Goal: Task Accomplishment & Management: Manage account settings

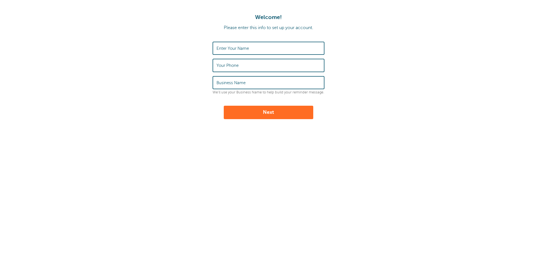
click at [290, 52] on input "Enter Your Name" at bounding box center [269, 48] width 104 height 12
type input "Ella Davis"
type input "07795171811"
click at [257, 86] on input "Business Name" at bounding box center [269, 83] width 104 height 12
type input "w"
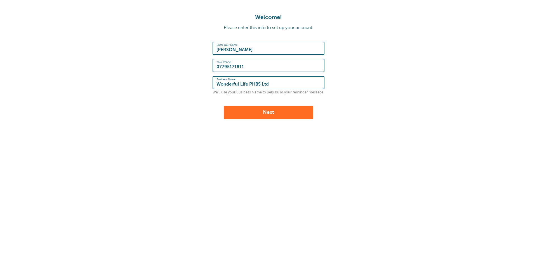
type input "Wonderful Life PHBS Ltd"
click at [265, 107] on button "Next" at bounding box center [269, 112] width 90 height 13
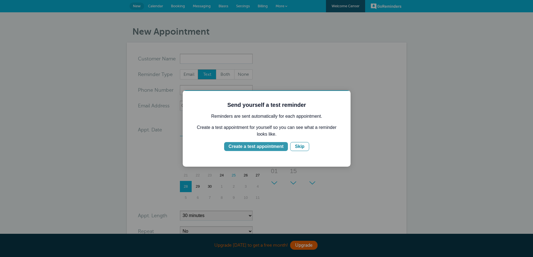
click at [274, 147] on div "Create a test appointment" at bounding box center [256, 146] width 55 height 7
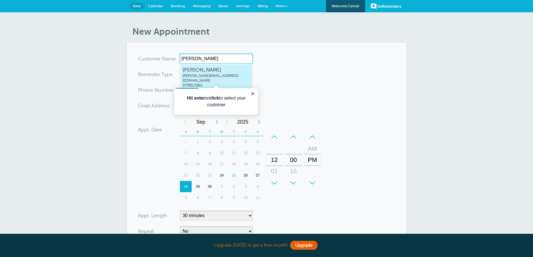
type input "Ella Davis"
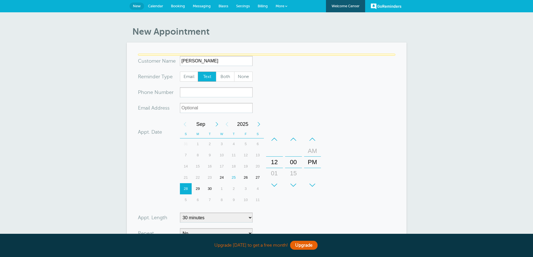
click at [255, 69] on form "You are creating a new customer. To use an existing customer select one from th…" at bounding box center [266, 170] width 257 height 232
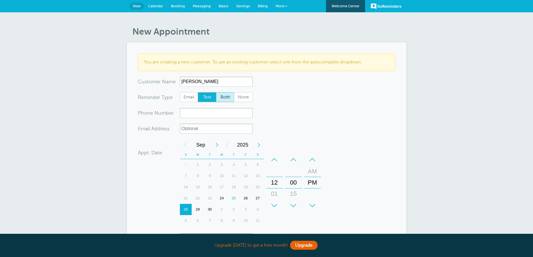
click at [228, 97] on span "Both" at bounding box center [225, 98] width 18 height 10
click at [216, 92] on input "Both" at bounding box center [216, 92] width 0 height 0
radio input "true"
click at [217, 112] on input "xxx-no-autofill" at bounding box center [216, 113] width 73 height 10
type input "07795171811"
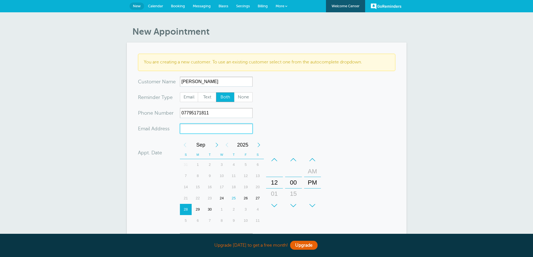
click at [238, 128] on input "xx-no-autofill" at bounding box center [216, 129] width 73 height 10
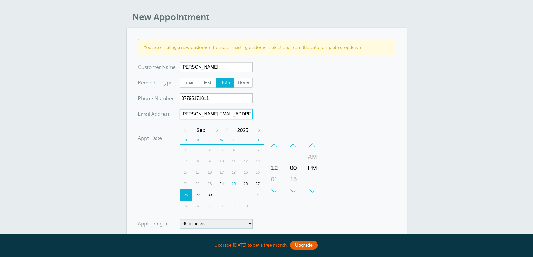
scroll to position [28, 0]
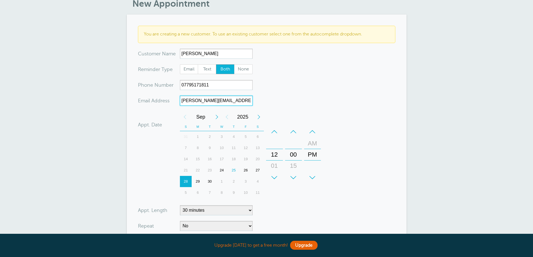
click at [218, 119] on div "Next Month" at bounding box center [217, 116] width 10 height 11
click at [210, 148] on div "7" at bounding box center [210, 147] width 12 height 11
click at [274, 177] on div "+" at bounding box center [274, 177] width 17 height 11
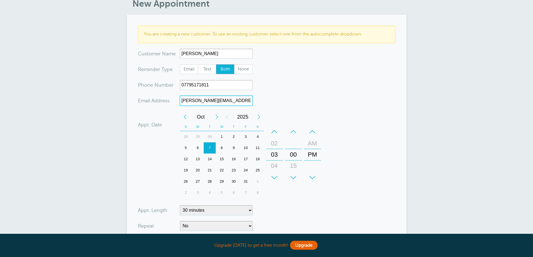
click at [274, 177] on div "+" at bounding box center [274, 177] width 17 height 11
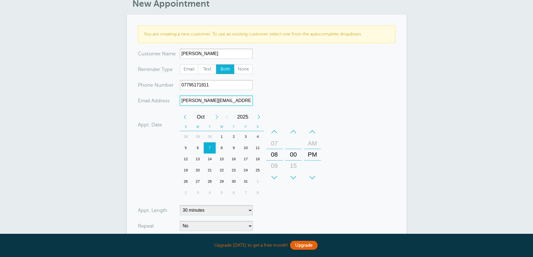
click at [274, 177] on div "+" at bounding box center [274, 177] width 17 height 11
click at [313, 130] on div "–" at bounding box center [312, 131] width 17 height 11
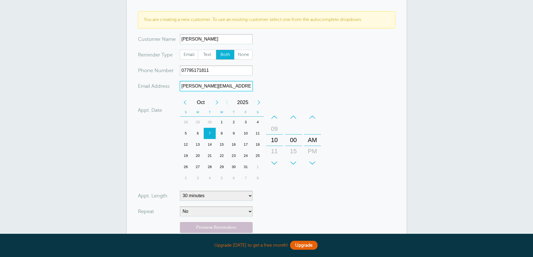
scroll to position [56, 0]
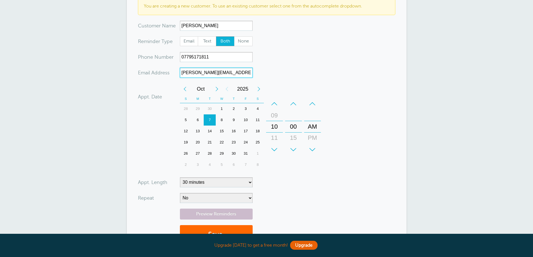
type input "ella@wonderful-life.co.uk"
click at [235, 182] on select "5 minutes 10 minutes 15 minutes 20 minutes 25 minutes 30 minutes 35 minutes 40 …" at bounding box center [216, 182] width 73 height 10
select select "360"
click at [180, 177] on select "5 minutes 10 minutes 15 minutes 20 minutes 25 minutes 30 minutes 35 minutes 40 …" at bounding box center [216, 182] width 73 height 10
click at [197, 199] on select "No Daily Weekly Every 2 weeks Every 3 weeks Every 4 weeks Monthly Every 5 weeks…" at bounding box center [216, 198] width 73 height 10
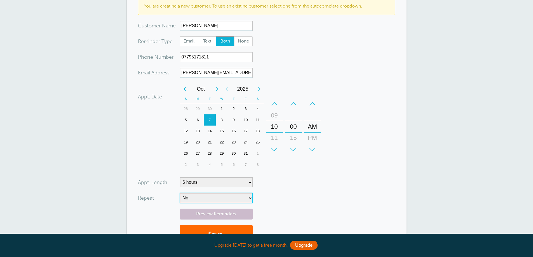
click at [197, 199] on select "No Daily Weekly Every 2 weeks Every 3 weeks Every 4 weeks Monthly Every 5 weeks…" at bounding box center [216, 198] width 73 height 10
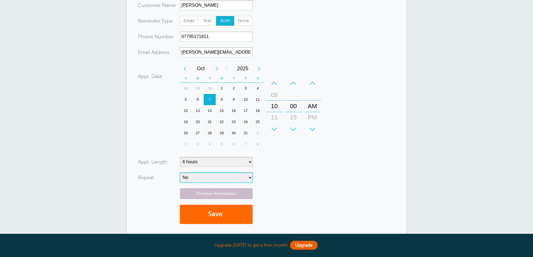
scroll to position [112, 0]
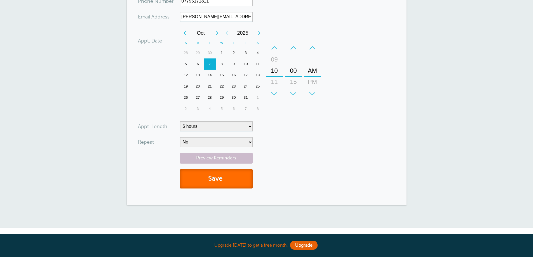
click at [210, 174] on button "Save" at bounding box center [216, 178] width 73 height 19
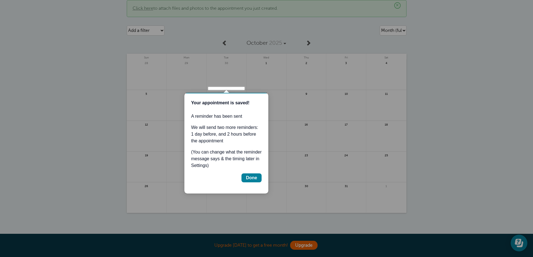
scroll to position [28, 0]
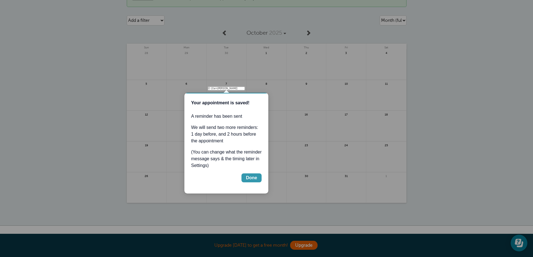
click at [249, 175] on div "Done" at bounding box center [251, 178] width 11 height 7
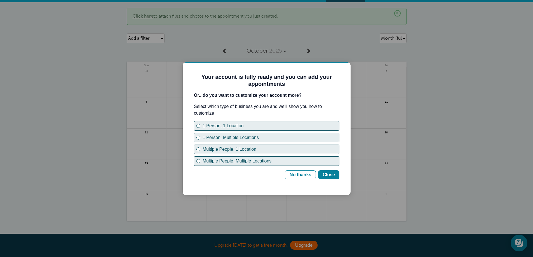
scroll to position [0, 0]
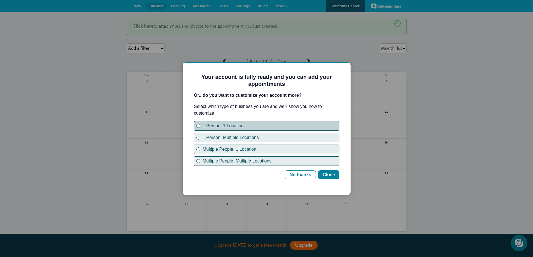
click at [242, 128] on div "1 Person, 1 Location" at bounding box center [271, 126] width 137 height 7
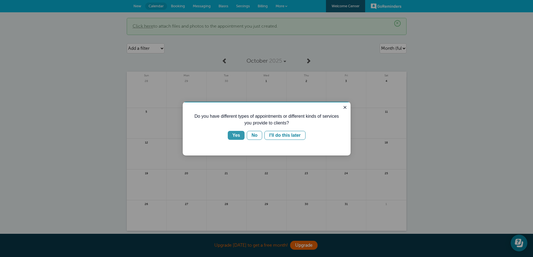
click at [240, 133] on button "Yes" at bounding box center [236, 135] width 17 height 9
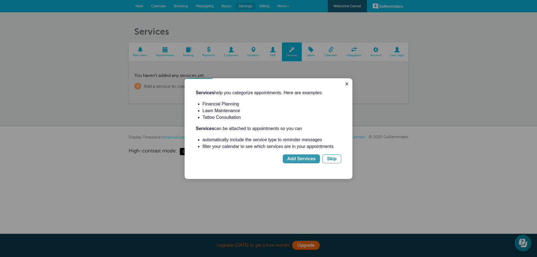
click at [295, 157] on div "Add Services" at bounding box center [301, 159] width 28 height 7
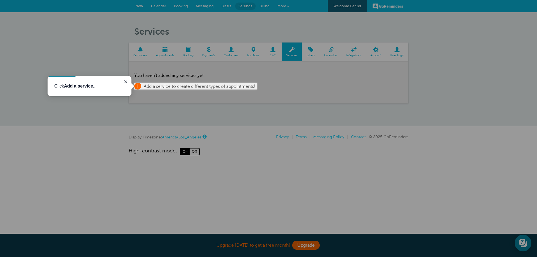
click at [201, 86] on span "Add a service to create different types of appointments!" at bounding box center [200, 86] width 112 height 5
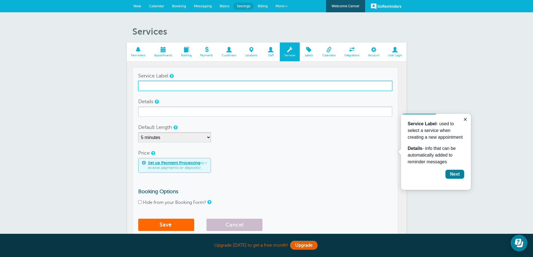
click at [202, 89] on input "Service Label" at bounding box center [265, 86] width 254 height 10
click at [173, 85] on input "Service Label" at bounding box center [265, 86] width 254 height 10
type input "Coily Masterclass with [PERSON_NAME]"
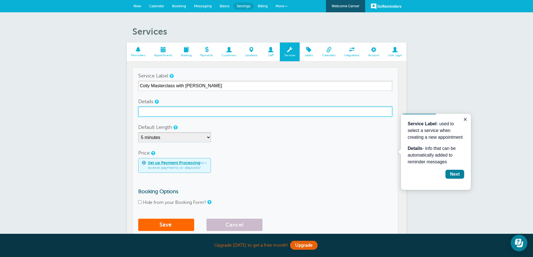
click at [167, 109] on input "Details" at bounding box center [265, 112] width 254 height 10
paste input "This course will break down barriers and provide solutions to challenges you fa…"
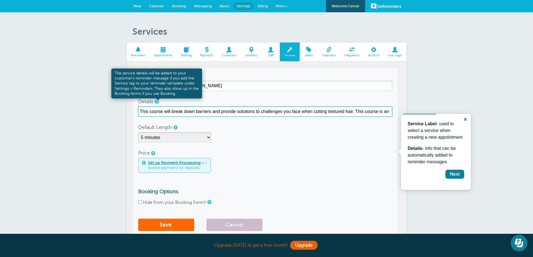
type input "This course will break down barriers and provide solutions to challenges you fa…"
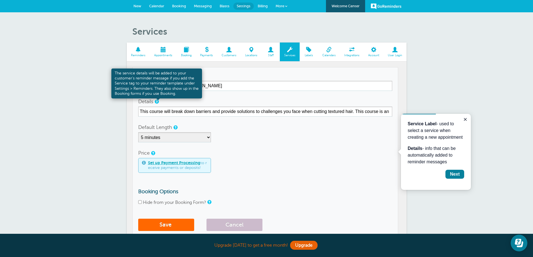
click at [157, 104] on link at bounding box center [156, 102] width 3 height 4
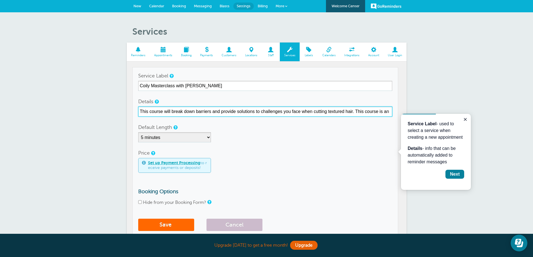
drag, startPoint x: 140, startPoint y: 112, endPoint x: 417, endPoint y: 113, distance: 277.1
click at [417, 113] on div "Services Reminders Appointments Booking Payments Customers Locations Staff Serv…" at bounding box center [266, 139] width 533 height 255
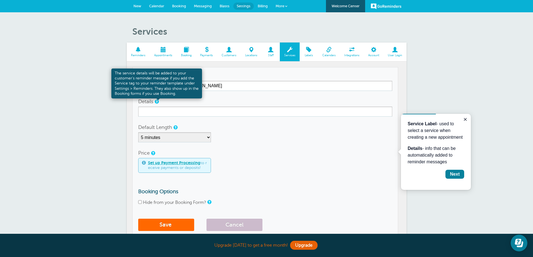
click at [156, 102] on link at bounding box center [156, 102] width 3 height 4
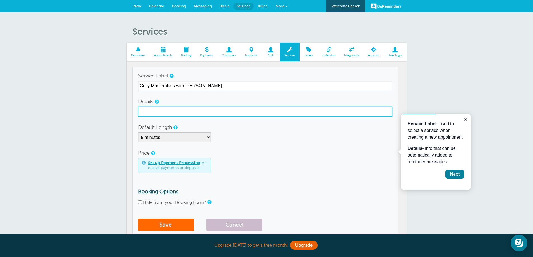
click at [159, 116] on input "Details" at bounding box center [265, 112] width 254 height 10
click at [282, 110] on input "Please make sure to bring your full hairdressing kit" at bounding box center [265, 112] width 254 height 10
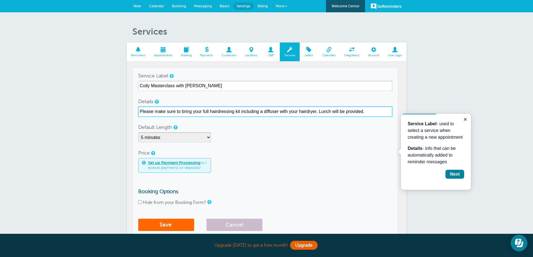
type input "Please make sure to bring your full hairdressing kit including a diffuser with …"
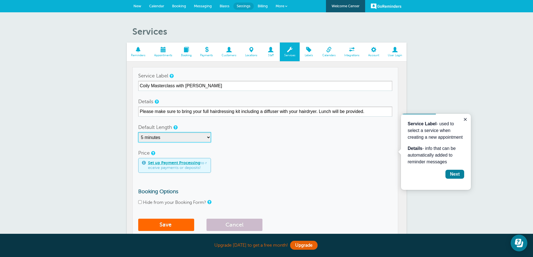
click at [169, 134] on select "5 minutes 10 minutes 15 minutes 20 minutes 25 minutes 30 minutes 35 minutes 40 …" at bounding box center [174, 137] width 73 height 10
select select "360"
click at [138, 132] on select "5 minutes 10 minutes 15 minutes 20 minutes 25 minutes 30 minutes 35 minutes 40 …" at bounding box center [174, 137] width 73 height 10
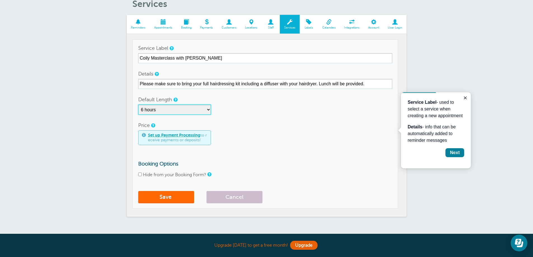
scroll to position [28, 0]
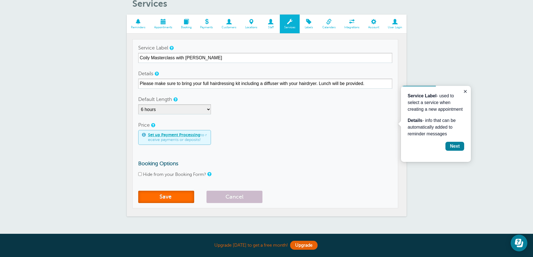
click at [176, 196] on button "Save" at bounding box center [166, 197] width 56 height 12
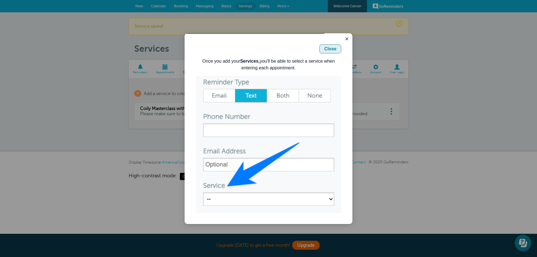
click at [331, 51] on div "Close" at bounding box center [330, 49] width 12 height 7
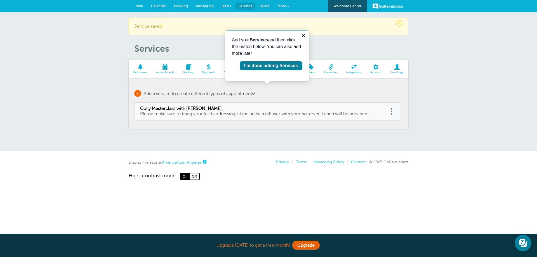
click at [142, 95] on link "+ Add a service to create different types of appointments!" at bounding box center [194, 93] width 121 height 7
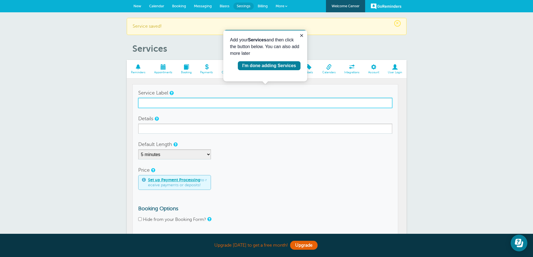
click at [142, 106] on input "Service Label" at bounding box center [265, 103] width 254 height 10
click at [158, 103] on input "Service Label" at bounding box center [265, 103] width 254 height 10
type input "Cut Culture: The Shag with [PERSON_NAME]"
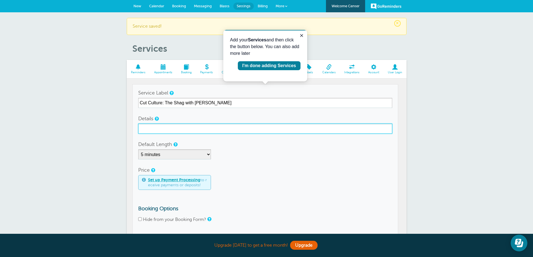
click at [153, 132] on input "Details" at bounding box center [265, 129] width 254 height 10
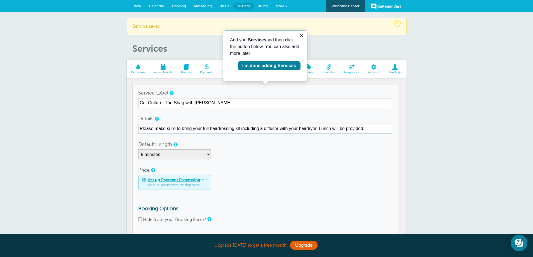
click at [221, 136] on form "Service Label Cut Culture: The Shag with Vanessa Koeb Details Please make sure …" at bounding box center [265, 169] width 254 height 163
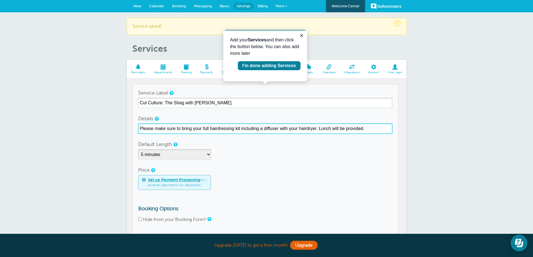
click at [181, 133] on input "Please make sure to bring your full hairdressing kit including a diffuser with …" at bounding box center [265, 129] width 254 height 10
click at [378, 130] on input "Please make sure to bring your full hairdressing kit including a diffuser with …" at bounding box center [265, 129] width 254 height 10
click at [275, 133] on input "Please make sure to bring your full hairdressing kit including a diffuser with …" at bounding box center [265, 129] width 254 height 10
click at [317, 128] on input "Please make sure to bring your full hairdressing kit including a diffuser with …" at bounding box center [265, 129] width 254 height 10
drag, startPoint x: 241, startPoint y: 128, endPoint x: 318, endPoint y: 128, distance: 77.0
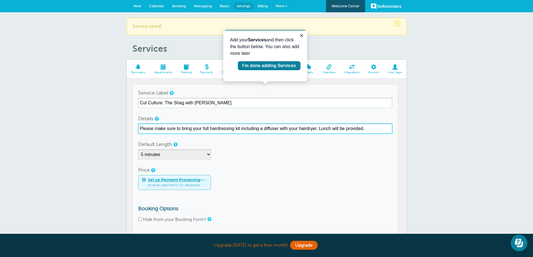
click at [318, 128] on input "Please make sure to bring your full hairdressing kit including a diffuser with …" at bounding box center [265, 129] width 254 height 10
drag, startPoint x: 242, startPoint y: 128, endPoint x: 247, endPoint y: 128, distance: 4.5
click at [242, 128] on input "Please make sure to bring your full hairdressing kit: Lunch will be provided." at bounding box center [265, 129] width 254 height 10
click at [306, 129] on input "Please make sure to bring your full hairdressing kit:Hairdryer with diffuser, r…" at bounding box center [265, 129] width 254 height 10
click at [329, 128] on input "Please make sure to bring your full hairdressing kit:Hairdryer with diffuser, r…" at bounding box center [265, 129] width 254 height 10
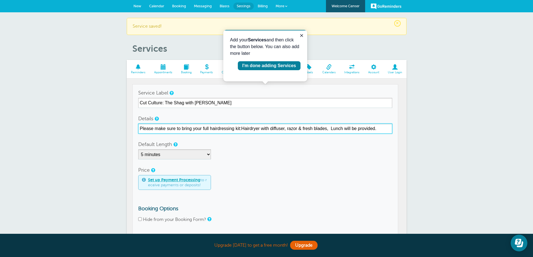
drag, startPoint x: 303, startPoint y: 129, endPoint x: 307, endPoint y: 128, distance: 5.0
click at [303, 129] on input "Please make sure to bring your full hairdressing kit:Hairdryer with diffuser, r…" at bounding box center [265, 129] width 254 height 10
click at [329, 128] on input "Please make sure to bring your full hairdressing kit:Hairdryer with diffuser, r…" at bounding box center [265, 129] width 254 height 10
type input "Please make sure to bring your full hairdressing kit and importantly a razor!! …"
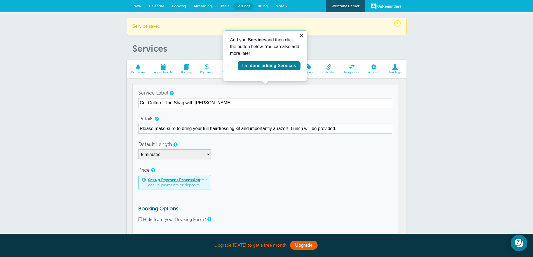
click at [226, 164] on form "Service Label Cut Culture: The Shag with Vanessa Koeb Details Please make sure …" at bounding box center [265, 169] width 254 height 163
click at [190, 154] on select "5 minutes 10 minutes 15 minutes 20 minutes 25 minutes 30 minutes 35 minutes 40 …" at bounding box center [174, 154] width 73 height 10
select select "360"
click at [138, 149] on select "5 minutes 10 minutes 15 minutes 20 minutes 25 minutes 30 minutes 35 minutes 40 …" at bounding box center [174, 154] width 73 height 10
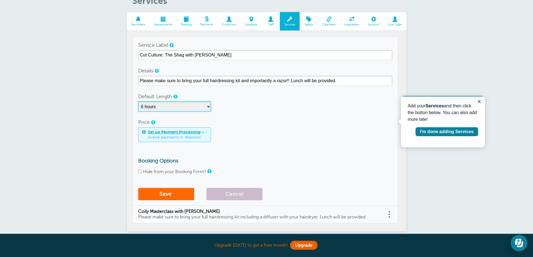
scroll to position [56, 0]
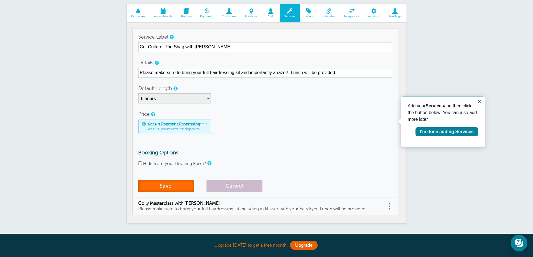
click at [181, 183] on button "Save" at bounding box center [166, 186] width 56 height 12
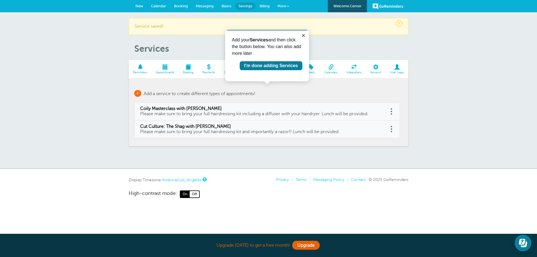
click at [142, 92] on link "+ Add a service to create different types of appointments!" at bounding box center [194, 93] width 121 height 7
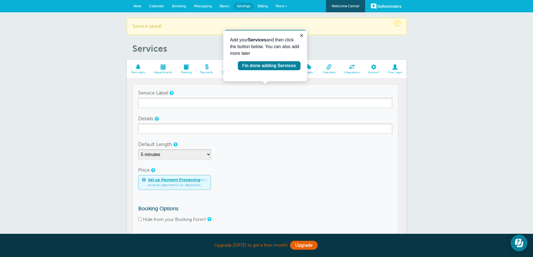
click at [155, 111] on form "Service Label Details Default Length 5 minutes 10 minutes 15 minutes 20 minutes…" at bounding box center [265, 169] width 254 height 163
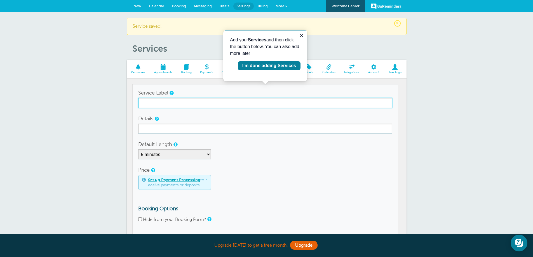
click at [155, 106] on input "Service Label" at bounding box center [265, 103] width 254 height 10
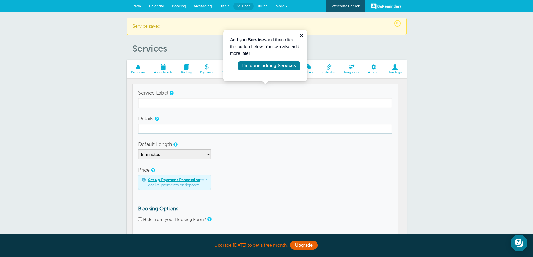
click at [146, 109] on form "Service Label Details Default Length 5 minutes 10 minutes 15 minutes 20 minutes…" at bounding box center [265, 169] width 254 height 163
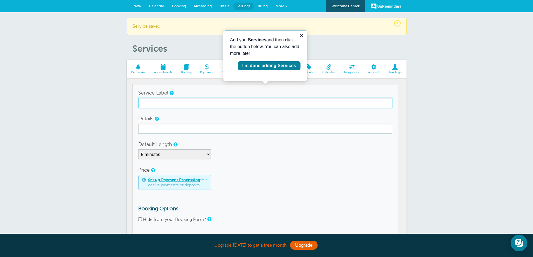
click at [149, 107] on input "Service Label" at bounding box center [265, 103] width 254 height 10
type input "Timeless Layers with [PERSON_NAME] & [PERSON_NAME]"
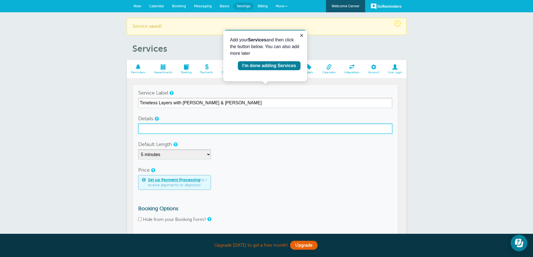
click at [156, 127] on input "Details" at bounding box center [265, 129] width 254 height 10
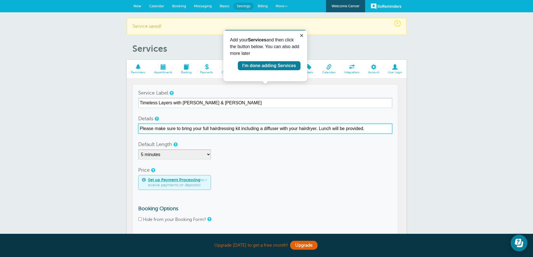
click at [260, 132] on input "Please make sure to bring your full hairdressing kit including a diffuser with …" at bounding box center [265, 129] width 254 height 10
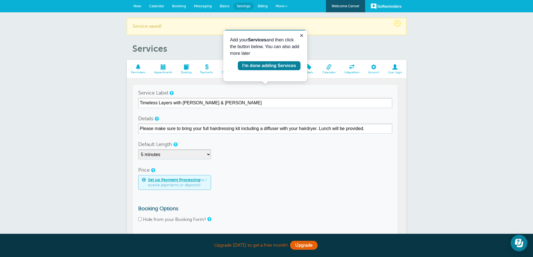
click at [295, 136] on form "Service Label Timeless Layers with [PERSON_NAME] & [PERSON_NAME] Details Please…" at bounding box center [265, 169] width 254 height 163
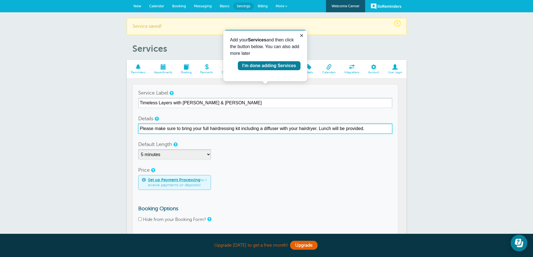
click at [263, 128] on input "Please make sure to bring your full hairdressing kit including a diffuser with …" at bounding box center [265, 129] width 254 height 10
drag, startPoint x: 260, startPoint y: 129, endPoint x: 318, endPoint y: 128, distance: 58.2
click at [318, 128] on input "Please make sure to bring your full hairdressing kit including a diffuser with …" at bounding box center [265, 129] width 254 height 10
type input "Please make sure to bring your full hairdressing kit including most importantly…"
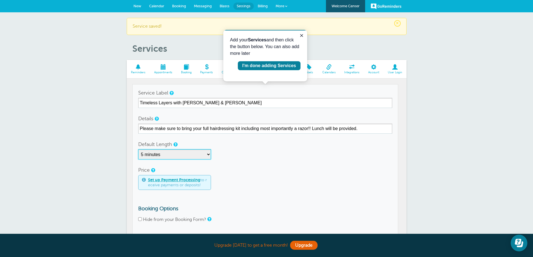
click at [198, 153] on select "5 minutes 10 minutes 15 minutes 20 minutes 25 minutes 30 minutes 35 minutes 40 …" at bounding box center [174, 154] width 73 height 10
select select "360"
click at [138, 149] on select "5 minutes 10 minutes 15 minutes 20 minutes 25 minutes 30 minutes 35 minutes 40 …" at bounding box center [174, 154] width 73 height 10
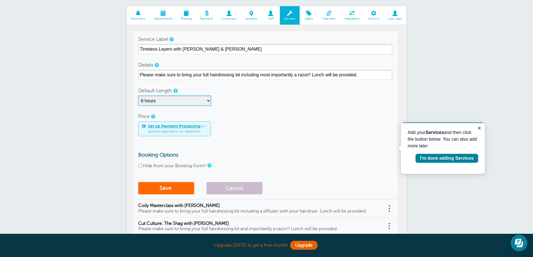
scroll to position [56, 0]
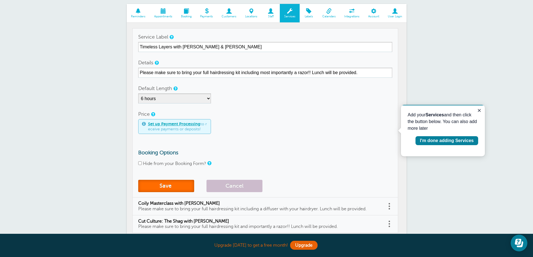
click at [171, 188] on button "Save" at bounding box center [166, 186] width 56 height 12
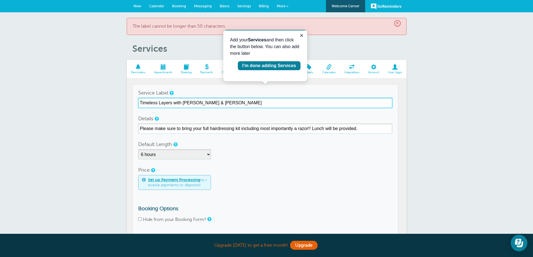
click at [256, 102] on input "Timeless Layers with Oliver Blackaby & Vanessa Koeb" at bounding box center [265, 103] width 254 height 10
click at [190, 102] on input "Timeless Layers with Oliver Blackaby & Vanessa Koeb" at bounding box center [265, 103] width 254 height 10
drag, startPoint x: 195, startPoint y: 102, endPoint x: 189, endPoint y: 101, distance: 6.2
click at [189, 101] on input "Timeless Layers with Oliver Blackaby & Vanessa Koeb" at bounding box center [265, 103] width 254 height 10
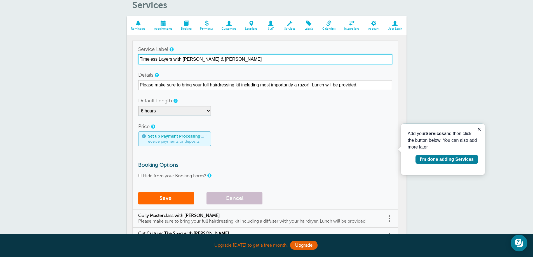
scroll to position [28, 0]
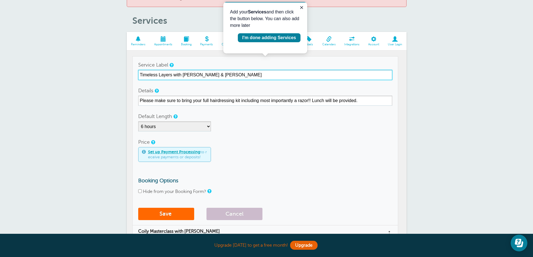
type input "Timeless Layers with [PERSON_NAME] & [PERSON_NAME]"
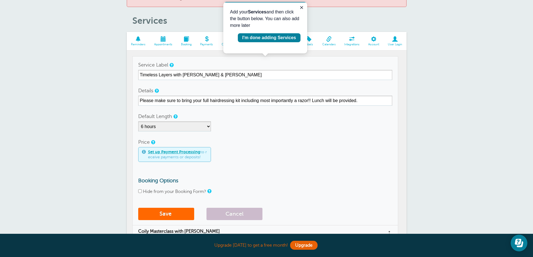
click at [175, 206] on form "Service Label Timeless Layers with Oli Blackaby & Vanessa Koeb Details Please m…" at bounding box center [265, 141] width 254 height 163
click at [175, 211] on button "Save" at bounding box center [166, 214] width 56 height 12
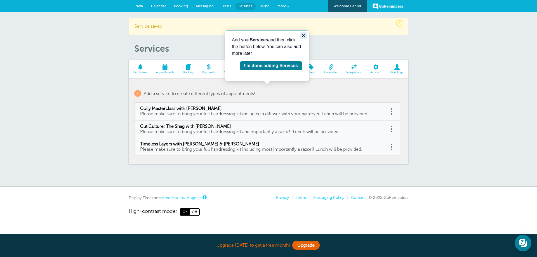
click at [306, 34] on icon "Close guide" at bounding box center [303, 35] width 4 height 4
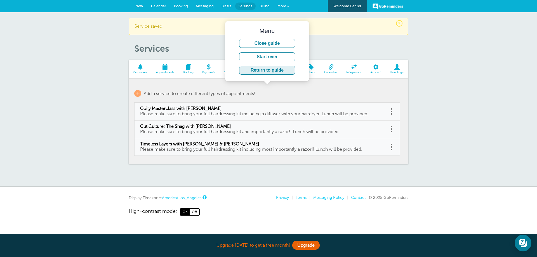
click at [286, 67] on button "Return to guide" at bounding box center [267, 70] width 56 height 9
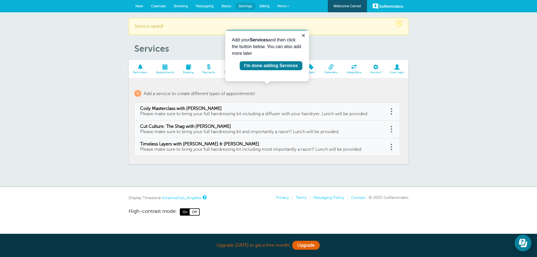
click at [286, 67] on div "I'm done adding Services" at bounding box center [271, 65] width 54 height 7
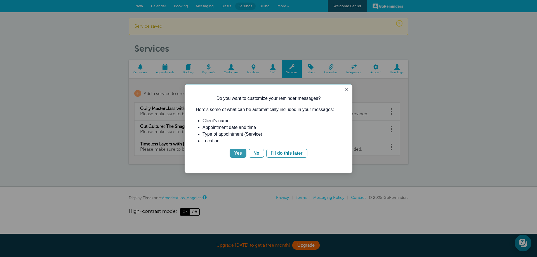
click at [238, 153] on div "Yes" at bounding box center [238, 153] width 8 height 7
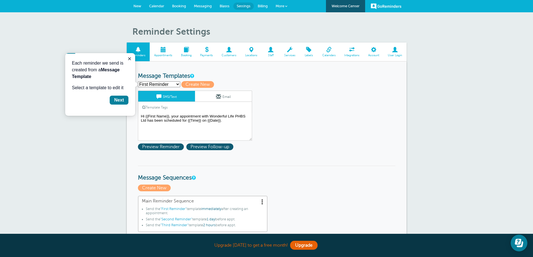
click at [179, 82] on select "First Reminder Second Reminder Third Reminder Create new..." at bounding box center [159, 84] width 42 height 6
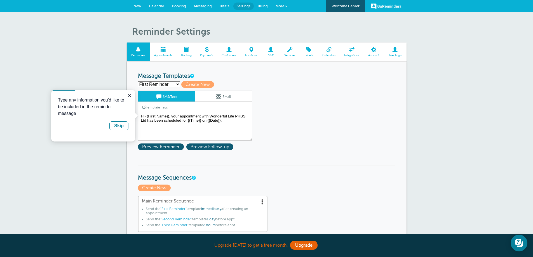
click at [177, 82] on select "First Reminder Second Reminder Third Reminder Create new..." at bounding box center [159, 84] width 42 height 6
click at [145, 126] on textarea "Hi {{First Name}}, your appointment with Wonderful Life PHBS Ltd has been sched…" at bounding box center [195, 127] width 114 height 28
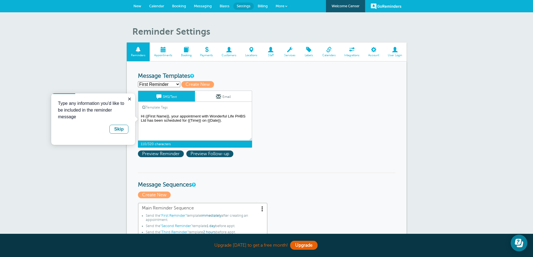
click at [194, 124] on textarea "Hi {{First Name}}, your appointment with Wonderful Life PHBS Ltd has been sched…" at bounding box center [195, 127] width 114 height 28
drag, startPoint x: 226, startPoint y: 121, endPoint x: 218, endPoint y: 121, distance: 8.4
click at [218, 121] on textarea "Hi {{First Name}}, your appointment with Wonderful Life PHBS Ltd has been sched…" at bounding box center [195, 127] width 114 height 28
click at [229, 122] on textarea "Hi {{First Name}}, your appointment with Wonderful Life PHBS Ltd has been sched…" at bounding box center [195, 127] width 114 height 28
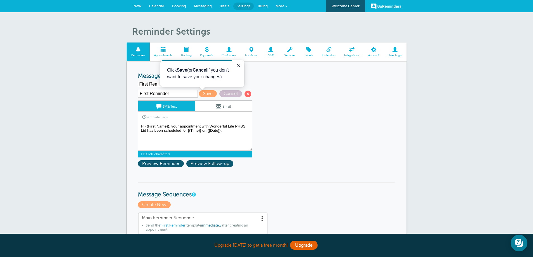
click at [231, 131] on textarea "Hi {{First Name}}, your appointment with Wonderful Life PHBS Ltd has been sched…" at bounding box center [195, 137] width 114 height 28
click at [224, 138] on textarea "Hi {{First Name}}, your appointment with Wonderful Life PHBS Ltd has been sched…" at bounding box center [195, 137] width 114 height 28
type textarea "Hi {{First Name}}, your appointment with Wonderful Life PHBS Ltd has been sched…"
click at [216, 111] on link "Email" at bounding box center [223, 106] width 57 height 11
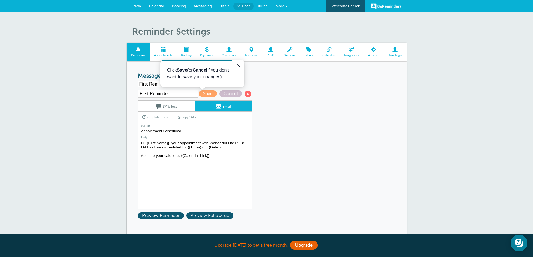
click at [222, 153] on textarea "Hi {{First Name}}, your appointment with Wonderful Life PHBS Ltd has been sched…" at bounding box center [195, 175] width 114 height 70
click at [220, 158] on textarea "Hi {{First Name}}, your appointment with Wonderful Life PHBS Ltd has been sched…" at bounding box center [195, 175] width 114 height 70
click at [218, 156] on textarea "Hi {{First Name}}, your appointment with Wonderful Life PHBS Ltd has been sched…" at bounding box center [195, 175] width 114 height 70
click at [217, 160] on textarea "Hi {{First Name}}, your appointment with Wonderful Life PHBS Ltd has been sched…" at bounding box center [195, 175] width 114 height 70
click at [217, 162] on textarea "Hi {{First Name}}, your appointment with Wonderful Life PHBS Ltd has been sched…" at bounding box center [195, 175] width 114 height 70
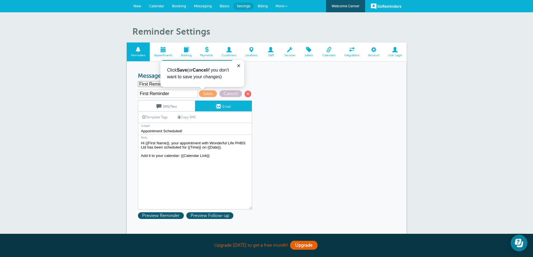
click at [208, 165] on textarea "Hi {{First Name}}, your appointment with Wonderful Life PHBS Ltd has been sched…" at bounding box center [195, 175] width 114 height 70
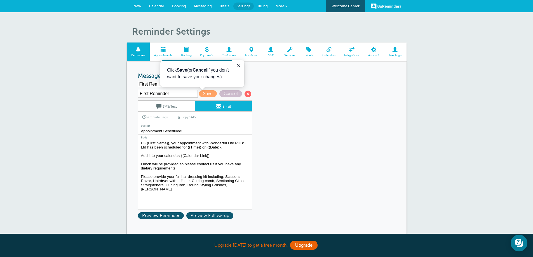
click at [219, 195] on textarea "Hi {{First Name}}, your appointment with Wonderful Life PHBS Ltd has been sched…" at bounding box center [195, 175] width 114 height 70
click at [156, 188] on textarea "Hi {{First Name}}, your appointment with Wonderful Life PHBS Ltd has been sched…" at bounding box center [195, 175] width 114 height 70
click at [212, 190] on textarea "Hi {{First Name}}, your appointment with Wonderful Life PHBS Ltd has been sched…" at bounding box center [195, 175] width 114 height 70
click at [217, 181] on textarea "Hi {{First Name}}, your appointment with Wonderful Life PHBS Ltd has been sched…" at bounding box center [195, 175] width 114 height 70
click at [202, 190] on textarea "Hi {{First Name}}, your appointment with Wonderful Life PHBS Ltd has been sched…" at bounding box center [195, 175] width 114 height 70
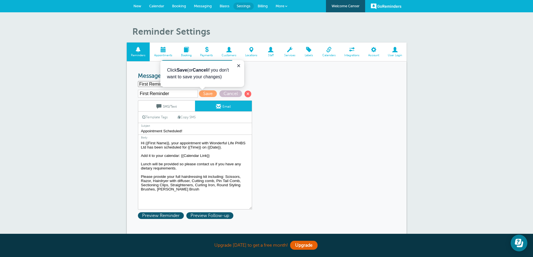
click at [180, 180] on textarea "Hi {{First Name}}, your appointment with Wonderful Life PHBS Ltd has been sched…" at bounding box center [195, 175] width 114 height 70
click at [196, 191] on textarea "Hi {{First Name}}, your appointment with Wonderful Life PHBS Ltd has been sched…" at bounding box center [195, 175] width 114 height 70
click at [207, 180] on textarea "Hi {{First Name}}, your appointment with Wonderful Life PHBS Ltd has been sched…" at bounding box center [195, 175] width 114 height 70
click at [218, 190] on textarea "Hi {{First Name}}, your appointment with Wonderful Life PHBS Ltd has been sched…" at bounding box center [195, 175] width 114 height 70
click at [226, 190] on textarea "Hi {{First Name}}, your appointment with Wonderful Life PHBS Ltd has been sched…" at bounding box center [195, 175] width 114 height 70
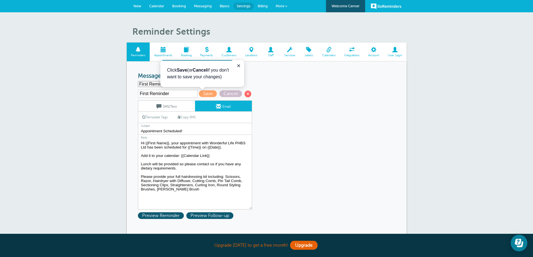
click at [191, 189] on textarea "Hi {{First Name}}, your appointment with Wonderful Life PHBS Ltd has been sched…" at bounding box center [195, 175] width 114 height 70
click at [217, 155] on textarea "Hi {{First Name}}, your appointment with Wonderful Life PHBS Ltd has been sched…" at bounding box center [195, 175] width 114 height 70
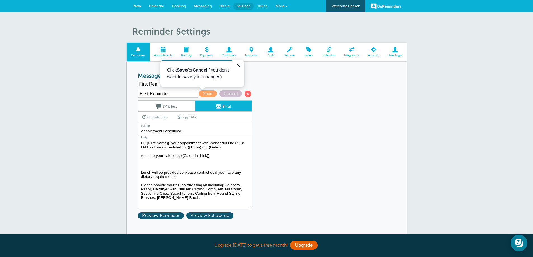
click at [217, 155] on textarea "Hi {{First Name}}, your appointment with Wonderful Life PHBS Ltd has been sched…" at bounding box center [195, 175] width 114 height 70
click at [213, 161] on textarea "Hi {{First Name}}, your appointment with Wonderful Life PHBS Ltd has been sched…" at bounding box center [195, 175] width 114 height 70
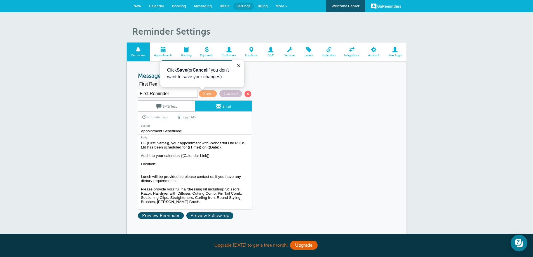
click at [208, 168] on textarea "Hi {{First Name}}, your appointment with Wonderful Life PHBS Ltd has been sched…" at bounding box center [195, 175] width 114 height 70
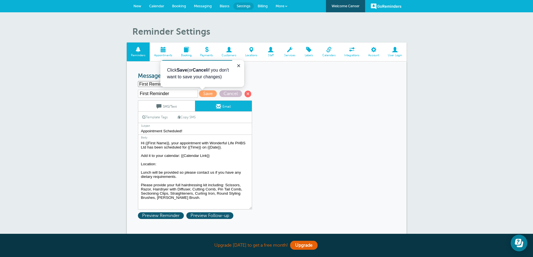
drag, startPoint x: 154, startPoint y: 163, endPoint x: 138, endPoint y: 163, distance: 16.8
click at [138, 163] on textarea "Hi {{First Name}}, your appointment with Wonderful Life PHBS Ltd has been sched…" at bounding box center [195, 175] width 114 height 70
click at [191, 164] on textarea "Hi {{First Name}}, your appointment with Wonderful Life PHBS Ltd has been sched…" at bounding box center [195, 175] width 114 height 70
drag, startPoint x: 181, startPoint y: 155, endPoint x: 212, endPoint y: 154, distance: 30.8
click at [212, 154] on textarea "Hi {{First Name}}, your appointment with Wonderful Life PHBS Ltd has been sched…" at bounding box center [195, 175] width 114 height 70
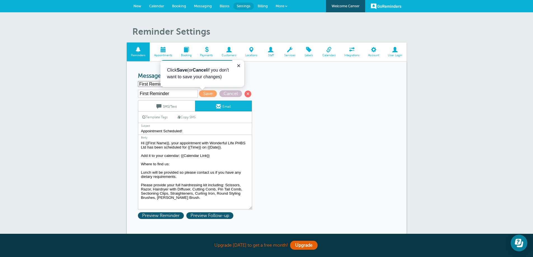
click at [195, 165] on textarea "Hi {{First Name}}, your appointment with Wonderful Life PHBS Ltd has been sched…" at bounding box center [195, 175] width 114 height 70
paste textarea "{{Calendar Link}}"
drag, startPoint x: 174, startPoint y: 163, endPoint x: 188, endPoint y: 163, distance: 14.3
click at [188, 163] on textarea "Hi {{First Name}}, your appointment with Wonderful Life PHBS Ltd has been sched…" at bounding box center [195, 175] width 114 height 70
click at [208, 162] on textarea "Hi {{First Name}}, your appointment with Wonderful Life PHBS Ltd has been sched…" at bounding box center [195, 175] width 114 height 70
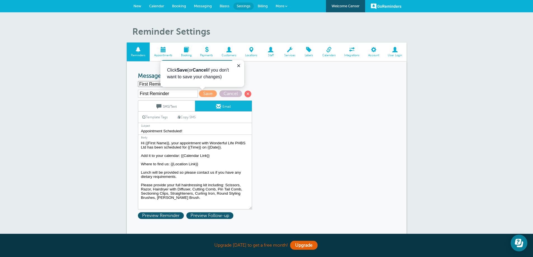
click at [219, 199] on textarea "Hi {{First Name}}, your appointment with Wonderful Life PHBS Ltd has been sched…" at bounding box center [195, 175] width 114 height 70
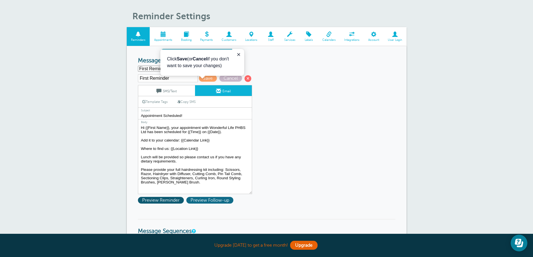
scroll to position [28, 0]
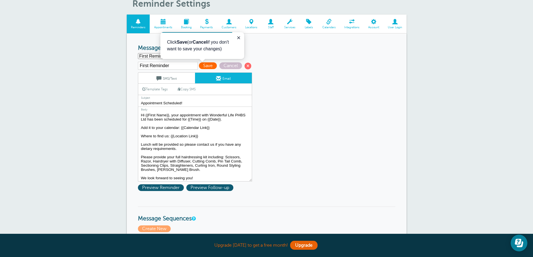
type textarea "Hi {{First Name}}, your appointment with Wonderful Life PHBS Ltd has been sched…"
click at [209, 67] on span "Save" at bounding box center [208, 65] width 18 height 7
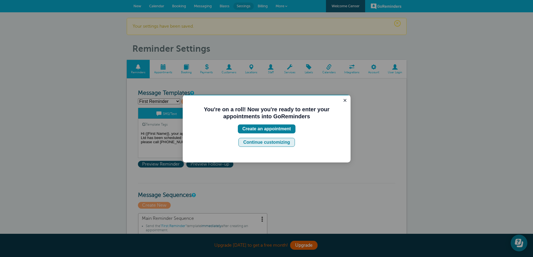
click at [251, 144] on div "Continue customizing" at bounding box center [266, 142] width 47 height 7
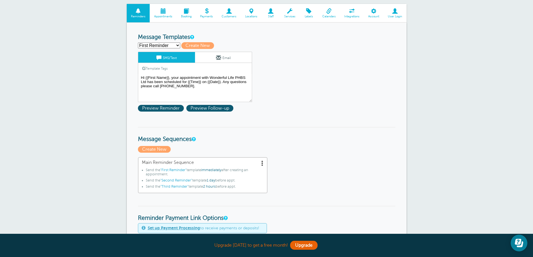
scroll to position [28, 0]
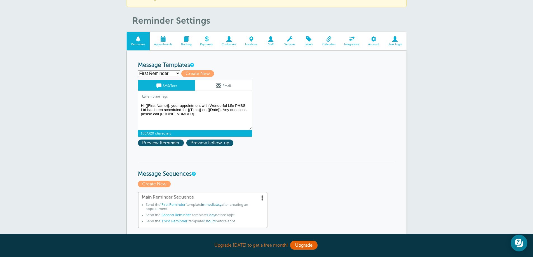
click at [194, 118] on textarea "Hi {{First Name}}, your appointment with Wonderful Life PHBS Ltd has been sched…" at bounding box center [195, 116] width 114 height 28
click at [204, 83] on link "Email" at bounding box center [223, 85] width 57 height 11
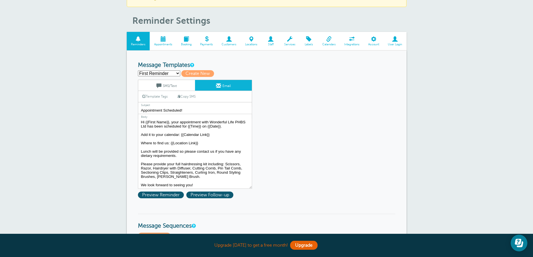
scroll to position [0, 0]
click at [172, 88] on link "SMS/Text" at bounding box center [166, 85] width 57 height 11
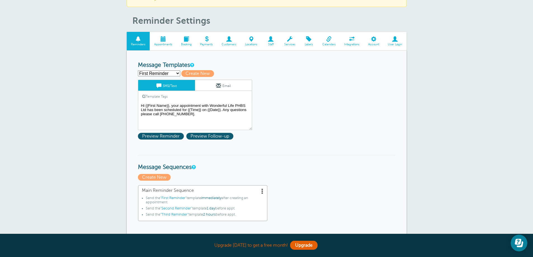
click at [173, 71] on select "First Reminder Second Reminder Third Reminder Create new..." at bounding box center [159, 74] width 42 height 6
select select "162567"
click at [138, 71] on select "First Reminder Second Reminder Third Reminder Create new..." at bounding box center [159, 74] width 42 height 6
type input "Second Reminder"
type textarea "Hi {{First Name}}, you have an appointment with Wonderful Life PHBS Ltd at {{Ti…"
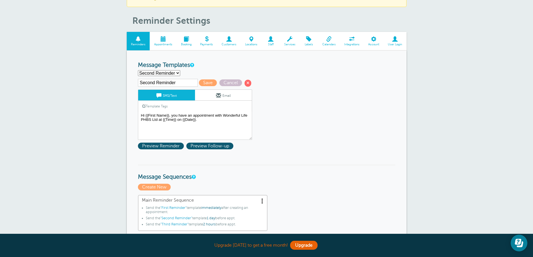
click at [172, 84] on input "Second Reminder" at bounding box center [168, 83] width 60 height 8
click at [170, 74] on select "First Reminder Second Reminder Third Reminder Create new..." at bounding box center [159, 73] width 42 height 6
select select "162565"
click at [138, 70] on select "First Reminder Second Reminder Third Reminder Create new..." at bounding box center [159, 73] width 42 height 6
type input "First Reminder"
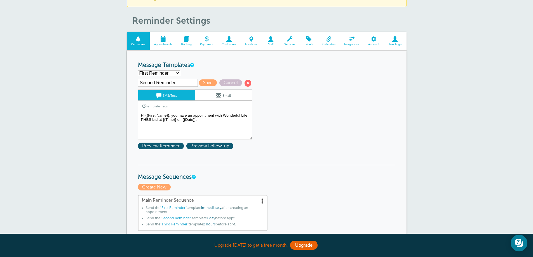
type textarea "Hi {{First Name}}, your appointment with Wonderful Life PHBS Ltd has been sched…"
click at [182, 83] on input "First Reminder" at bounding box center [168, 83] width 60 height 8
click at [167, 74] on select "First Reminder Second Reminder Third Reminder Create new..." at bounding box center [159, 73] width 42 height 6
select select "162567"
click at [138, 70] on select "First Reminder Second Reminder Third Reminder Create new..." at bounding box center [159, 73] width 42 height 6
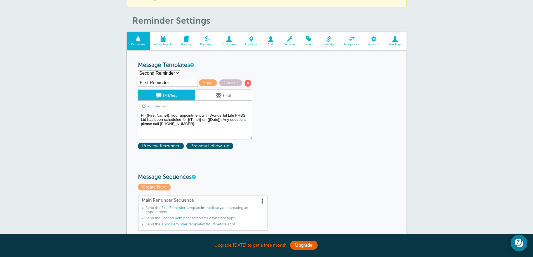
type input "Second Reminder"
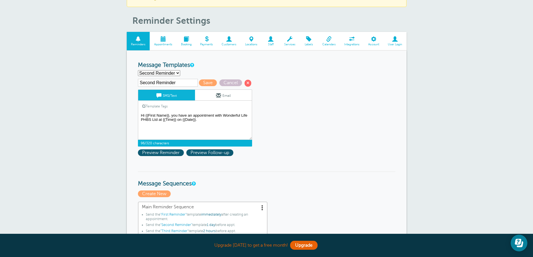
drag, startPoint x: 194, startPoint y: 113, endPoint x: 214, endPoint y: 111, distance: 19.4
click at [214, 111] on div "SMS/Text Email Template Tags Copy SMS Click to add a tag to your message. Custo…" at bounding box center [195, 118] width 114 height 57
click at [212, 114] on textarea "Hi {{First Name}}, your appointment with Wonderful Life PHBS Ltd has been sched…" at bounding box center [195, 126] width 114 height 28
drag, startPoint x: 215, startPoint y: 114, endPoint x: 194, endPoint y: 113, distance: 20.5
click at [194, 113] on textarea "Hi {{First Name}}, your appointment with Wonderful Life PHBS Ltd has been sched…" at bounding box center [195, 126] width 114 height 28
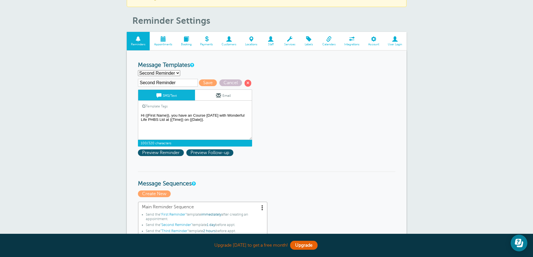
type textarea "Hi {{First Name}}, you have an Course [DATE] with Wonderful Life PHBS Ltd at {{…"
click at [174, 75] on select "First Reminder Second Reminder Third Reminder Create new..." at bounding box center [159, 73] width 42 height 6
click at [138, 70] on select "First Reminder Second Reminder Third Reminder Create new..." at bounding box center [159, 73] width 42 height 6
select select "162567"
click at [237, 121] on textarea "Hi {{First Name}}, your appointment with Wonderful Life PHBS Ltd has been sched…" at bounding box center [195, 126] width 114 height 28
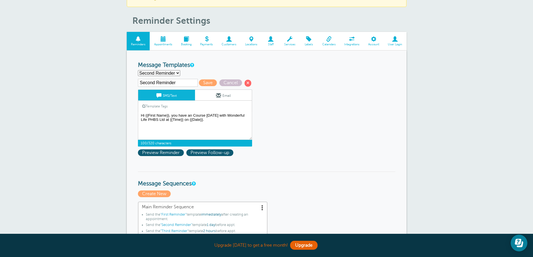
click at [207, 92] on link "Email" at bounding box center [223, 95] width 57 height 11
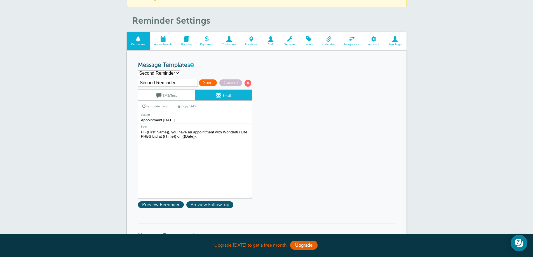
click at [203, 85] on span "Save" at bounding box center [208, 82] width 18 height 7
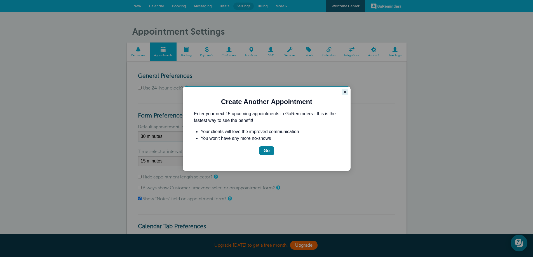
click at [344, 92] on icon "Close guide" at bounding box center [345, 92] width 4 height 4
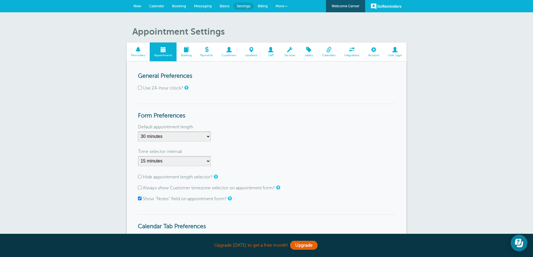
click at [145, 52] on span at bounding box center [138, 49] width 23 height 5
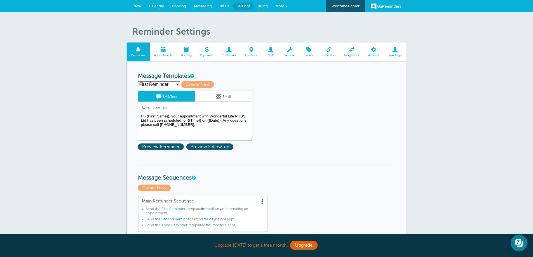
click at [190, 125] on textarea "Hi {{First Name}}, your appointment with Wonderful Life PHBS Ltd has been sched…" at bounding box center [195, 127] width 114 height 28
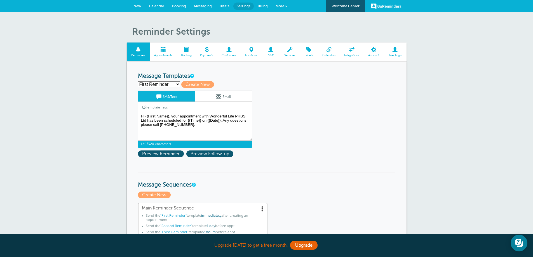
click at [212, 102] on div "Template Tags Copy SMS" at bounding box center [195, 107] width 114 height 11
click at [213, 99] on link "Email" at bounding box center [223, 96] width 57 height 11
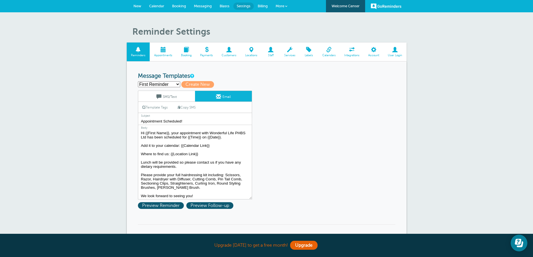
scroll to position [0, 0]
drag, startPoint x: 141, startPoint y: 133, endPoint x: 199, endPoint y: 196, distance: 85.4
click at [199, 196] on textarea "Hi {{First Name}}, your appointment with Wonderful Life PHBS Ltd has been sched…" at bounding box center [195, 165] width 114 height 70
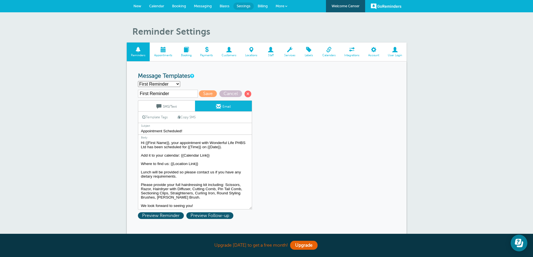
click at [183, 131] on input "Appointment Scheduled!" at bounding box center [195, 131] width 114 height 7
drag, startPoint x: 181, startPoint y: 130, endPoint x: 140, endPoint y: 129, distance: 41.4
click at [140, 129] on input "Appointment Scheduled!" at bounding box center [195, 131] width 114 height 7
type input "Course Confirmation!"
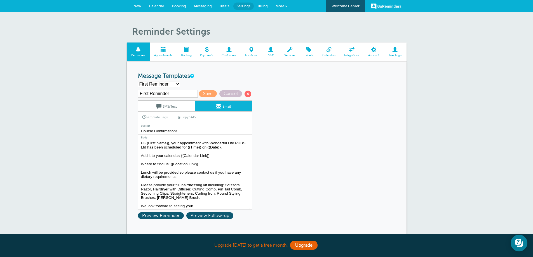
drag, startPoint x: 180, startPoint y: 144, endPoint x: 201, endPoint y: 144, distance: 21.0
click at [201, 144] on textarea "Hi {{First Name}}, your appointment with Wonderful Life PHBS Ltd has been sched…" at bounding box center [195, 175] width 114 height 70
type textarea "Hi {{First Name}}, your course with Wonderful Life PHBS Ltd has been scheduled …"
click at [171, 109] on link "SMS/Text" at bounding box center [166, 106] width 57 height 11
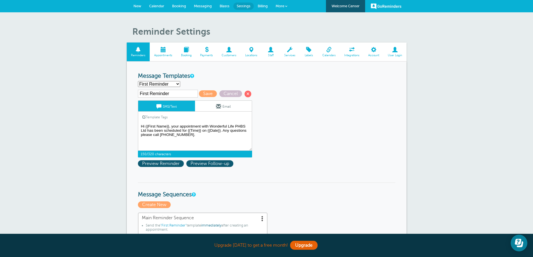
drag, startPoint x: 180, startPoint y: 125, endPoint x: 201, endPoint y: 125, distance: 21.0
click at [201, 125] on textarea "Hi {{First Name}}, your appointment with Wonderful Life PHBS Ltd has been sched…" at bounding box center [195, 137] width 114 height 28
click at [194, 142] on textarea "Hi {{First Name}}, your appointment with Wonderful Life PHBS Ltd has been sched…" at bounding box center [195, 137] width 114 height 28
type textarea "Hi {{First Name}}, your course with Wonderful Life PHBS Ltd has been scheduled …"
click at [206, 95] on span "Save" at bounding box center [208, 93] width 18 height 7
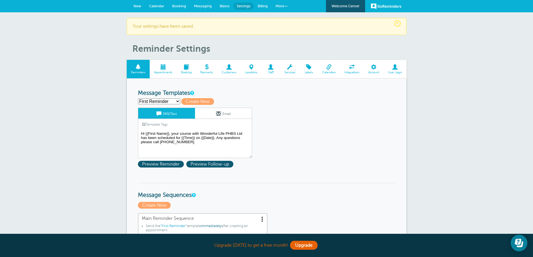
click at [175, 101] on select "First Reminder Second Reminder Third Reminder Create new..." at bounding box center [159, 102] width 42 height 6
select select "162567"
click at [138, 99] on select "First Reminder Second Reminder Third Reminder Create new..." at bounding box center [159, 102] width 42 height 6
type input "Second Reminder"
type textarea "Hi {{First Name}}, you have an Course Tomorrow with Wonderful Life PHBS Ltd at …"
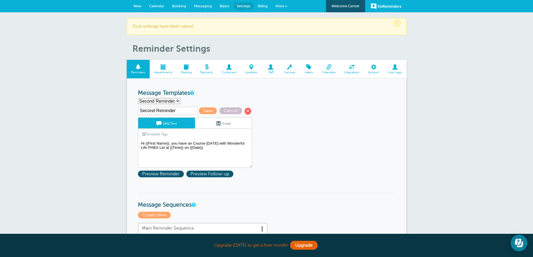
click at [206, 126] on link "Email" at bounding box center [223, 123] width 57 height 11
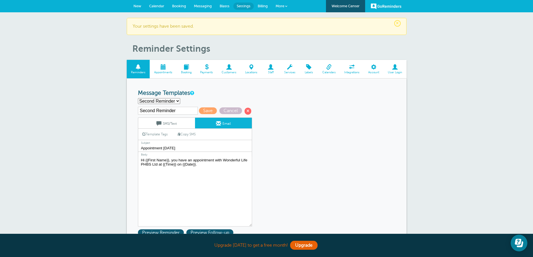
drag, startPoint x: 183, startPoint y: 149, endPoint x: 142, endPoint y: 150, distance: 40.6
click at [142, 150] on input "Appointment Tomorrow" at bounding box center [195, 148] width 114 height 7
type input "Course Tomorrow!"
click at [182, 165] on textarea "Hi {{First Name}}, your course with Wonderful Life PHBS Ltd has been scheduled …" at bounding box center [195, 192] width 114 height 70
click at [201, 168] on textarea "Hi {{First Name}}, your course with Wonderful Life PHBS Ltd has been scheduled …" at bounding box center [195, 192] width 114 height 70
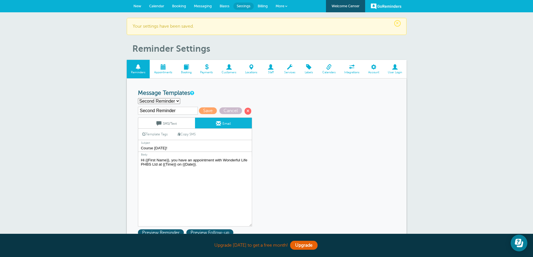
click at [142, 148] on input "Course Tomorrow!" at bounding box center [195, 148] width 114 height 7
click at [202, 178] on textarea "Hi {{First Name}}, your course with Wonderful Life PHBS Ltd has been scheduled …" at bounding box center [195, 192] width 114 height 70
click at [204, 168] on textarea "Hi {{First Name}}, your course with Wonderful Life PHBS Ltd has been scheduled …" at bounding box center [195, 192] width 114 height 70
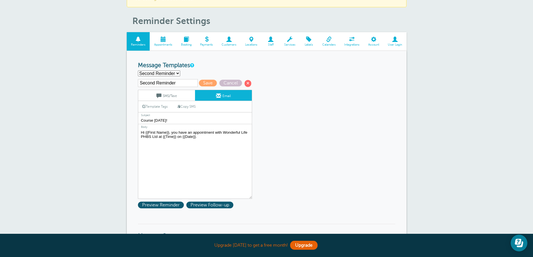
scroll to position [28, 0]
drag, startPoint x: 200, startPoint y: 139, endPoint x: 138, endPoint y: 132, distance: 62.6
click at [138, 132] on textarea "Hi {{First Name}}, your course with Wonderful Life PHBS Ltd has been scheduled …" at bounding box center [195, 164] width 114 height 70
paste textarea "r appointment with Wonderful Life PHBS Ltd has been scheduled for {{Time}} on {…"
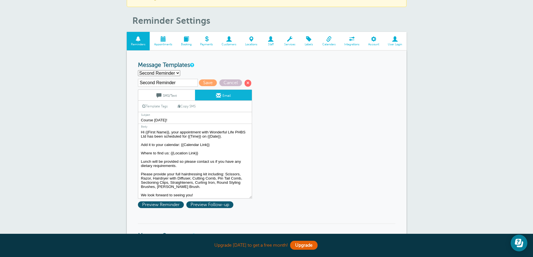
drag, startPoint x: 181, startPoint y: 131, endPoint x: 201, endPoint y: 131, distance: 20.2
click at [201, 131] on textarea "Hi {{First Name}}, your course with Wonderful Life PHBS Ltd has been scheduled …" at bounding box center [195, 164] width 114 height 70
click at [215, 139] on textarea "Hi {{First Name}}, your course with Wonderful Life PHBS Ltd has been scheduled …" at bounding box center [195, 164] width 114 height 70
click at [182, 136] on textarea "Hi {{First Name}}, your course with Wonderful Life PHBS Ltd has been scheduled …" at bounding box center [195, 164] width 114 height 70
drag, startPoint x: 218, startPoint y: 135, endPoint x: 238, endPoint y: 135, distance: 20.1
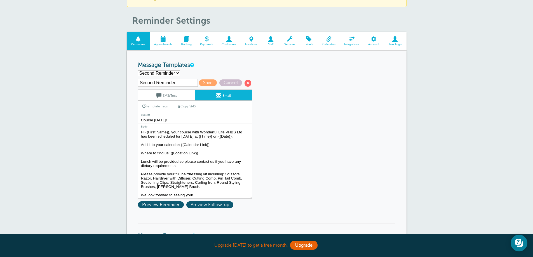
click at [238, 135] on textarea "Hi {{First Name}}, your course with Wonderful Life PHBS Ltd has been scheduled …" at bounding box center [195, 164] width 114 height 70
drag, startPoint x: 141, startPoint y: 144, endPoint x: 215, endPoint y: 147, distance: 73.4
click at [215, 147] on textarea "Hi {{First Name}}, your course with Wonderful Life PHBS Ltd has been scheduled …" at bounding box center [195, 164] width 114 height 70
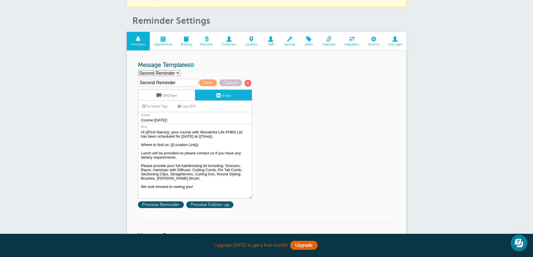
click at [193, 158] on textarea "Hi {{First Name}}, your course with Wonderful Life PHBS Ltd has been scheduled …" at bounding box center [195, 164] width 114 height 70
click at [180, 153] on textarea "Hi {{First Name}}, your course with Wonderful Life PHBS Ltd has been scheduled …" at bounding box center [195, 164] width 114 height 70
click at [198, 159] on textarea "Hi {{First Name}}, your course with Wonderful Life PHBS Ltd has been scheduled …" at bounding box center [195, 164] width 114 height 70
click at [180, 152] on textarea "Hi {{First Name}}, your course with Wonderful Life PHBS Ltd has been scheduled …" at bounding box center [195, 164] width 114 height 70
drag, startPoint x: 179, startPoint y: 153, endPoint x: 236, endPoint y: 158, distance: 57.8
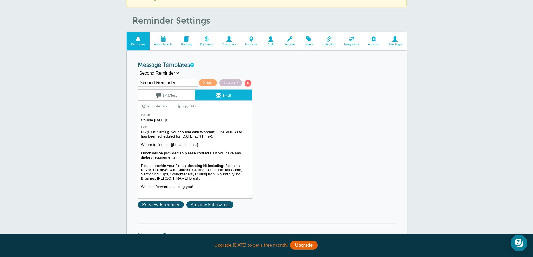
click at [236, 158] on textarea "Hi {{First Name}}, your course with Wonderful Life PHBS Ltd has been scheduled …" at bounding box center [195, 164] width 114 height 70
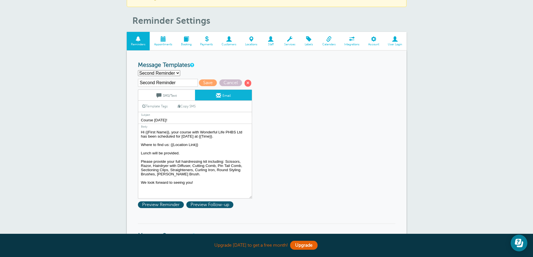
click at [226, 175] on textarea "Hi {{First Name}}, your course with Wonderful Life PHBS Ltd has been scheduled …" at bounding box center [195, 164] width 114 height 70
click at [201, 188] on textarea "Hi {{First Name}}, your course with Wonderful Life PHBS Ltd has been scheduled …" at bounding box center [195, 164] width 114 height 70
click at [191, 190] on textarea "Hi {{First Name}}, your course with Wonderful Life PHBS Ltd has been scheduled …" at bounding box center [195, 164] width 114 height 70
click at [198, 186] on textarea "Hi {{First Name}}, your course with Wonderful Life PHBS Ltd has been scheduled …" at bounding box center [195, 164] width 114 height 70
type textarea "Hi {{First Name}}, your course with Wonderful Life PHBS Ltd has been scheduled …"
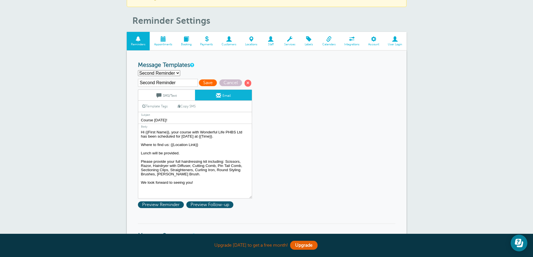
click at [207, 85] on span "Save" at bounding box center [208, 82] width 18 height 7
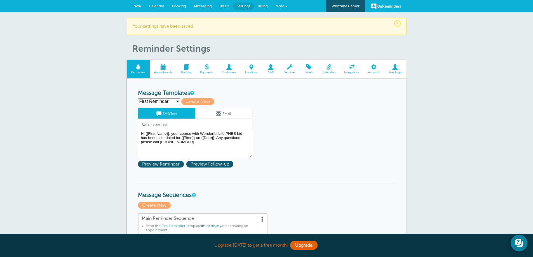
click at [172, 100] on select "First Reminder Second Reminder Third Reminder Create new..." at bounding box center [159, 102] width 42 height 6
select select "162568"
click at [138, 99] on select "First Reminder Second Reminder Third Reminder Create new..." at bounding box center [159, 102] width 42 height 6
type input "Third Reminder"
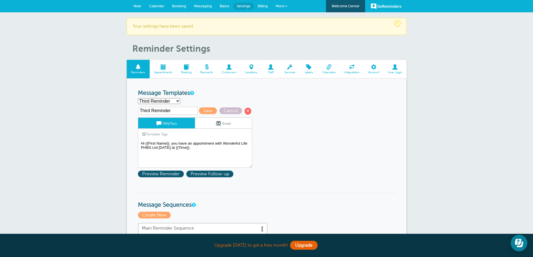
scroll to position [28, 0]
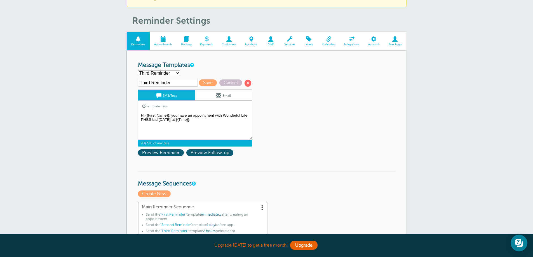
click at [189, 120] on textarea "Hi {{First Name}}, your course with Wonderful Life PHBS Ltd has been scheduled …" at bounding box center [195, 126] width 114 height 28
click at [193, 116] on textarea "Hi {{First Name}}, your course with Wonderful Life PHBS Ltd has been scheduled …" at bounding box center [195, 126] width 114 height 28
drag, startPoint x: 188, startPoint y: 117, endPoint x: 199, endPoint y: 122, distance: 12.0
click at [199, 122] on textarea "Hi {{First Name}}, your course with Wonderful Life PHBS Ltd has been scheduled …" at bounding box center [195, 126] width 114 height 28
type textarea "Hi {{First Name}}, you have your course [DATE] at {{Time}}. We are looking forw…"
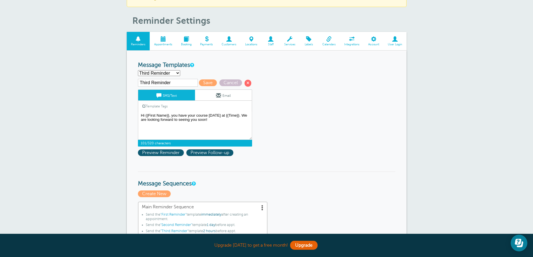
click at [223, 99] on link "Email" at bounding box center [223, 95] width 57 height 11
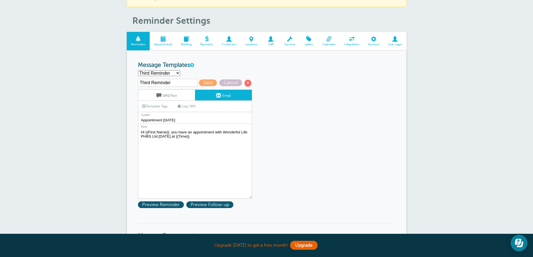
click at [196, 138] on textarea "Hi {{First Name}}, your course with Wonderful Life PHBS Ltd has been scheduled …" at bounding box center [195, 164] width 114 height 70
drag, startPoint x: 178, startPoint y: 119, endPoint x: 122, endPoint y: 119, distance: 56.3
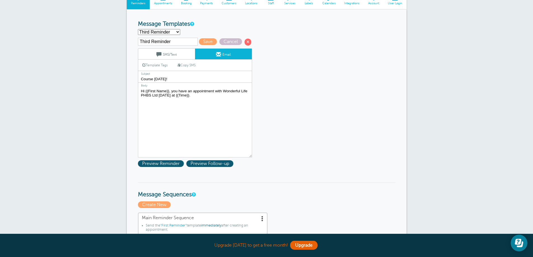
scroll to position [56, 0]
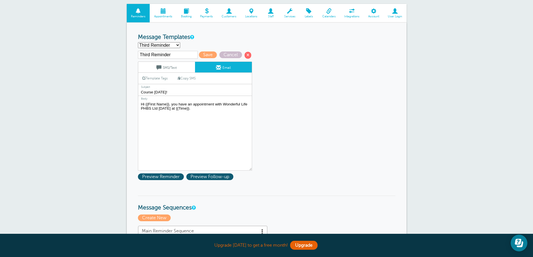
type input "Course [DATE]!"
click at [185, 112] on textarea "Hi {{First Name}}, your course with Wonderful Life PHBS Ltd has been scheduled …" at bounding box center [195, 136] width 114 height 70
drag, startPoint x: 188, startPoint y: 104, endPoint x: 215, endPoint y: 105, distance: 26.9
click at [215, 105] on textarea "Hi {{First Name}}, your course with Wonderful Life PHBS Ltd has been scheduled …" at bounding box center [195, 136] width 114 height 70
click at [194, 109] on textarea "Hi {{First Name}}, your course with Wonderful Life PHBS Ltd has been scheduled …" at bounding box center [195, 136] width 114 height 70
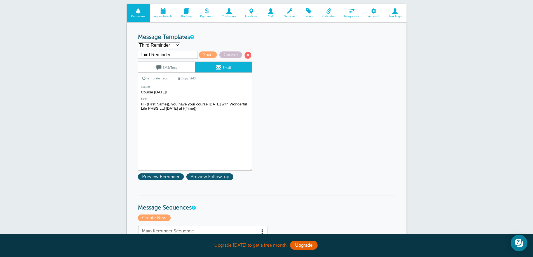
click at [200, 109] on textarea "Hi {{First Name}}, your course with Wonderful Life PHBS Ltd has been scheduled …" at bounding box center [195, 136] width 114 height 70
click at [179, 68] on link "SMS/Text" at bounding box center [166, 67] width 57 height 11
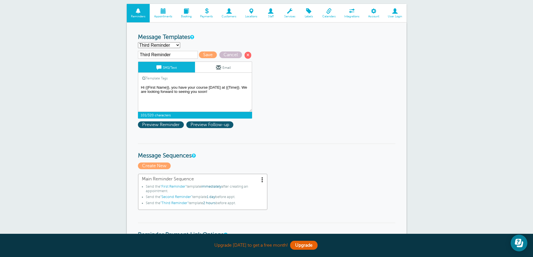
drag, startPoint x: 215, startPoint y: 95, endPoint x: 140, endPoint y: 87, distance: 75.2
click at [140, 87] on textarea "Hi {{First Name}}, your course with Wonderful Life PHBS Ltd has been scheduled …" at bounding box center [195, 98] width 114 height 28
click at [212, 69] on link "Email" at bounding box center [223, 67] width 57 height 11
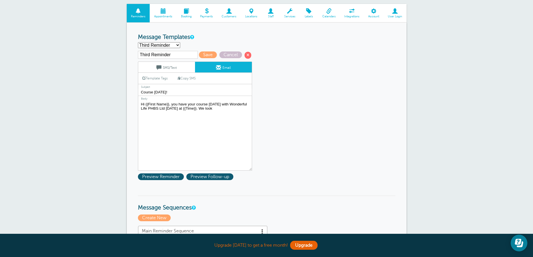
drag, startPoint x: 212, startPoint y: 109, endPoint x: 140, endPoint y: 104, distance: 72.7
click at [140, 104] on textarea "Hi {{First Name}}, your course with Wonderful Life PHBS Ltd has been scheduled …" at bounding box center [195, 136] width 114 height 70
paste textarea "at {{Time}}. We are looking forward to seeing you soon!"
type textarea "Hi {{First Name}}, you have your course [DATE] at {{Time}}. We are looking forw…"
click at [204, 54] on span "Save" at bounding box center [208, 54] width 18 height 7
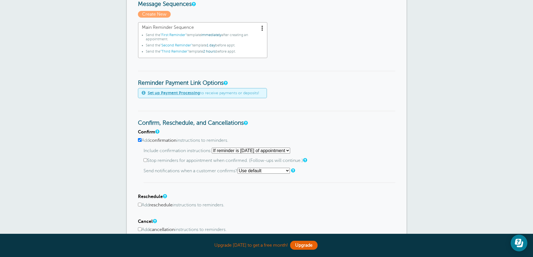
scroll to position [196, 0]
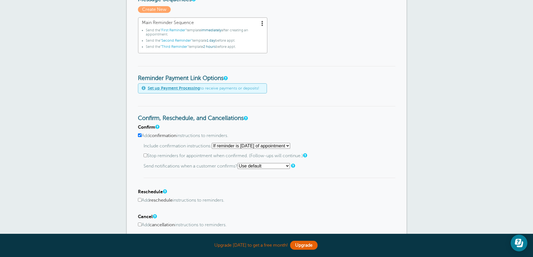
click at [263, 165] on select "Use default Text me Email me Don't send notifications" at bounding box center [264, 166] width 52 height 6
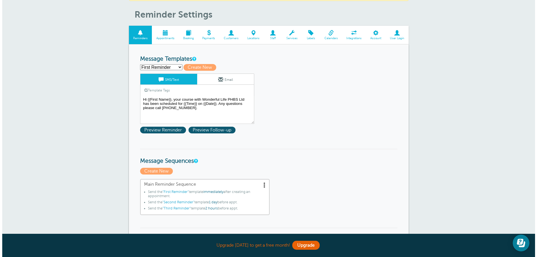
scroll to position [0, 0]
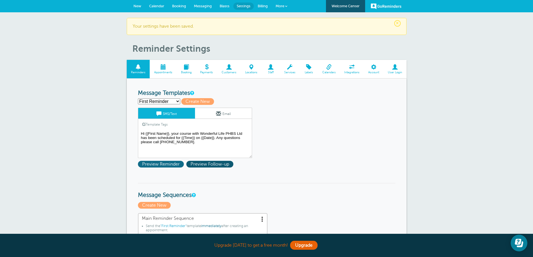
click at [160, 168] on div "First Reminder Save Cancel SMS/Text Email Template Tags Copy SMS Click to add a…" at bounding box center [202, 139] width 129 height 62
click at [160, 163] on span "Preview Reminder" at bounding box center [161, 164] width 46 height 7
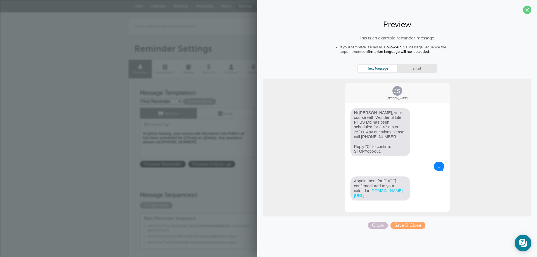
click at [415, 71] on link "Email" at bounding box center [416, 69] width 39 height 8
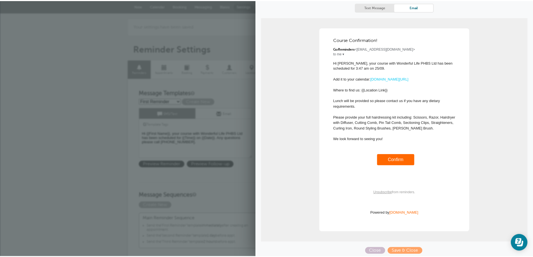
scroll to position [63, 0]
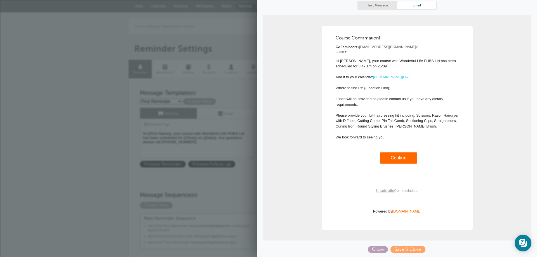
click at [374, 250] on span "Close" at bounding box center [378, 249] width 20 height 7
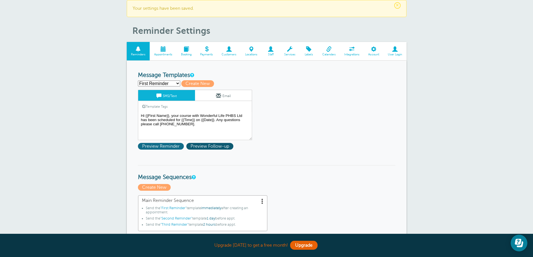
scroll to position [28, 0]
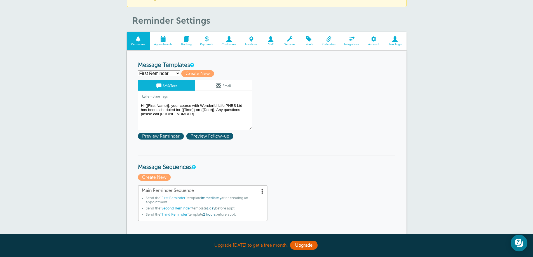
click at [205, 90] on link "Email" at bounding box center [223, 85] width 57 height 11
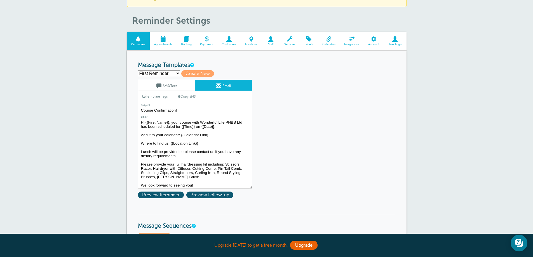
drag, startPoint x: 171, startPoint y: 143, endPoint x: 204, endPoint y: 143, distance: 33.0
click at [204, 143] on textarea "Hi {{First Name}}, your course with Wonderful Life PHBS Ltd has been scheduled …" at bounding box center [195, 154] width 114 height 70
paste textarea "https://www.google.com/maps/place/Wonderful+Life+Professional+Hair+%26+Beauty+S…"
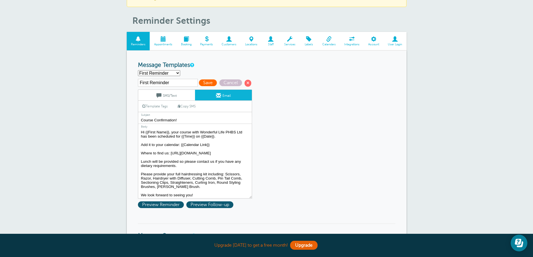
type textarea "Hi {{First Name}}, your course with Wonderful Life PHBS Ltd has been scheduled …"
click at [206, 83] on span "Save" at bounding box center [208, 82] width 18 height 7
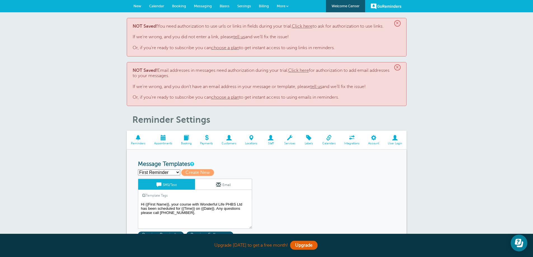
click at [313, 28] on link "Click here" at bounding box center [302, 26] width 21 height 5
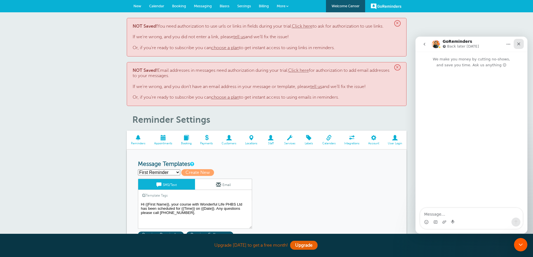
click at [515, 43] on div "Close" at bounding box center [519, 44] width 10 height 10
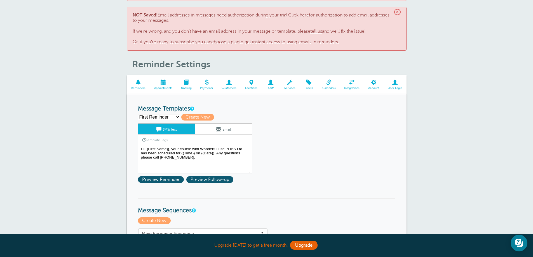
scroll to position [56, 0]
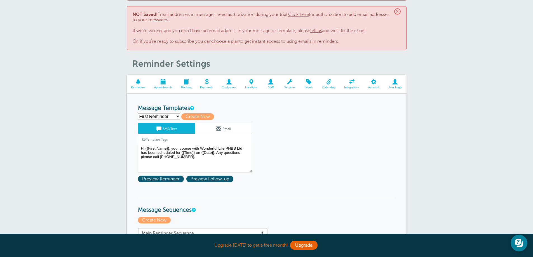
click at [218, 129] on span at bounding box center [218, 128] width 5 height 5
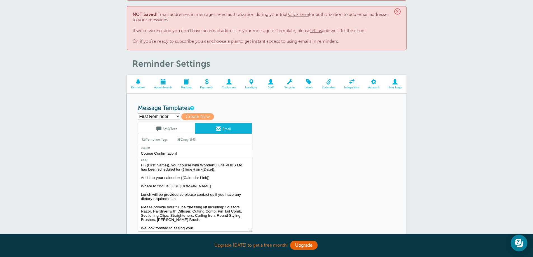
drag, startPoint x: 157, startPoint y: 216, endPoint x: 141, endPoint y: 192, distance: 29.2
click at [141, 192] on textarea "Hi {{First Name}}, your course with Wonderful Life PHBS Ltd has been scheduled …" at bounding box center [195, 197] width 114 height 70
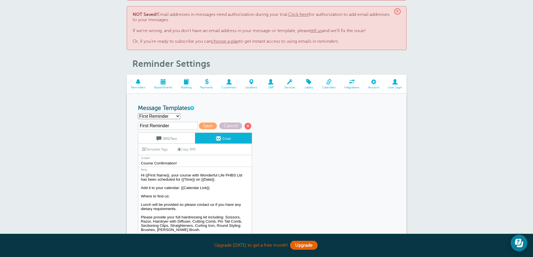
click at [185, 197] on textarea "Hi {{First Name}}, your course with Wonderful Life PHBS Ltd has been scheduled …" at bounding box center [195, 207] width 114 height 70
paste textarea "Wonderful Life Academy, [STREET_ADDRESS][PERSON_NAME]"
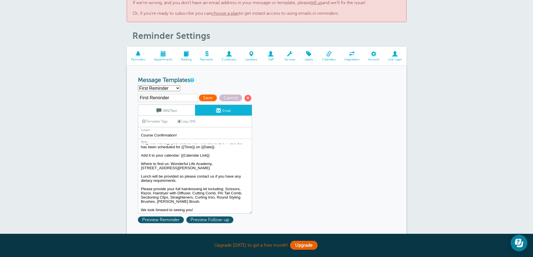
type textarea "Hi {{First Name}}, your course with Wonderful Life PHBS Ltd has been scheduled …"
click at [207, 99] on span "Save" at bounding box center [208, 98] width 18 height 7
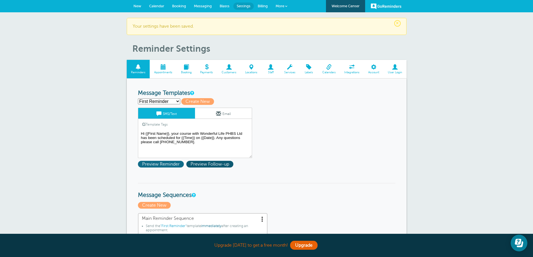
click at [174, 165] on span "Preview Reminder" at bounding box center [161, 164] width 46 height 7
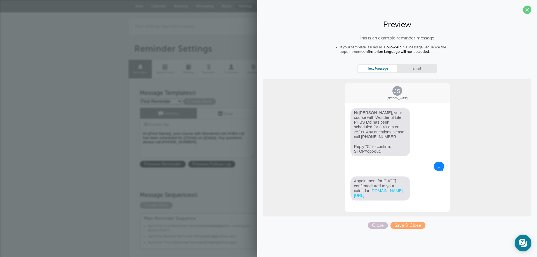
click at [411, 65] on link "Email" at bounding box center [416, 69] width 39 height 8
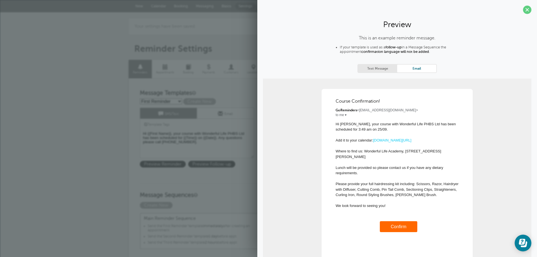
click at [234, 189] on h3 "Message Sequences" at bounding box center [268, 191] width 257 height 16
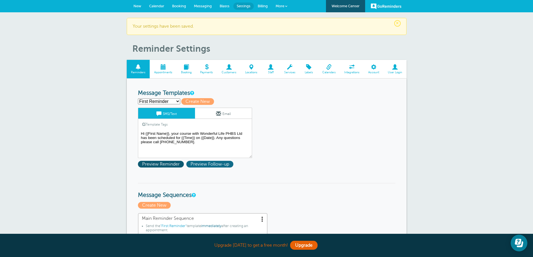
click at [214, 164] on span "Preview Follow-up" at bounding box center [209, 164] width 47 height 7
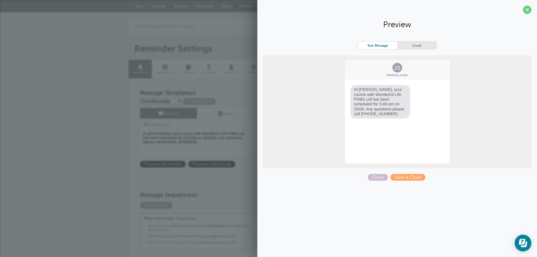
click at [427, 48] on link "Email" at bounding box center [416, 46] width 39 height 8
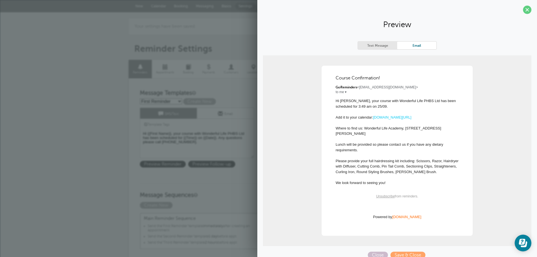
click at [238, 194] on h3 "Message Sequences" at bounding box center [268, 191] width 257 height 16
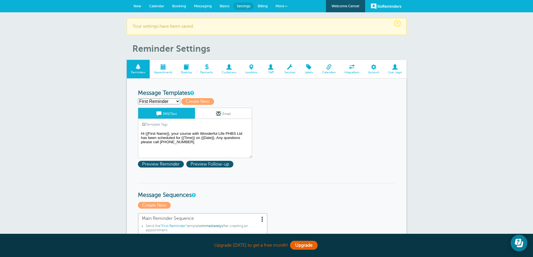
click at [173, 103] on select "First Reminder Second Reminder Third Reminder Create new..." at bounding box center [159, 102] width 42 height 6
select select "162567"
click at [138, 99] on select "First Reminder Second Reminder Third Reminder Create new..." at bounding box center [159, 102] width 42 height 6
type input "Second Reminder"
type textarea "Hi {{First Name}}, you have an Course Tomorrow with Wonderful Life PHBS Ltd at …"
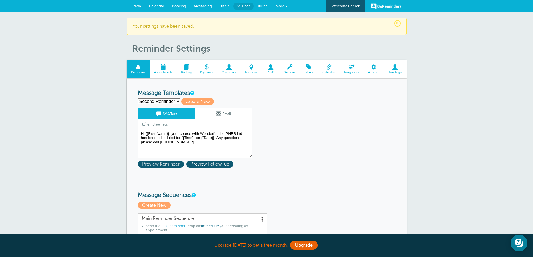
type input "Course Tomorrow!"
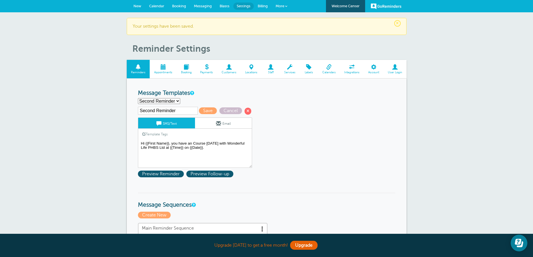
click at [209, 128] on link "Email" at bounding box center [223, 123] width 57 height 11
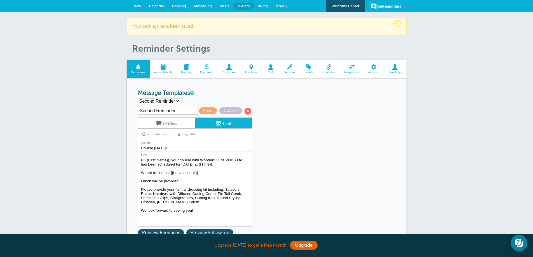
drag, startPoint x: 171, startPoint y: 172, endPoint x: 211, endPoint y: 173, distance: 40.3
click at [211, 173] on textarea "Hi {{First Name}}, your course with Wonderful Life PHBS Ltd has been scheduled …" at bounding box center [195, 192] width 114 height 70
paste textarea "Wonderful Life Academy, Unit D4, Diligence Building, Daedalus Park, Daedalus Dr…"
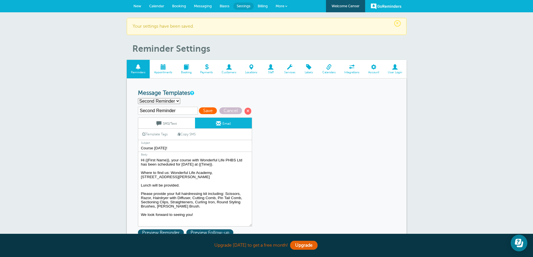
type textarea "Hi {{First Name}}, your course with Wonderful Life PHBS Ltd has been scheduled …"
click at [207, 111] on span "Save" at bounding box center [208, 110] width 18 height 7
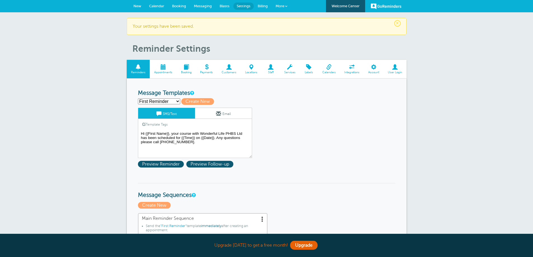
drag, startPoint x: 0, startPoint y: 0, endPoint x: 172, endPoint y: 103, distance: 199.9
click at [172, 103] on select "First Reminder Second Reminder Third Reminder Create new..." at bounding box center [159, 102] width 42 height 6
select select "162568"
click at [138, 99] on select "First Reminder Second Reminder Third Reminder Create new..." at bounding box center [159, 102] width 42 height 6
type input "Third Reminder"
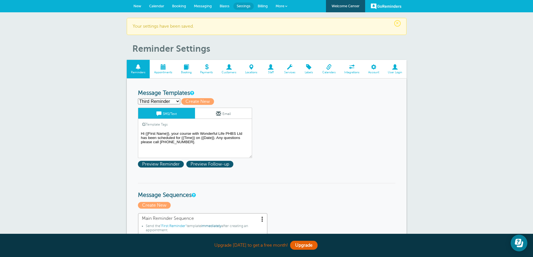
type textarea "Hi {{First Name}}, you have your course [DATE] at {{Time}}. We are looking forw…"
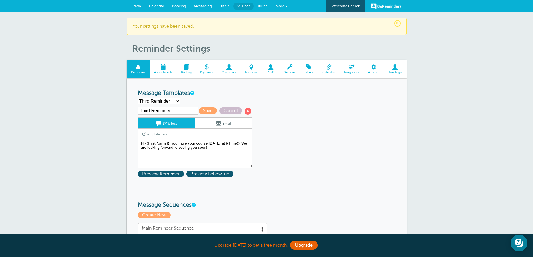
click at [214, 126] on link "Email" at bounding box center [223, 123] width 57 height 11
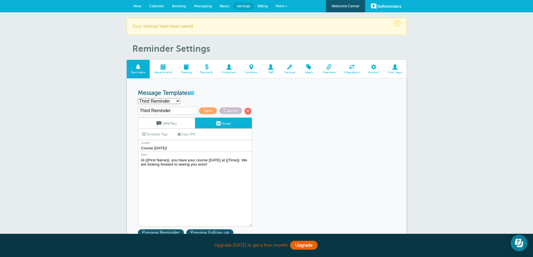
click at [178, 128] on link "SMS/Text" at bounding box center [166, 123] width 57 height 11
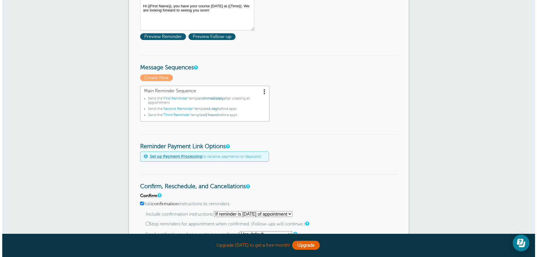
scroll to position [140, 0]
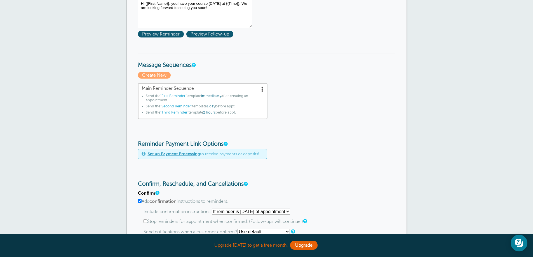
click at [263, 92] on link "Main Reminder Sequence Send the "First Reminder" template immediately after cre…" at bounding box center [203, 101] width 130 height 36
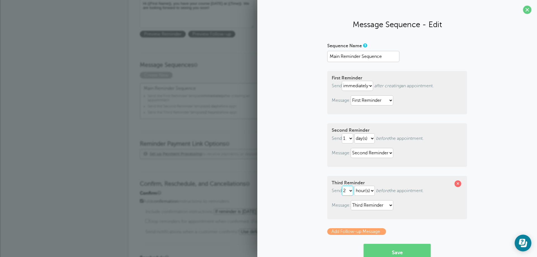
click at [350, 194] on select "1 2 3 4 5 6 7 8 9 10 11 12 13 14 15 16 17 18 19 20 21 22 23 24 25 26 27 28 29 30" at bounding box center [347, 191] width 11 height 10
click at [442, 201] on p "Message: First Reminder Second Reminder Third Reminder" at bounding box center [397, 205] width 131 height 10
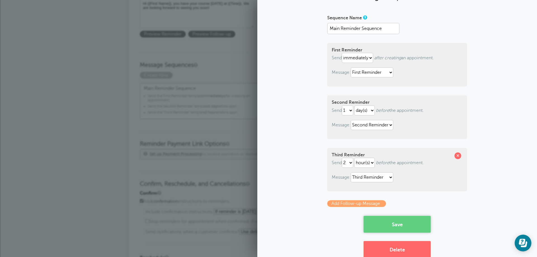
click at [421, 221] on button "Save" at bounding box center [397, 224] width 67 height 17
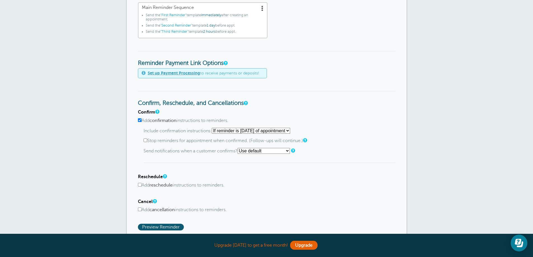
scroll to position [224, 0]
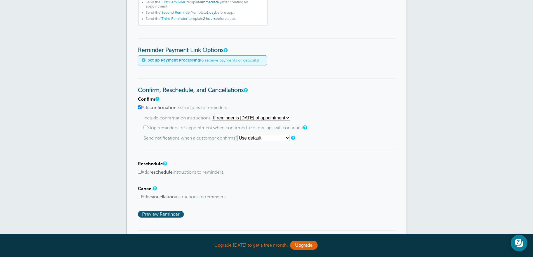
click at [239, 120] on select "Starting with first reminder If reminder is within 1 day of appointment If remi…" at bounding box center [251, 118] width 78 height 6
click at [289, 137] on select "Use default Text me Email me Don't send notifications" at bounding box center [264, 138] width 52 height 6
select select "3"
click at [239, 135] on select "Use default Text me Email me Don't send notifications" at bounding box center [264, 138] width 52 height 6
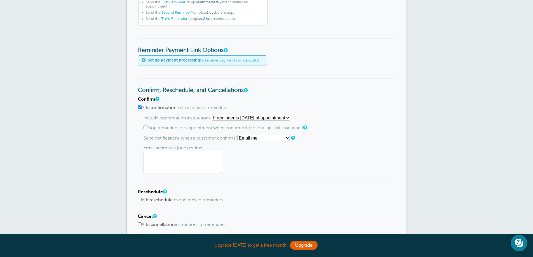
click at [188, 155] on textarea at bounding box center [183, 162] width 79 height 22
type textarea "education@wonderful-life.co.uk"
click at [205, 150] on div "Email addresses (one per line): education@wonderful-life.co.uk" at bounding box center [270, 160] width 252 height 28
click at [231, 150] on div "Email addresses (one per line): education@wonderful-life.co.uk" at bounding box center [270, 160] width 252 height 28
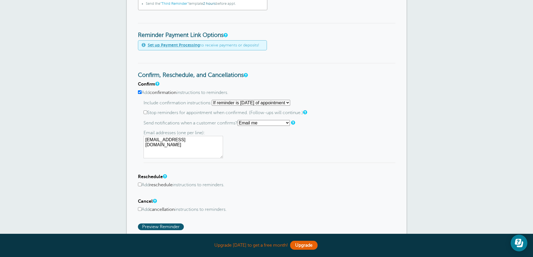
scroll to position [252, 0]
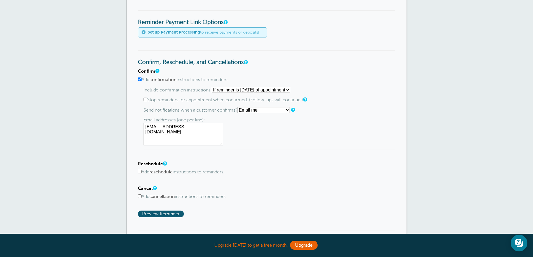
click at [139, 195] on input "Add cancellation instructions to reminders." at bounding box center [140, 197] width 4 height 4
checkbox input "true"
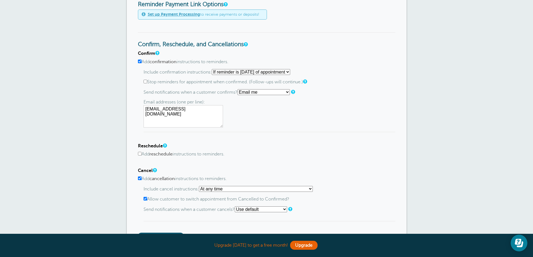
scroll to position [280, 0]
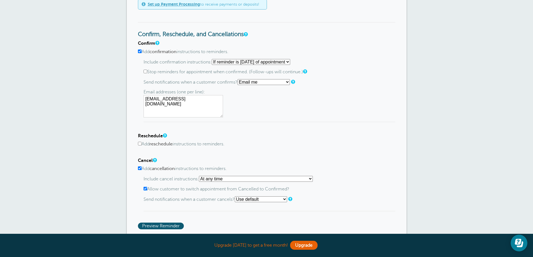
click at [221, 180] on select "At any time If reminder more than 1 day away from appointment If reminder more …" at bounding box center [256, 179] width 114 height 6
select select "7"
click at [201, 176] on select "At any time If reminder more than 1 day away from appointment If reminder more …" at bounding box center [256, 179] width 114 height 6
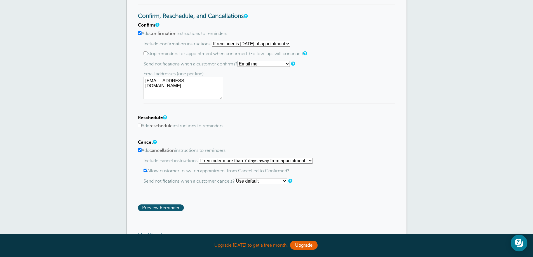
scroll to position [308, 0]
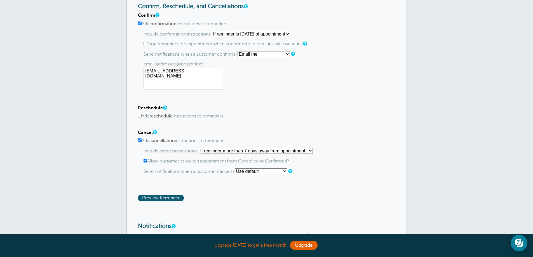
click at [250, 171] on select "Use default Text me Email me Don't send notifications" at bounding box center [261, 171] width 52 height 6
select select "3"
click at [237, 168] on select "Use default Text me Email me Don't send notifications" at bounding box center [261, 171] width 52 height 6
drag, startPoint x: 211, startPoint y: 72, endPoint x: 143, endPoint y: 75, distance: 68.1
click at [143, 75] on div "Confirm Add confirmation instructions to reminders. Include confirmation instru…" at bounding box center [266, 53] width 257 height 81
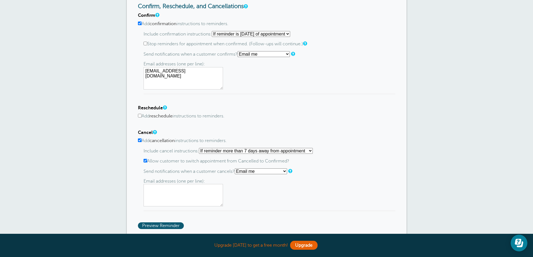
click at [187, 200] on textarea at bounding box center [183, 195] width 79 height 22
paste textarea "education@wonderful-life.co.uk"
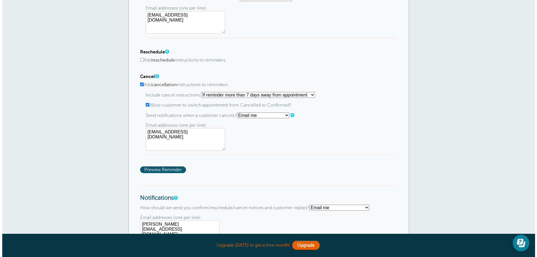
scroll to position [392, 0]
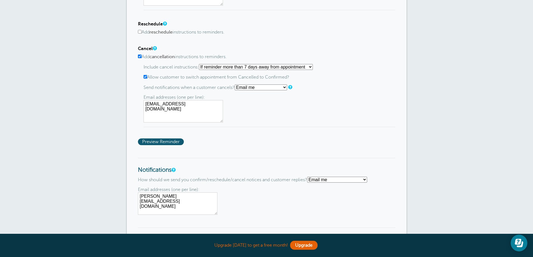
type textarea "education@wonderful-life.co.uk"
click at [175, 142] on span "Preview Reminder" at bounding box center [161, 142] width 46 height 7
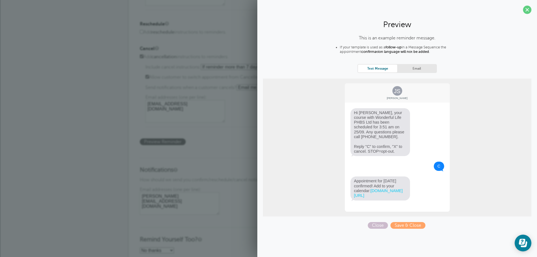
click at [416, 71] on link "Email" at bounding box center [416, 69] width 39 height 8
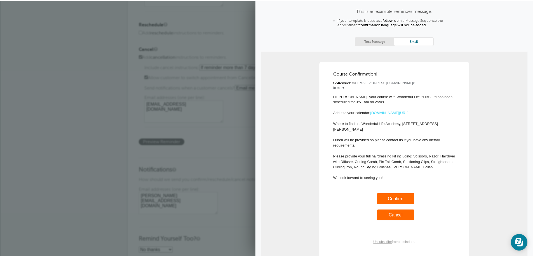
scroll to position [28, 0]
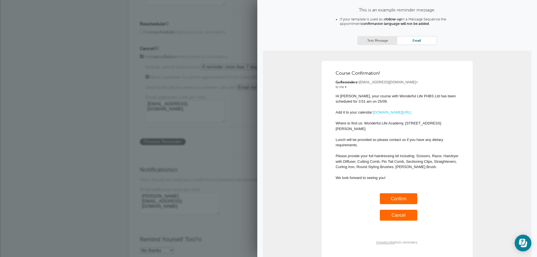
click at [198, 199] on textarea "ella@wonderful-life.co.uk" at bounding box center [179, 204] width 79 height 22
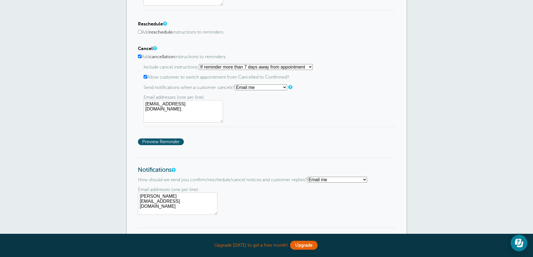
click at [245, 198] on div "Email addresses (one per line): ella@wonderful-life.co.uk" at bounding box center [266, 201] width 257 height 28
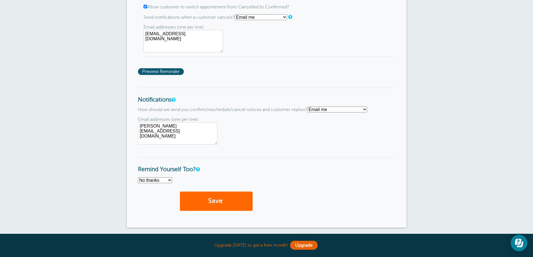
scroll to position [476, 0]
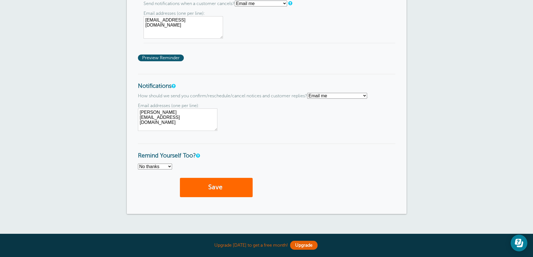
click at [169, 166] on select "No thanks Yes, text me Yes, email me" at bounding box center [155, 167] width 34 height 6
click at [192, 188] on button "Save" at bounding box center [216, 187] width 73 height 19
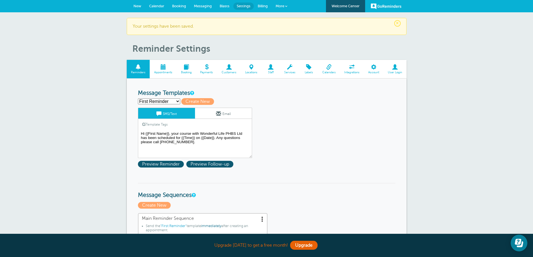
click at [172, 74] on span "Appointments" at bounding box center [163, 72] width 21 height 3
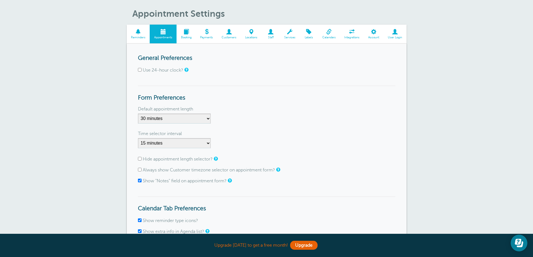
scroll to position [28, 0]
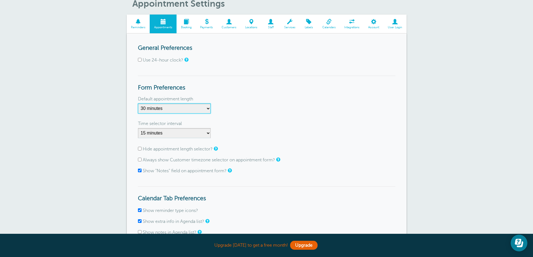
click at [191, 106] on select "5 minutes 10 minutes 15 minutes 20 minutes 25 minutes 30 minutes 35 minutes 40 …" at bounding box center [174, 109] width 73 height 10
select select "360"
click at [138, 104] on select "5 minutes 10 minutes 15 minutes 20 minutes 25 minutes 30 minutes 35 minutes 40 …" at bounding box center [174, 109] width 73 height 10
click at [171, 133] on select "1 minute 5 minutes 10 minutes 15 minutes 20 minutes 30 minutes 60 minutes" at bounding box center [174, 133] width 73 height 10
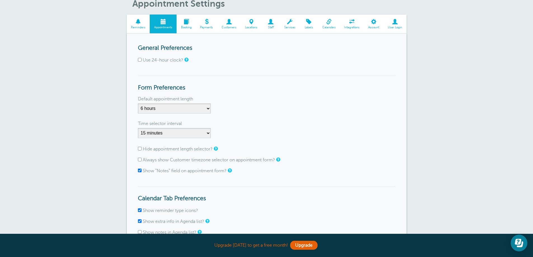
click at [135, 149] on div "General Preferences Use 24-hour clock? Form Preferences Default appointment len…" at bounding box center [267, 161] width 280 height 255
click at [139, 148] on input "Hide appointment length selector?" at bounding box center [140, 149] width 4 height 4
checkbox input "true"
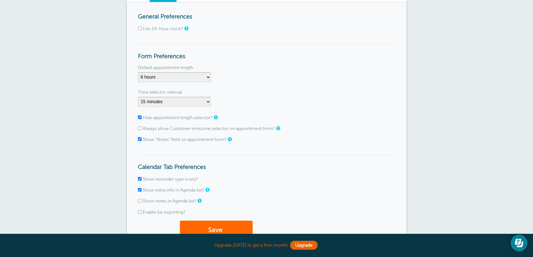
scroll to position [84, 0]
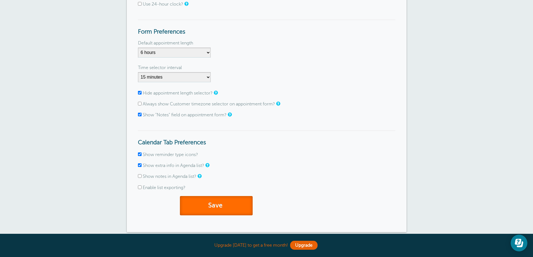
click at [205, 201] on button "Save" at bounding box center [216, 205] width 73 height 19
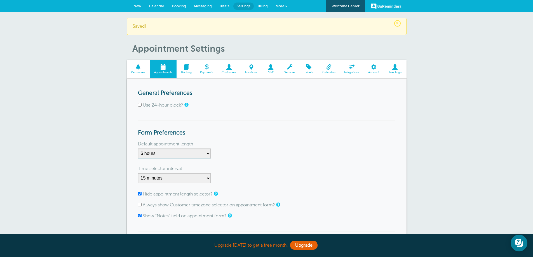
click at [196, 68] on span at bounding box center [186, 66] width 19 height 5
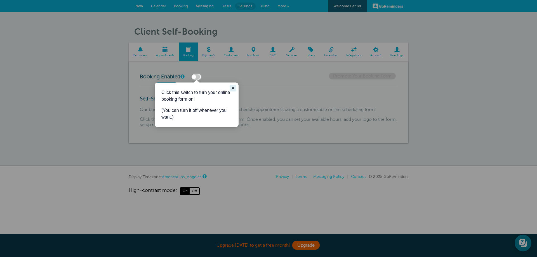
click at [230, 88] on button "Close guide" at bounding box center [233, 88] width 7 height 7
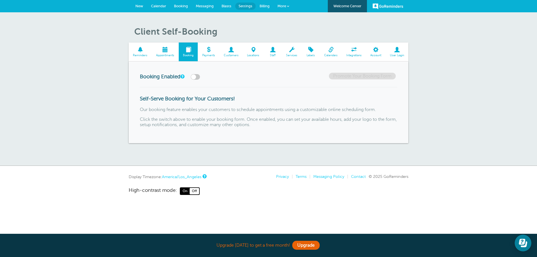
click at [208, 57] on span "Payments" at bounding box center [209, 55] width 16 height 3
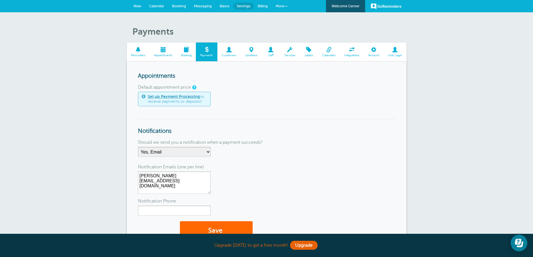
click at [233, 52] on span at bounding box center [229, 49] width 24 height 5
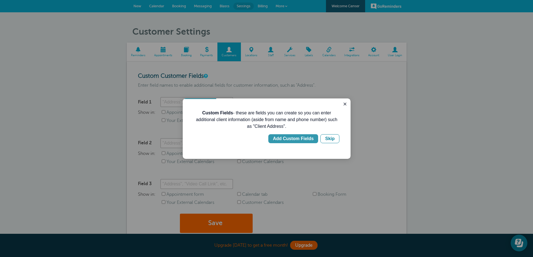
click at [311, 135] on div "Add Custom Fields" at bounding box center [293, 138] width 41 height 7
type input "Client Address"
checkbox input "true"
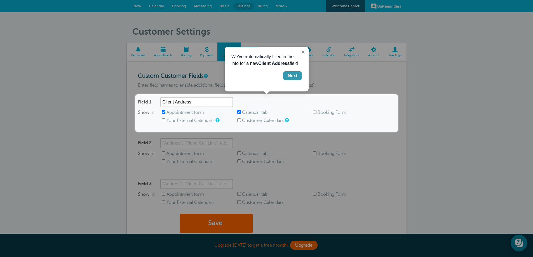
click at [293, 79] on div "Next" at bounding box center [293, 75] width 10 height 7
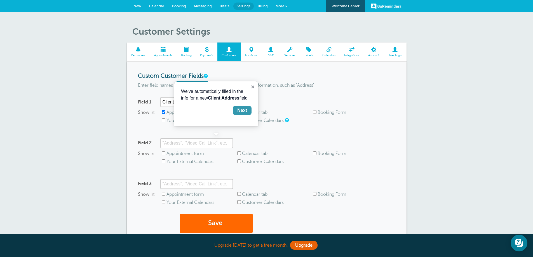
scroll to position [78, 0]
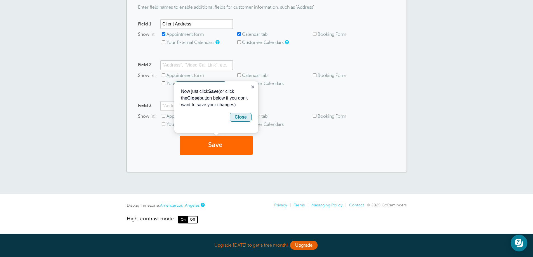
click at [249, 114] on button "Close" at bounding box center [241, 117] width 22 height 9
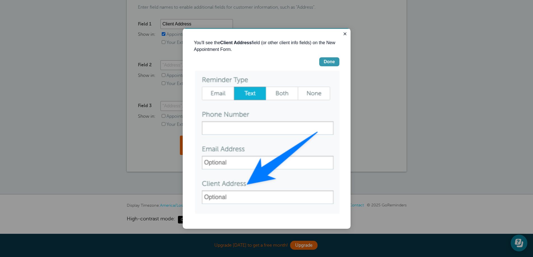
click at [328, 58] on button "Done" at bounding box center [329, 61] width 20 height 9
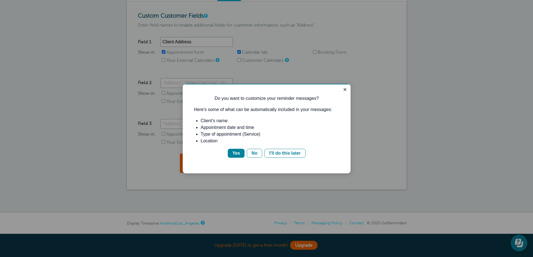
scroll to position [22, 0]
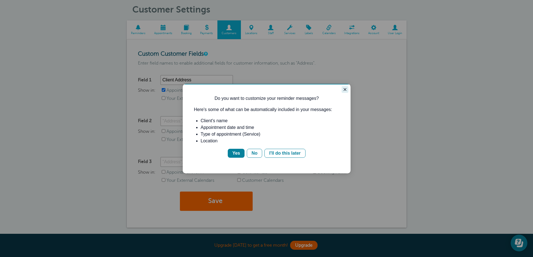
click at [345, 87] on icon "Close guide" at bounding box center [345, 89] width 4 height 4
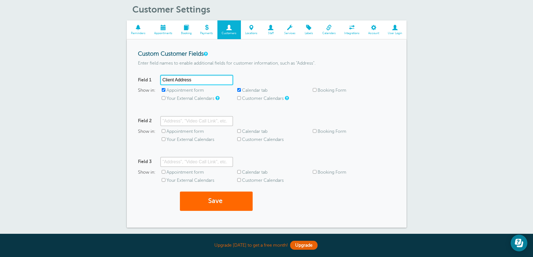
drag, startPoint x: 196, startPoint y: 83, endPoint x: 162, endPoint y: 81, distance: 34.2
click at [162, 81] on input "Client Address" at bounding box center [196, 80] width 73 height 10
click at [200, 83] on input "Client Address" at bounding box center [196, 80] width 73 height 10
drag, startPoint x: 198, startPoint y: 79, endPoint x: 165, endPoint y: 78, distance: 33.0
click at [165, 78] on input "Client Address" at bounding box center [196, 80] width 73 height 10
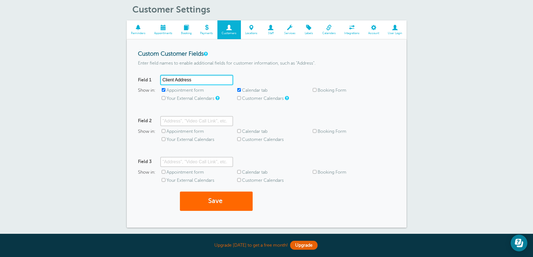
type input "C"
click at [256, 31] on link "Locations" at bounding box center [251, 29] width 21 height 19
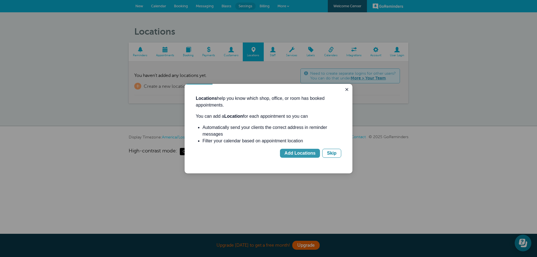
click at [301, 153] on div "Add Locations" at bounding box center [300, 153] width 31 height 7
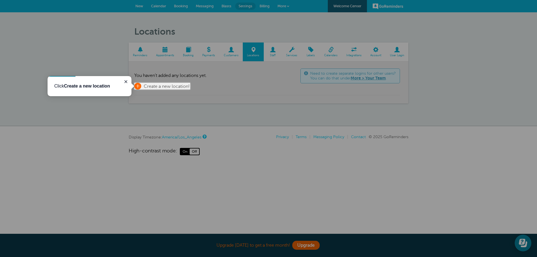
click at [164, 88] on span "Create a new location!" at bounding box center [167, 86] width 46 height 5
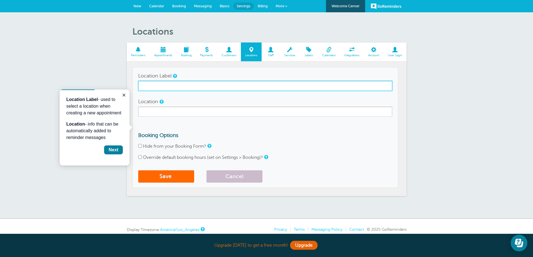
click at [164, 88] on input "Location Label" at bounding box center [265, 86] width 254 height 10
type input "Wonderful Life Academy"
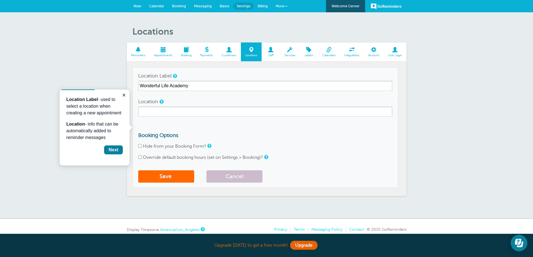
click at [166, 105] on div "Location" at bounding box center [265, 107] width 254 height 20
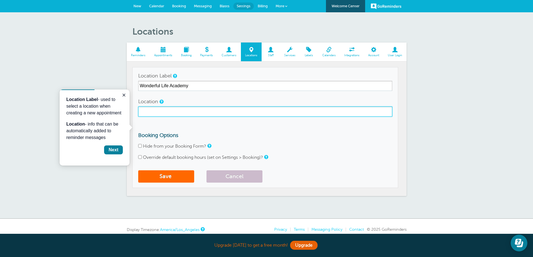
click at [166, 109] on input "Location" at bounding box center [265, 112] width 254 height 10
paste input "education@wonderful-life.co.uk"
drag, startPoint x: 276, startPoint y: 205, endPoint x: 127, endPoint y: 115, distance: 174.7
click at [216, 113] on input "education@wonderful-life.co.uk" at bounding box center [265, 112] width 254 height 10
drag, startPoint x: 175, startPoint y: 113, endPoint x: 140, endPoint y: 114, distance: 34.2
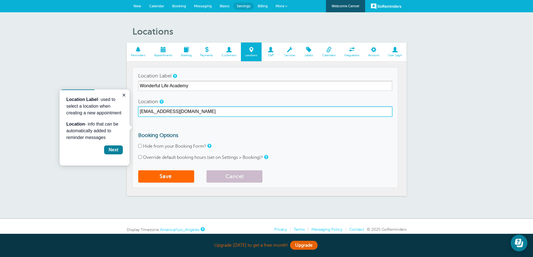
click at [140, 114] on input "education@wonderful-life.co.uk" at bounding box center [265, 112] width 254 height 10
paste input "Wonderful Life Academy, Unit D4, Diligence Building, Daedalus Park, Daedalus Dr…"
type input "Wonderful Life Academy, Unit D4, Diligence Building, Daedalus Park, Daedalus Dr…"
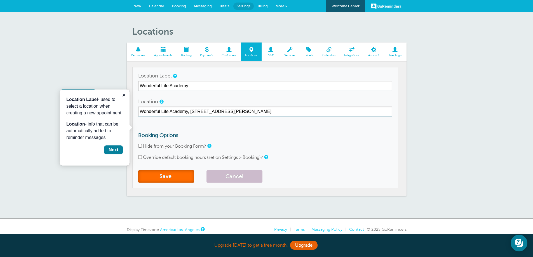
click at [160, 179] on button "Save" at bounding box center [166, 176] width 56 height 12
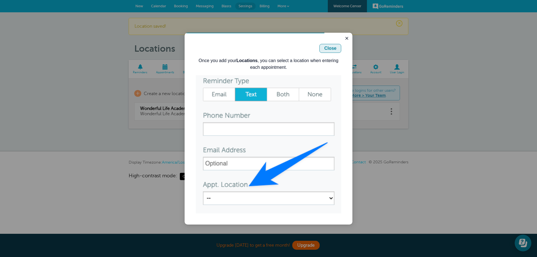
click at [331, 50] on div "Close" at bounding box center [330, 48] width 12 height 7
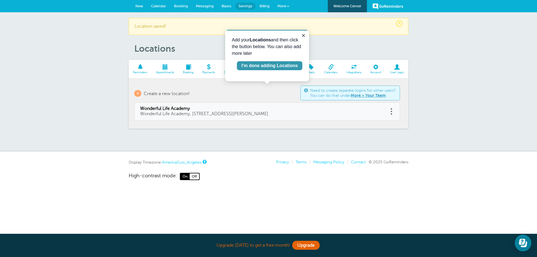
click at [291, 65] on div "I'm done adding Locations" at bounding box center [270, 65] width 57 height 7
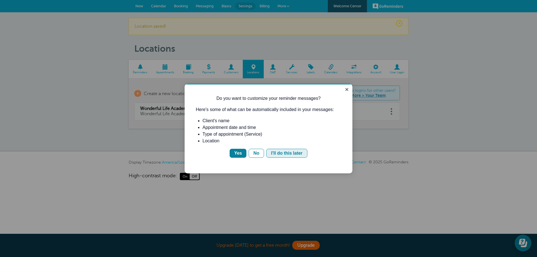
click at [281, 155] on div "I'll do this later" at bounding box center [286, 153] width 31 height 7
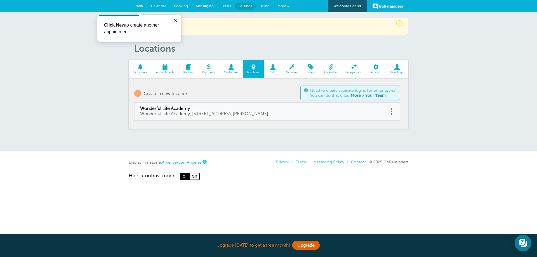
click at [276, 71] on span "Staff" at bounding box center [273, 72] width 13 height 3
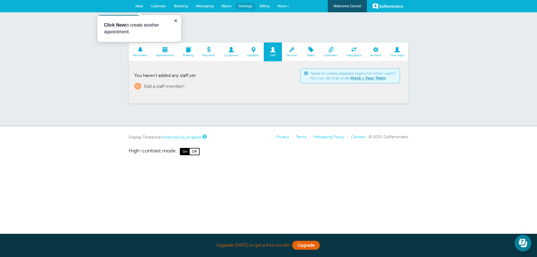
click at [294, 52] on span at bounding box center [292, 49] width 20 height 5
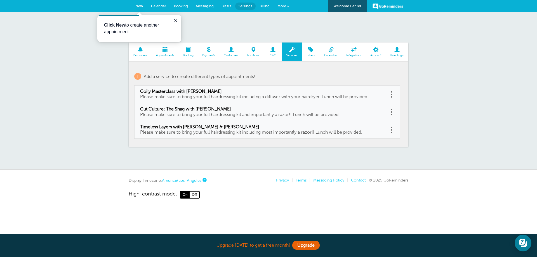
click at [317, 51] on span at bounding box center [311, 49] width 18 height 5
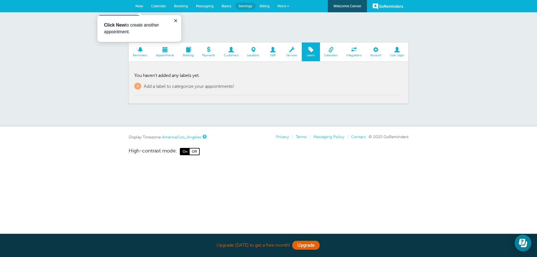
click at [324, 54] on span "Calendars" at bounding box center [331, 55] width 17 height 3
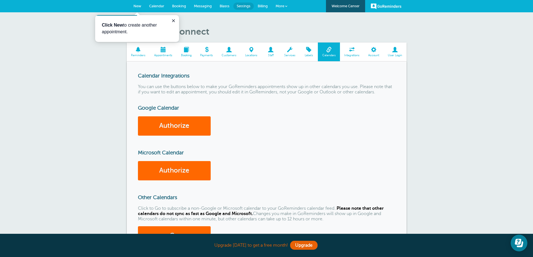
click at [347, 57] on span "Integrations" at bounding box center [352, 55] width 18 height 3
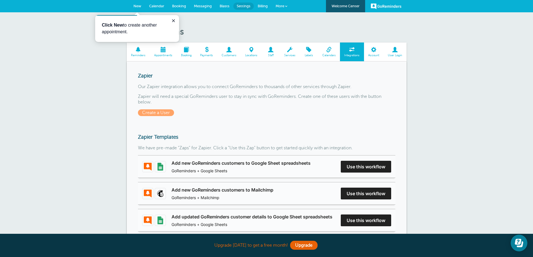
click at [361, 54] on span "Integrations" at bounding box center [352, 52] width 24 height 19
click at [372, 55] on span "Account" at bounding box center [374, 55] width 14 height 3
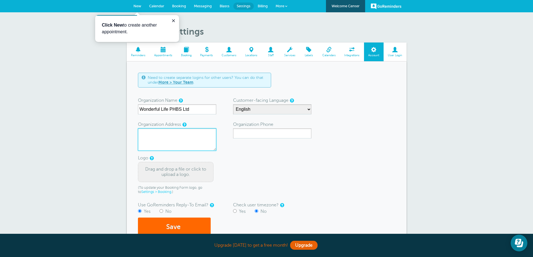
click at [199, 134] on textarea "Organization Address" at bounding box center [177, 139] width 78 height 22
paste textarea "Wonderful Life Academy, [STREET_ADDRESS][PERSON_NAME]"
type textarea "Wonderful Life Academy, [STREET_ADDRESS][PERSON_NAME]"
click at [247, 131] on input "Organization Phone" at bounding box center [272, 133] width 78 height 10
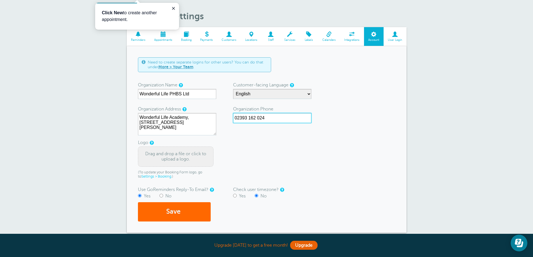
scroll to position [28, 0]
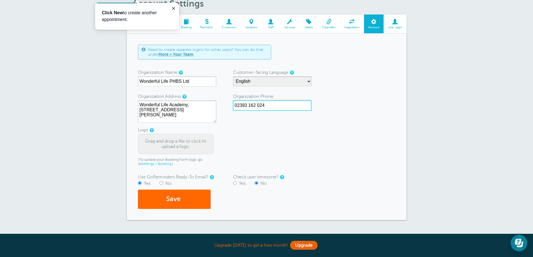
type input "02393 162 024"
click at [200, 144] on div "Drag and drop a file or click to upload a logo." at bounding box center [176, 144] width 76 height 20
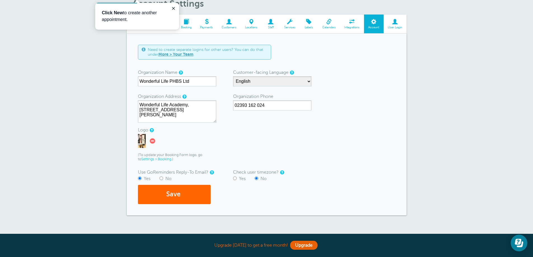
click at [147, 142] on link at bounding box center [152, 141] width 13 height 15
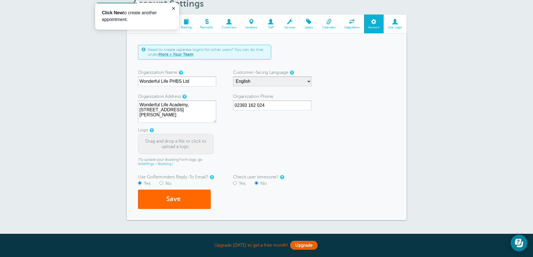
click at [156, 145] on div "Drag and drop a file or click to upload a logo." at bounding box center [176, 144] width 76 height 20
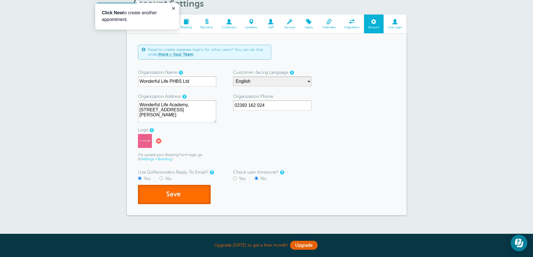
click at [202, 196] on button "Save" at bounding box center [174, 194] width 73 height 19
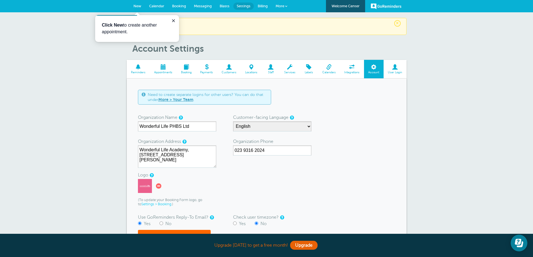
click at [395, 68] on span at bounding box center [395, 66] width 23 height 5
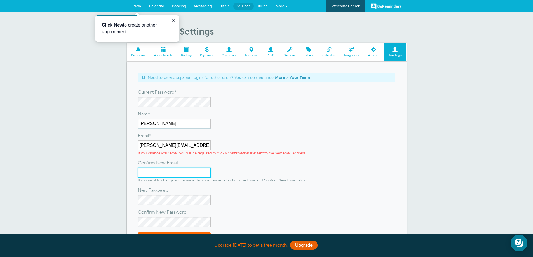
click at [178, 170] on input "Confirm New Email" at bounding box center [174, 173] width 73 height 10
type input "e"
click at [241, 125] on div "Name [PERSON_NAME]" at bounding box center [266, 121] width 257 height 16
click at [127, 102] on div "Need to create separate logins for other users? You can do that under More > Yo…" at bounding box center [267, 165] width 280 height 207
drag, startPoint x: 288, startPoint y: 122, endPoint x: 301, endPoint y: 126, distance: 13.7
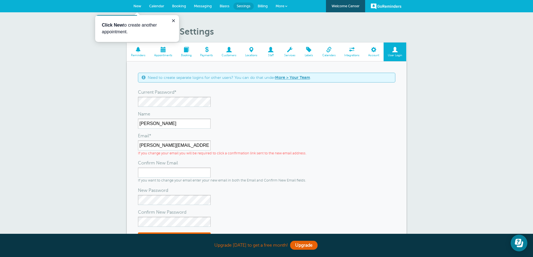
click at [288, 122] on div "Name [PERSON_NAME]" at bounding box center [266, 121] width 257 height 16
click at [242, 7] on span "Settings" at bounding box center [244, 6] width 14 height 4
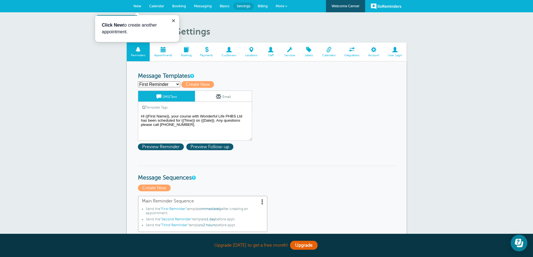
click at [245, 7] on span "Settings" at bounding box center [244, 6] width 14 height 4
click at [140, 8] on link "New" at bounding box center [138, 6] width 16 height 12
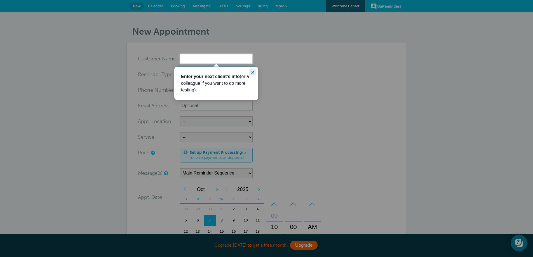
click at [253, 74] on icon "Close guide" at bounding box center [252, 72] width 4 height 4
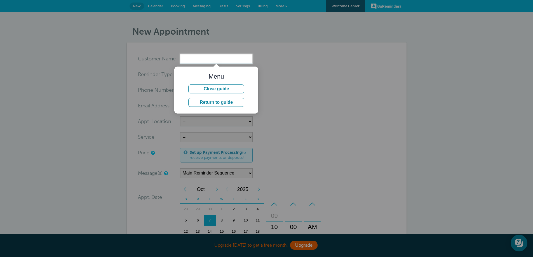
click at [264, 86] on div at bounding box center [356, 160] width 353 height 193
click at [231, 100] on button "Return to guide" at bounding box center [216, 102] width 56 height 9
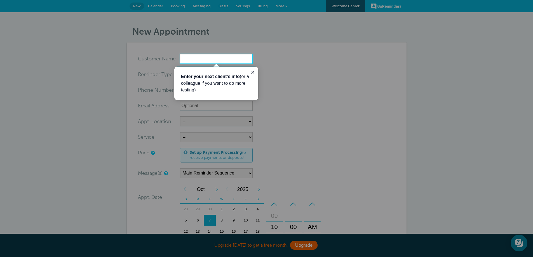
click at [224, 58] on input "x-no-autofill" at bounding box center [216, 59] width 73 height 10
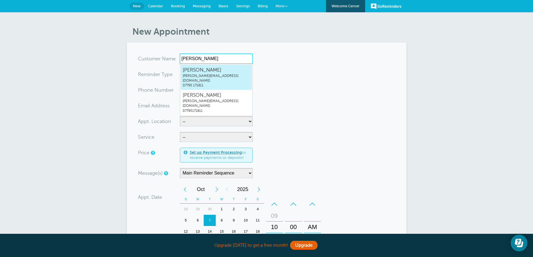
click at [222, 72] on span "[PERSON_NAME]" at bounding box center [216, 70] width 67 height 7
type input "EllaDavisella@wonderful-life.co.uk07795171811"
type input "[PERSON_NAME]"
radio input "false"
radio input "true"
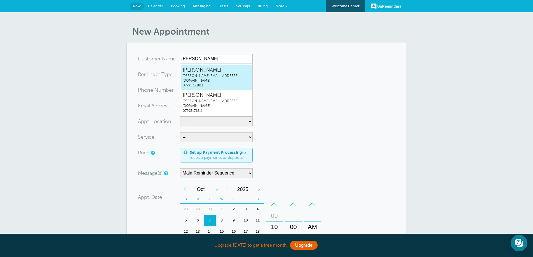
type input "07795 171811"
type input "[PERSON_NAME][EMAIL_ADDRESS][DOMAIN_NAME]"
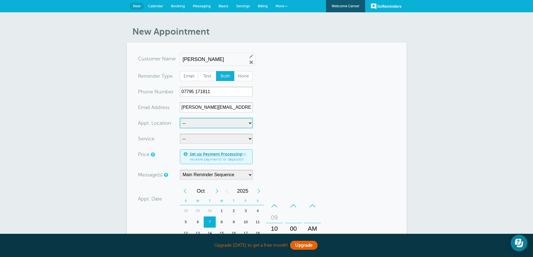
click at [217, 124] on select "-- Wonderful Life Academy" at bounding box center [216, 123] width 73 height 10
select select "25306"
click at [180, 118] on select "-- Wonderful Life Academy" at bounding box center [216, 123] width 73 height 10
click at [218, 139] on select "-- Coily Masterclass with Alex Walker Cut Culture: The Shag with Vanessa Koeb T…" at bounding box center [216, 139] width 73 height 10
select select "28316"
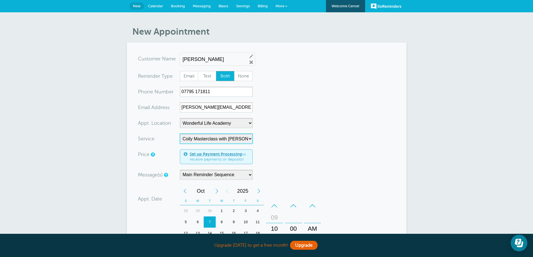
click at [180, 134] on select "-- Coily Masterclass with Alex Walker Cut Culture: The Shag with Vanessa Koeb T…" at bounding box center [216, 139] width 73 height 10
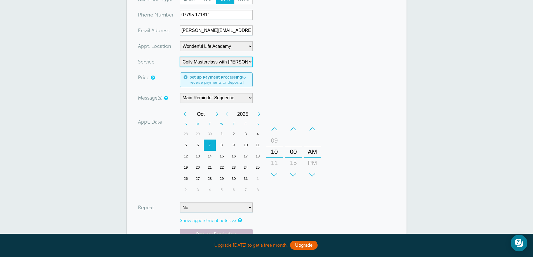
scroll to position [84, 0]
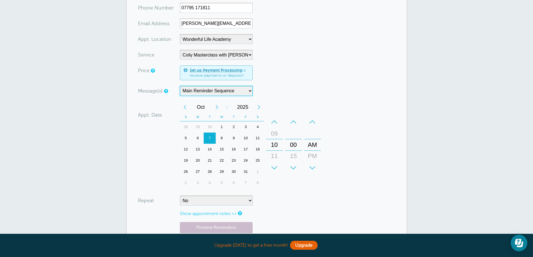
click at [224, 93] on select "Main Reminder Sequence" at bounding box center [216, 91] width 73 height 10
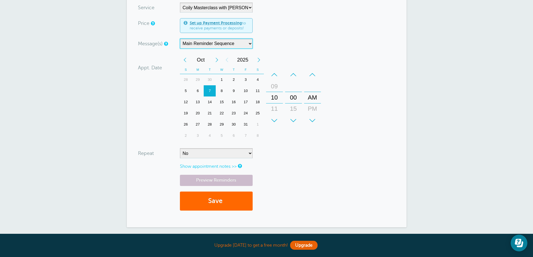
scroll to position [140, 0]
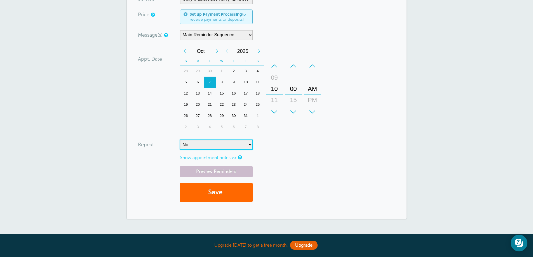
click at [219, 143] on select "No Daily Weekly Every 2 weeks Every 3 weeks Every 4 weeks Monthly Every 5 weeks…" at bounding box center [216, 145] width 73 height 10
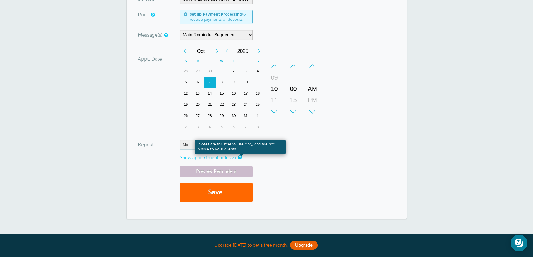
click at [239, 157] on link at bounding box center [239, 158] width 3 height 4
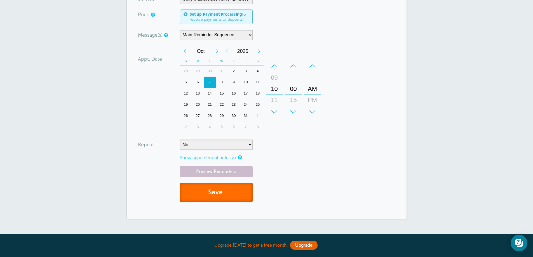
click at [236, 193] on button "Save" at bounding box center [216, 192] width 73 height 19
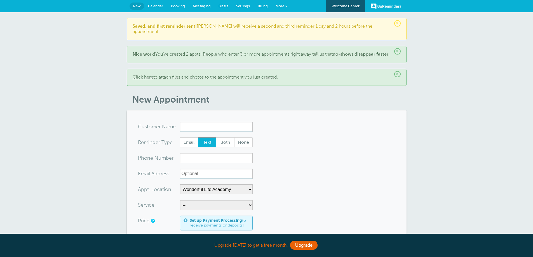
select select "25306"
click at [477, 95] on div "× Saved, and first reminder sent! Ella will receive a second and third reminder…" at bounding box center [266, 229] width 533 height 435
click at [157, 8] on link "Calendar" at bounding box center [155, 6] width 23 height 12
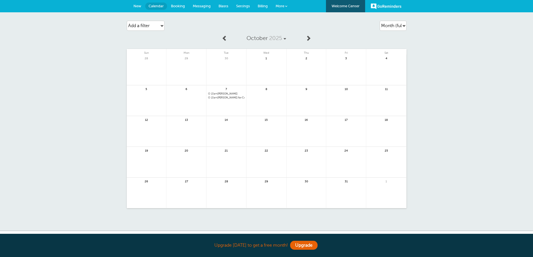
click at [239, 96] on span "10am Ella Davis for Coily Masterclass with Alex Walker @Wonderful Life Academy" at bounding box center [226, 97] width 36 height 3
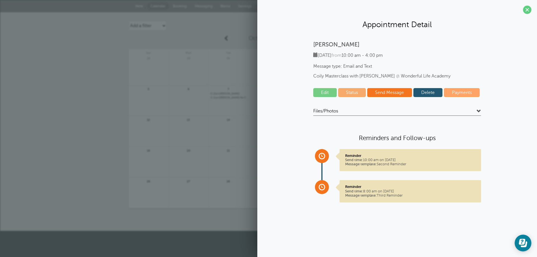
click at [405, 96] on link "Send Message" at bounding box center [389, 92] width 45 height 9
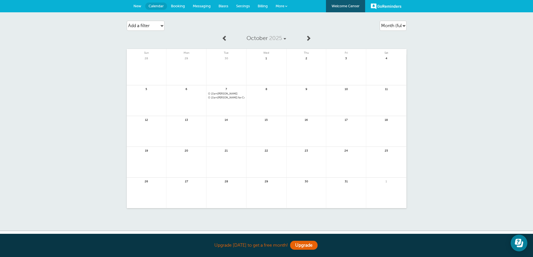
click at [224, 93] on span "10am [PERSON_NAME]" at bounding box center [226, 93] width 36 height 3
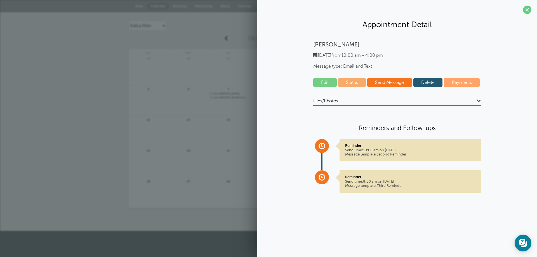
click at [427, 84] on link "Delete" at bounding box center [428, 82] width 29 height 9
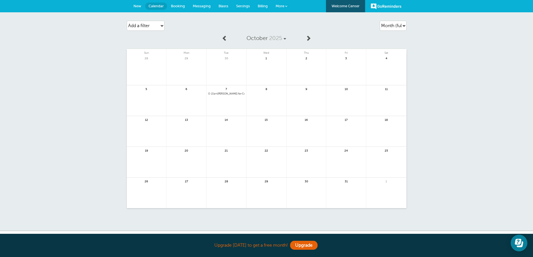
click at [224, 92] on div "7" at bounding box center [227, 100] width 40 height 31
click at [224, 94] on span "10am [PERSON_NAME] for Coily Masterclass with [PERSON_NAME] @Wonderful Life Aca…" at bounding box center [226, 93] width 36 height 3
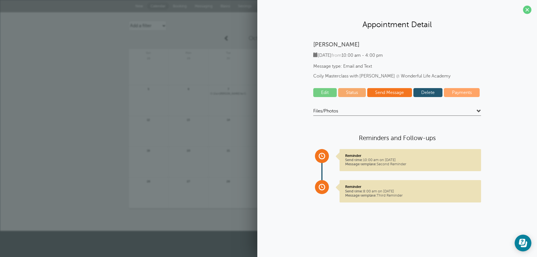
click at [330, 92] on link "Edit" at bounding box center [325, 92] width 24 height 9
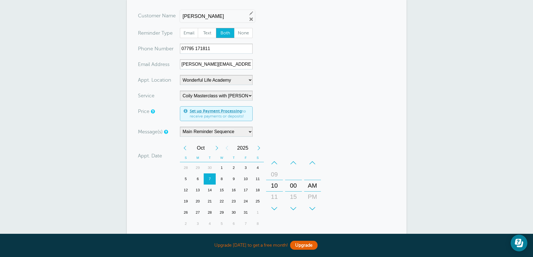
scroll to position [56, 0]
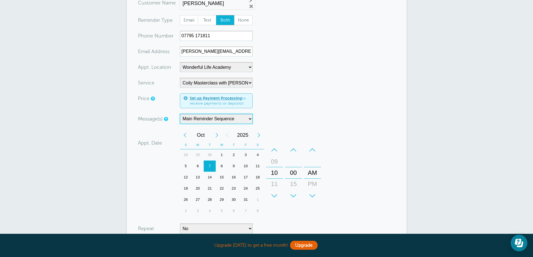
click at [219, 122] on select "Main Reminder Sequence" at bounding box center [216, 119] width 73 height 10
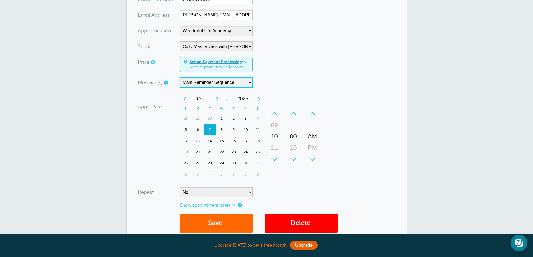
scroll to position [112, 0]
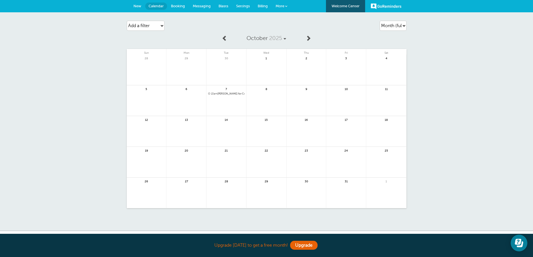
click at [227, 93] on span "10am Ella Davis for Coily Masterclass with Alex Walker @Wonderful Life Academy" at bounding box center [226, 93] width 36 height 3
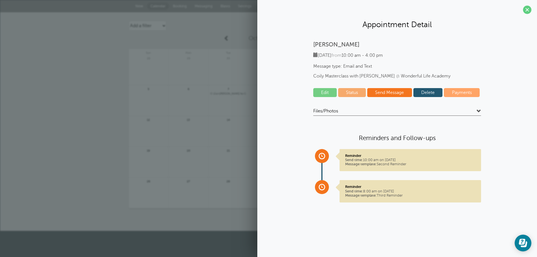
click at [357, 95] on link "Status" at bounding box center [352, 92] width 28 height 9
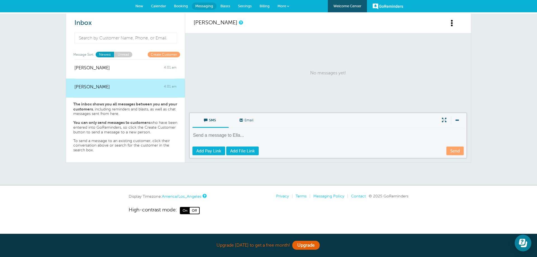
click at [138, 8] on span "New" at bounding box center [139, 6] width 8 height 4
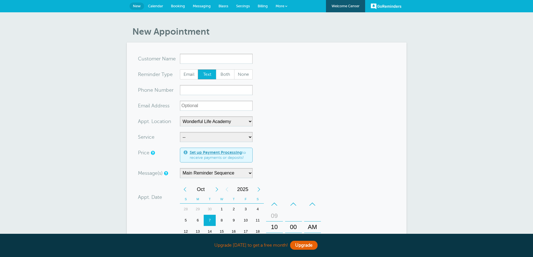
select select "25306"
click at [245, 9] on link "Settings" at bounding box center [243, 6] width 22 height 12
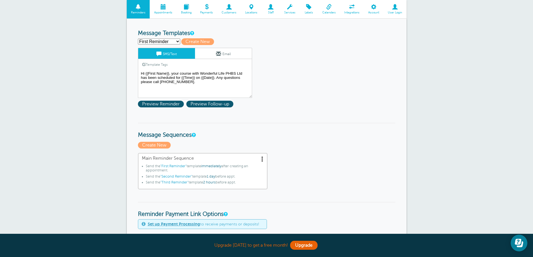
scroll to position [56, 0]
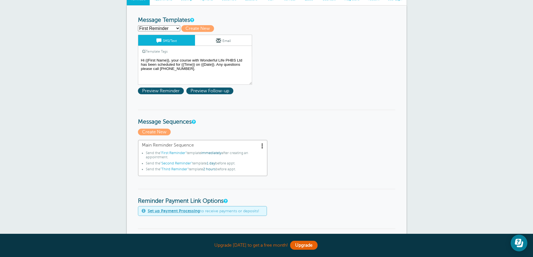
click at [217, 151] on span "immediately" at bounding box center [211, 153] width 20 height 4
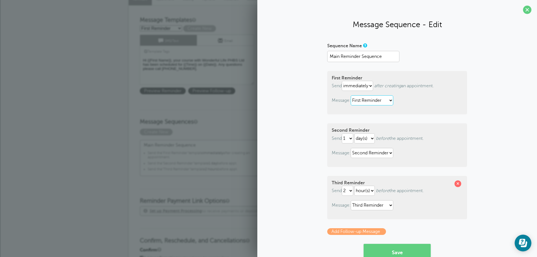
click at [378, 102] on select "First Reminder Second Reminder Third Reminder" at bounding box center [372, 100] width 43 height 10
click at [188, 115] on h3 "Message Sequences" at bounding box center [268, 118] width 257 height 16
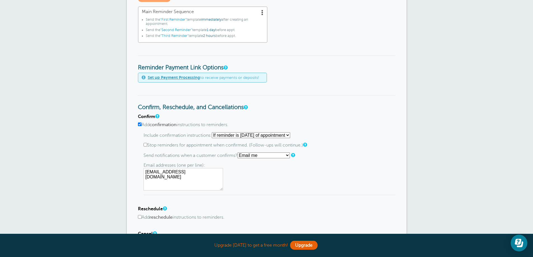
scroll to position [196, 0]
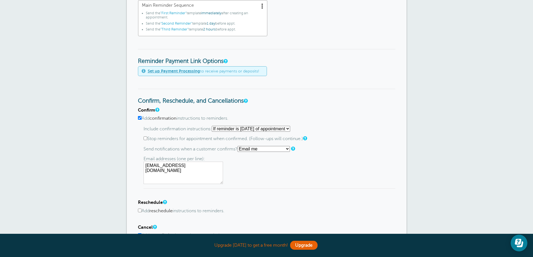
click at [235, 129] on select "Starting with first reminder If reminder is within 1 day of appointment If remi…" at bounding box center [251, 129] width 78 height 6
select select "0"
click at [214, 126] on select "Starting with first reminder If reminder is within 1 day of appointment If remi…" at bounding box center [251, 129] width 78 height 6
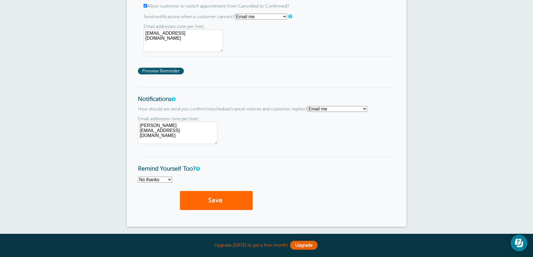
scroll to position [448, 0]
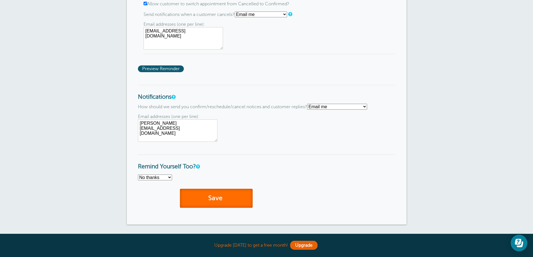
click at [198, 195] on button "Save" at bounding box center [216, 198] width 73 height 19
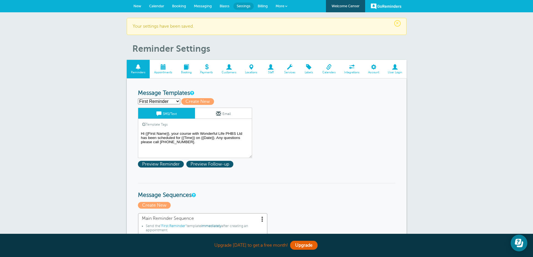
click at [161, 8] on span "Calendar" at bounding box center [156, 6] width 15 height 4
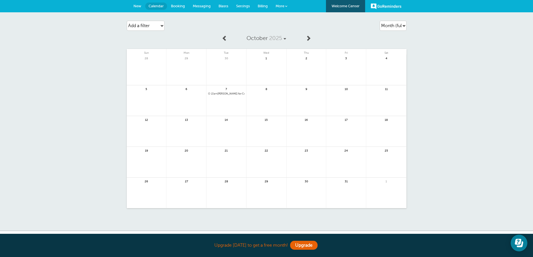
click at [228, 94] on span "10am Ella Davis for Coily Masterclass with Alex Walker @Wonderful Life Academy" at bounding box center [226, 93] width 36 height 3
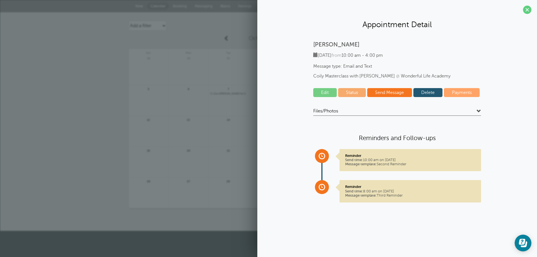
click at [385, 93] on link "Send Message" at bounding box center [389, 92] width 45 height 9
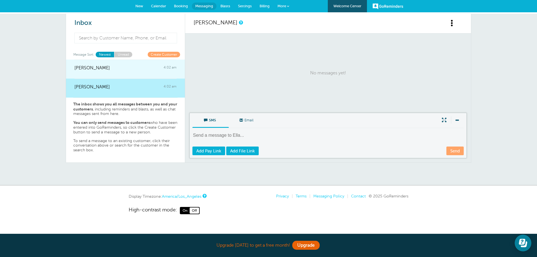
click at [114, 69] on div "[PERSON_NAME] 4:02 am" at bounding box center [125, 65] width 102 height 11
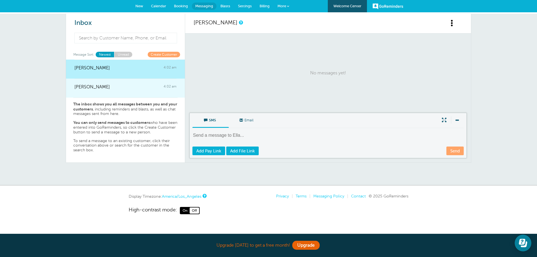
click at [115, 81] on div "[PERSON_NAME] 4:02 am" at bounding box center [125, 84] width 102 height 11
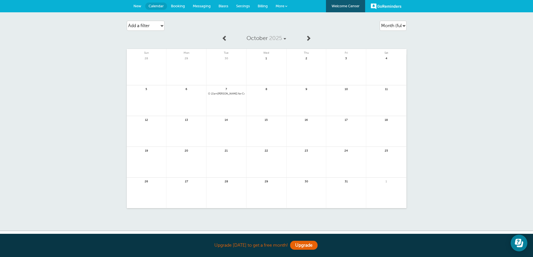
click at [238, 98] on link at bounding box center [227, 108] width 40 height 24
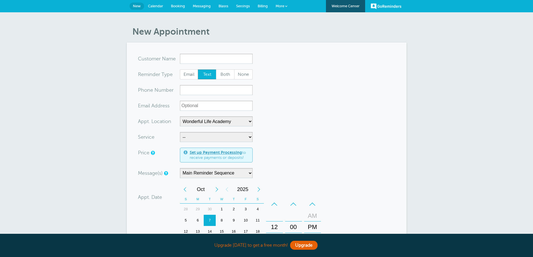
select select "25306"
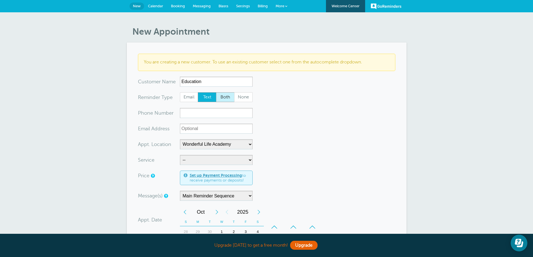
type input "Education"
click at [225, 97] on span "Both" at bounding box center [225, 98] width 18 height 10
click at [216, 92] on input "Both" at bounding box center [216, 92] width 0 height 0
radio input "true"
click at [219, 112] on input "xxx-no-autofill" at bounding box center [216, 113] width 73 height 10
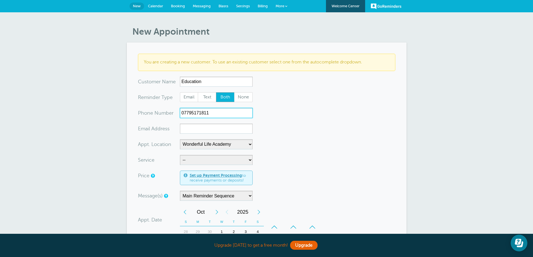
type input "07795171811"
drag, startPoint x: 234, startPoint y: 129, endPoint x: 244, endPoint y: 130, distance: 9.8
click at [234, 129] on input "education@wonderful-life.o.uk" at bounding box center [216, 129] width 73 height 10
type input "education@wonderful-life.co.uk"
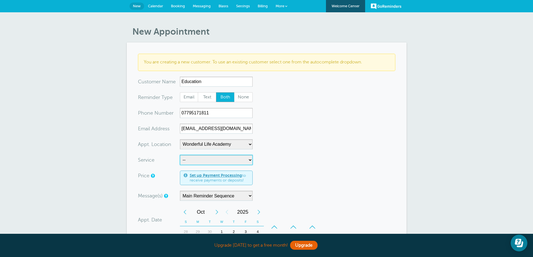
click at [222, 160] on select "-- Coily Masterclass with Alex Walker Cut Culture: The Shag with Vanessa Koeb T…" at bounding box center [216, 160] width 73 height 10
select select "28316"
click at [180, 155] on select "-- Coily Masterclass with Alex Walker Cut Culture: The Shag with Vanessa Koeb T…" at bounding box center [216, 160] width 73 height 10
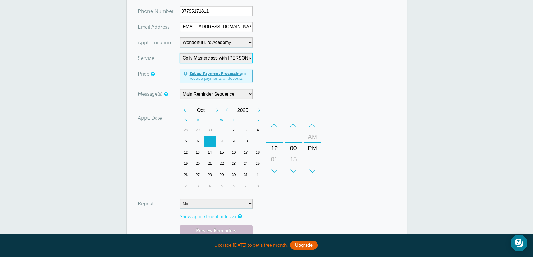
scroll to position [112, 0]
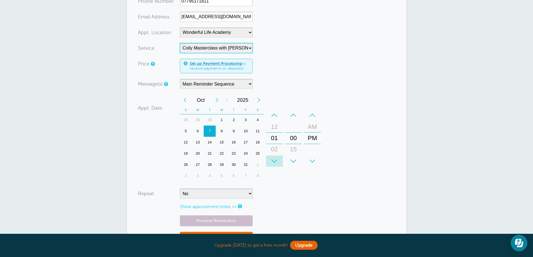
click at [271, 158] on div "+" at bounding box center [274, 161] width 17 height 11
click at [318, 158] on div "+" at bounding box center [312, 161] width 17 height 11
click at [270, 156] on div "+" at bounding box center [274, 161] width 17 height 11
click at [270, 157] on div "+" at bounding box center [274, 161] width 17 height 11
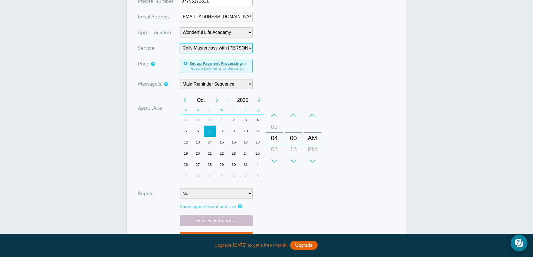
click at [270, 157] on div "+" at bounding box center [274, 161] width 17 height 11
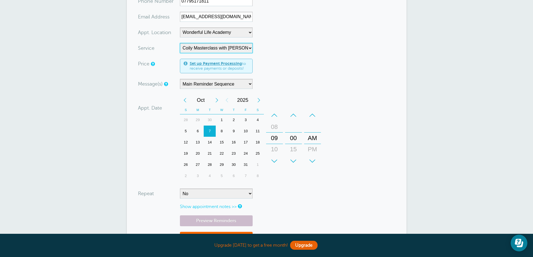
click at [270, 157] on div "+" at bounding box center [274, 161] width 17 height 11
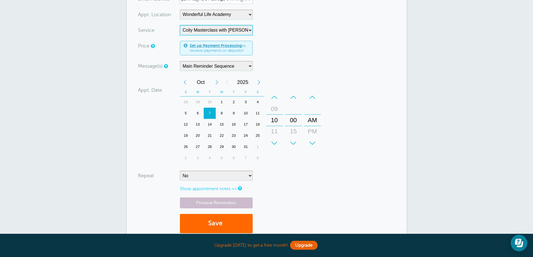
scroll to position [140, 0]
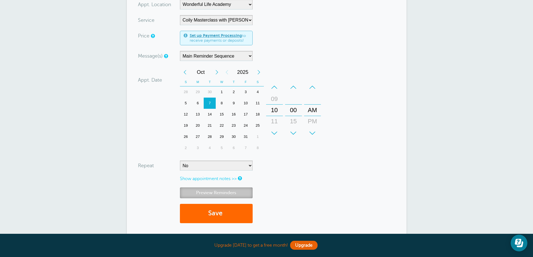
click at [217, 193] on link "Preview Reminders" at bounding box center [216, 193] width 73 height 11
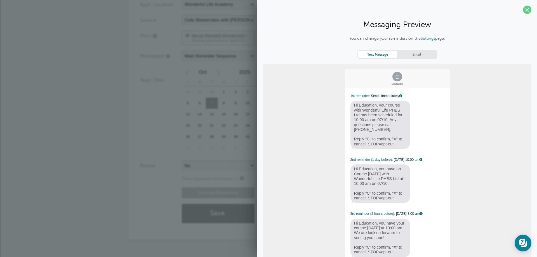
click at [141, 205] on div "Preview Reminders Save" at bounding box center [268, 208] width 257 height 41
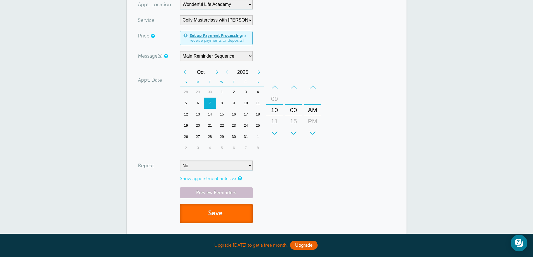
click at [211, 211] on button "Save" at bounding box center [216, 213] width 73 height 19
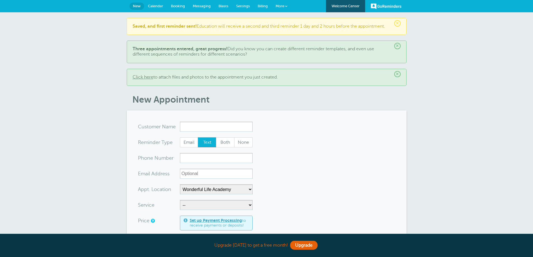
select select "25306"
click at [380, 8] on link "GoReminders" at bounding box center [386, 6] width 31 height 12
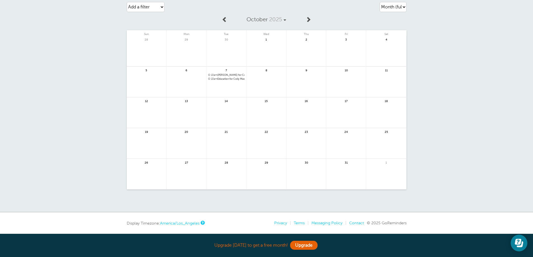
scroll to position [37, 0]
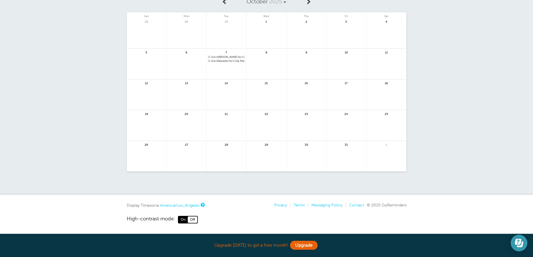
click at [522, 243] on icon "Open Learn | Contact Us" at bounding box center [520, 245] width 6 height 6
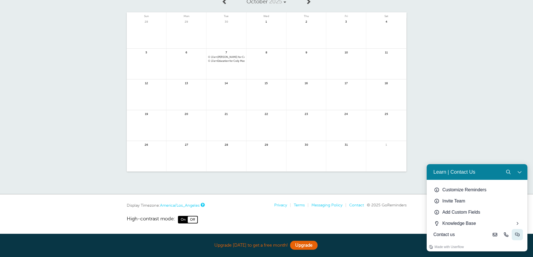
click at [517, 234] on icon "Live-chat" at bounding box center [517, 235] width 4 height 4
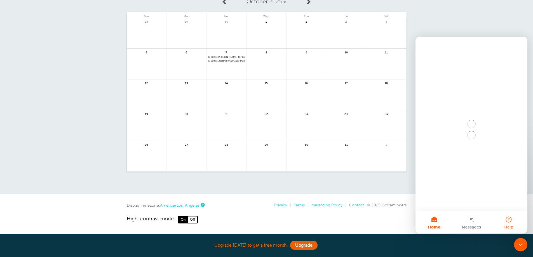
scroll to position [0, 0]
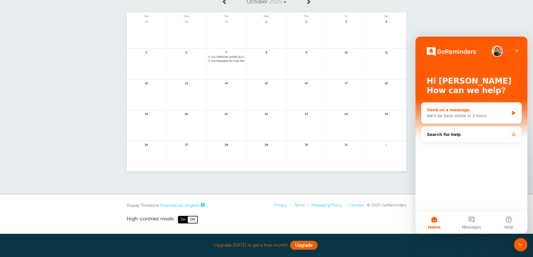
click at [463, 111] on div "Send us a message We'll be back online in 3 hours" at bounding box center [471, 113] width 100 height 21
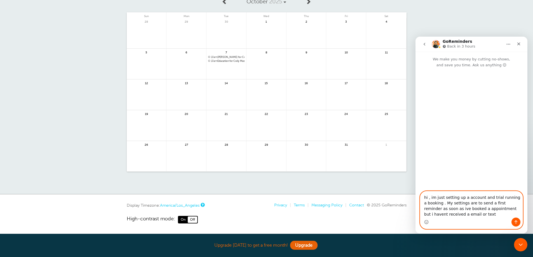
type textarea "hi , im just setting up a account and trial running a booking . My settings are…"
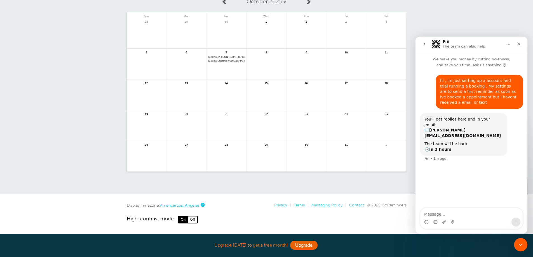
click at [316, 217] on link "High-contrast mode: On Off" at bounding box center [267, 219] width 280 height 7
click at [320, 182] on div "Agenda Day Week Month (full view) Month (condensed) Add a filter Customer Searc…" at bounding box center [266, 85] width 533 height 219
click at [186, 222] on span "On" at bounding box center [183, 220] width 9 height 6
click at [271, 183] on div "Agenda Day Week Month (full view) Month (condensed) Add a filter Customer Searc…" at bounding box center [266, 85] width 533 height 219
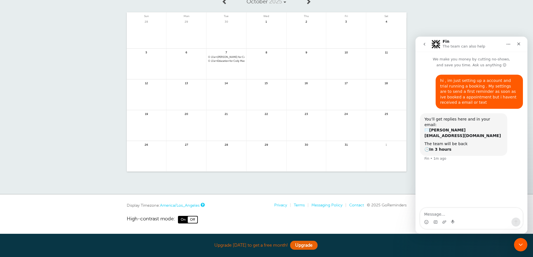
click at [504, 22] on div "Agenda Day Week Month (full view) Month (condensed) Add a filter Customer Searc…" at bounding box center [266, 85] width 533 height 219
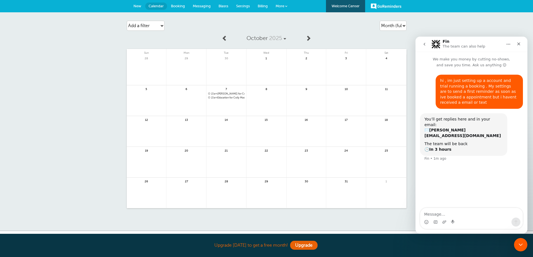
click at [512, 46] on button "Home" at bounding box center [508, 44] width 11 height 11
click at [517, 45] on icon "Close" at bounding box center [519, 44] width 4 height 4
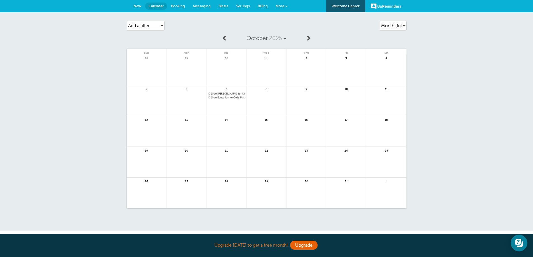
click at [276, 7] on span "More" at bounding box center [280, 6] width 9 height 4
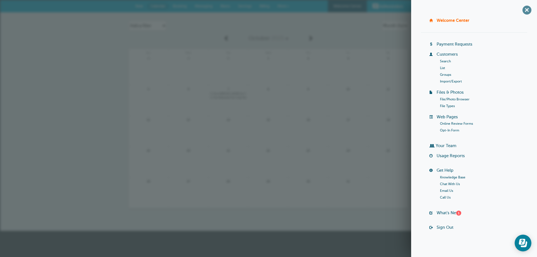
click at [521, 9] on span "+" at bounding box center [527, 10] width 13 height 13
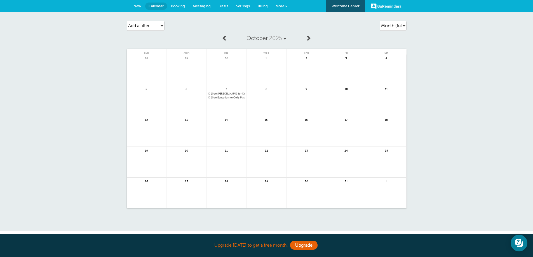
click at [247, 6] on span "Settings" at bounding box center [243, 6] width 14 height 4
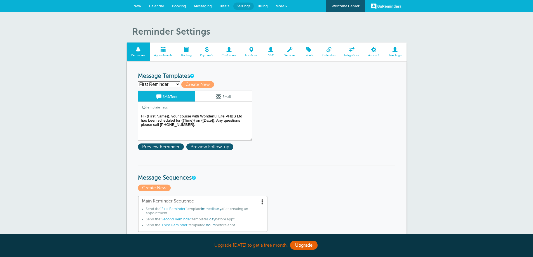
click at [200, 3] on link "Messaging" at bounding box center [203, 6] width 26 height 12
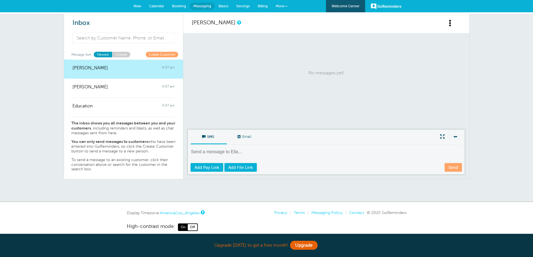
click at [235, 5] on link "Settings" at bounding box center [243, 6] width 22 height 12
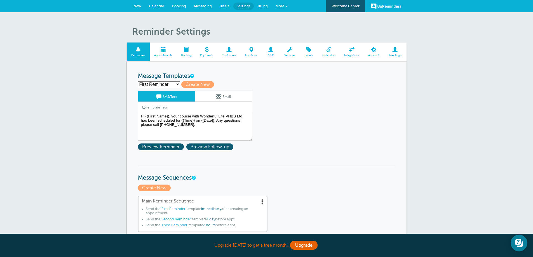
click at [172, 52] on span at bounding box center [163, 49] width 27 height 5
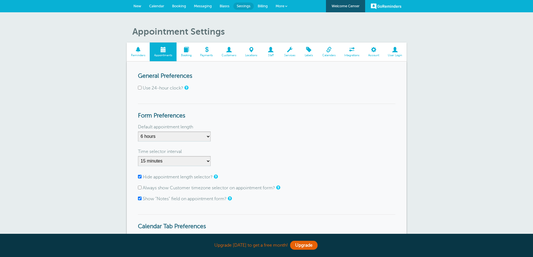
click at [188, 53] on link "Booking" at bounding box center [186, 52] width 19 height 19
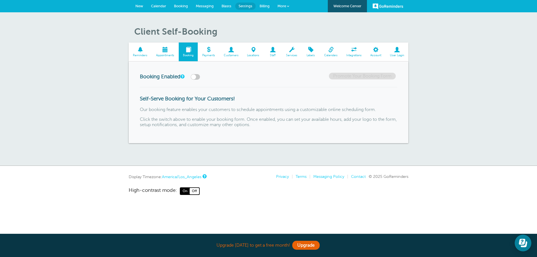
click at [168, 53] on link "Appointments" at bounding box center [165, 52] width 27 height 19
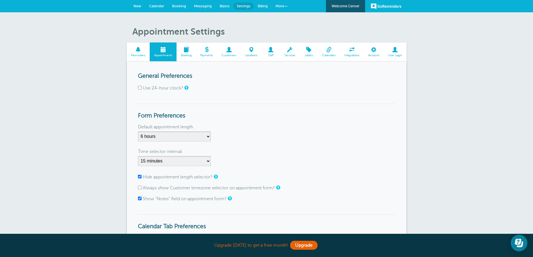
click at [213, 53] on link "Payments" at bounding box center [207, 52] width 22 height 19
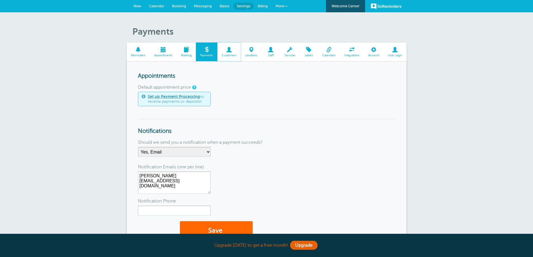
click at [228, 54] on span "Customers" at bounding box center [229, 55] width 18 height 3
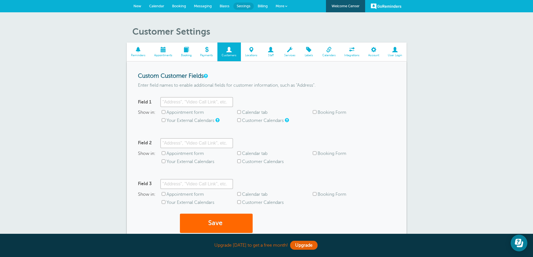
click at [251, 56] on span "Locations" at bounding box center [251, 55] width 15 height 3
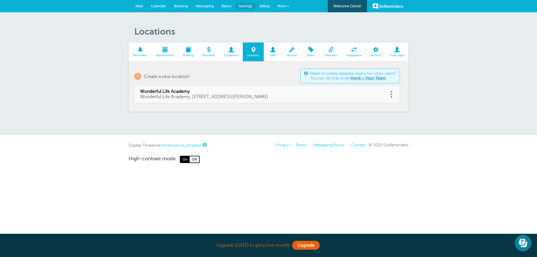
click at [274, 55] on span "Staff" at bounding box center [273, 55] width 13 height 3
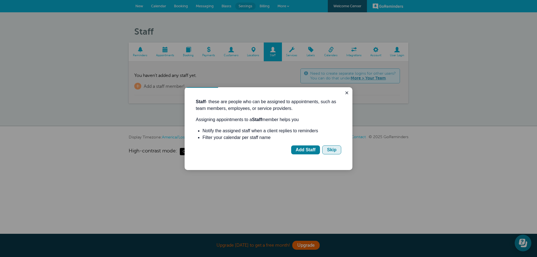
drag, startPoint x: 331, startPoint y: 150, endPoint x: 504, endPoint y: 235, distance: 193.4
click at [331, 150] on div "Skip" at bounding box center [332, 150] width 10 height 7
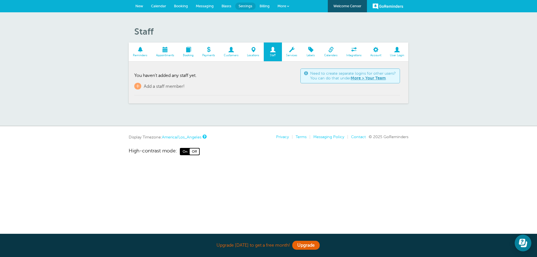
click at [157, 9] on link "Calendar" at bounding box center [158, 6] width 23 height 12
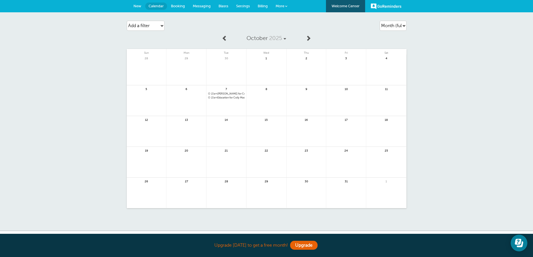
click at [214, 93] on span "10am" at bounding box center [214, 93] width 6 height 3
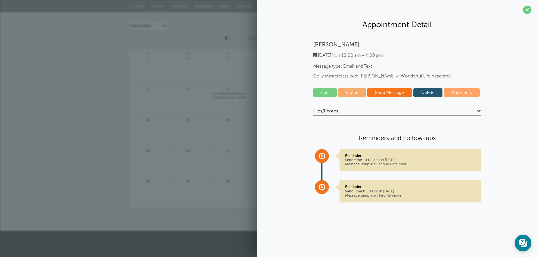
click at [383, 164] on p "Reminder Send time: 10:00 am on [DATE] Message template: Second Reminder" at bounding box center [410, 160] width 130 height 13
click at [332, 94] on link "Edit" at bounding box center [325, 92] width 24 height 9
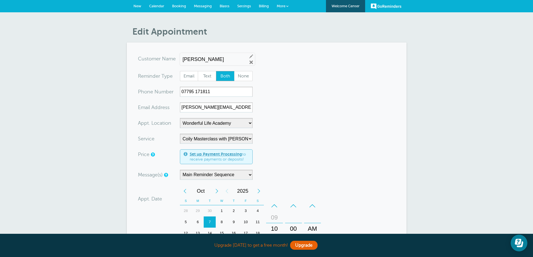
scroll to position [28, 0]
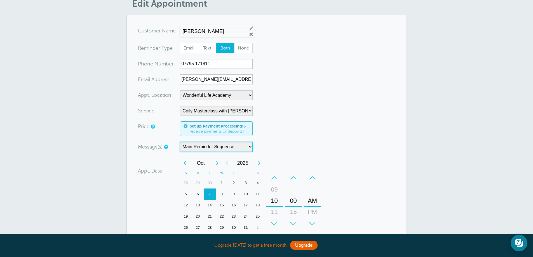
click at [187, 146] on select "Main Reminder Sequence" at bounding box center [216, 147] width 73 height 10
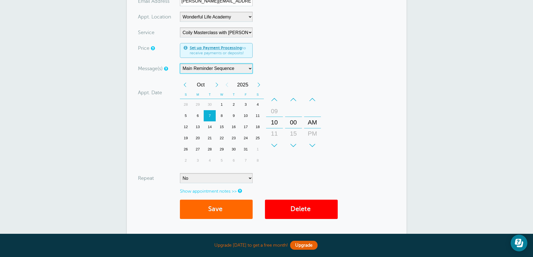
scroll to position [112, 0]
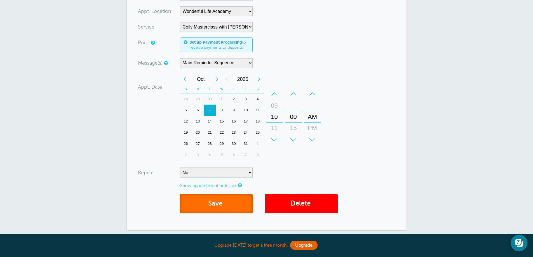
click at [207, 199] on button "Save" at bounding box center [216, 203] width 73 height 19
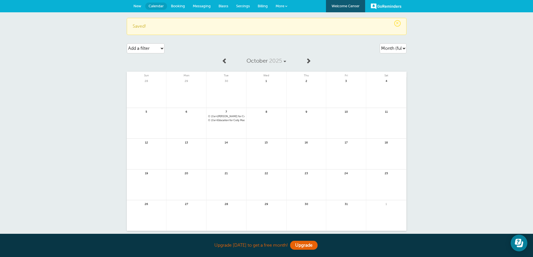
click at [222, 116] on span "10am Ella Davis for Coily Masterclass with Alex Walker @Wonderful Life Academy" at bounding box center [226, 116] width 36 height 3
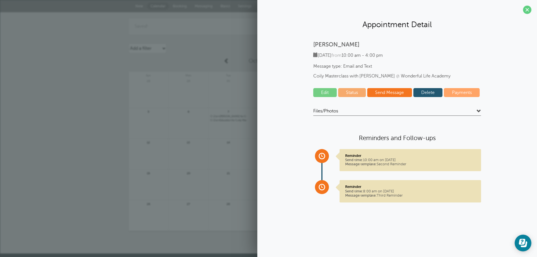
click at [468, 112] on h4 "Files/Photos" at bounding box center [397, 112] width 168 height 8
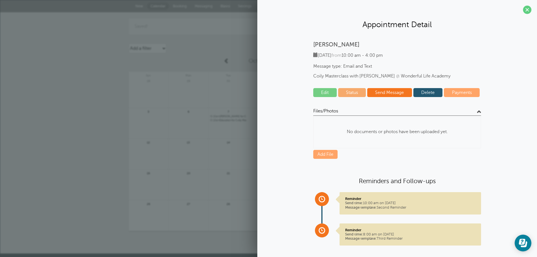
click at [469, 113] on h4 "Files/Photos" at bounding box center [397, 112] width 168 height 8
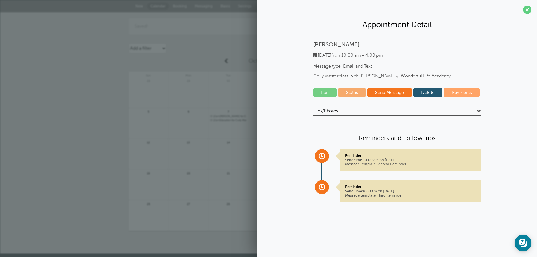
click at [440, 156] on p "Reminder Send time: 10:00 am on 6 Oct. 2025 Message template: Second Reminder" at bounding box center [410, 160] width 130 height 13
click at [365, 93] on link "Status" at bounding box center [352, 92] width 28 height 9
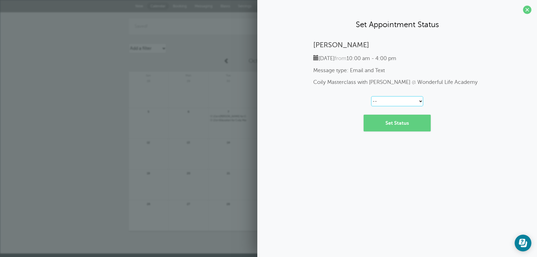
click at [405, 102] on select "-- Confirmed Reschedule Requested Cancelled" at bounding box center [397, 101] width 52 height 10
select select "confirmed"
click at [371, 96] on select "-- Confirmed Reschedule Requested Cancelled" at bounding box center [397, 101] width 52 height 10
click at [397, 123] on link "Set Status" at bounding box center [397, 123] width 67 height 17
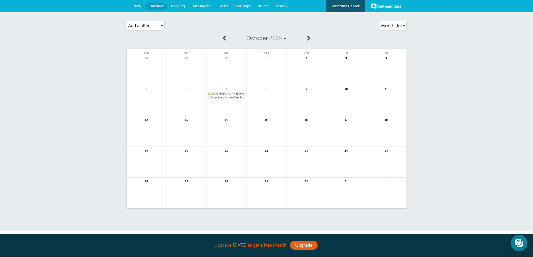
click at [231, 92] on div "7 10am Ella Davis for Coily Masterclass with Alex Walker @Wonderful Life Academy" at bounding box center [227, 100] width 40 height 31
click at [231, 95] on span "10am Ella Davis for Coily Masterclass with Alex Walker @Wonderful Life Academy" at bounding box center [226, 93] width 36 height 3
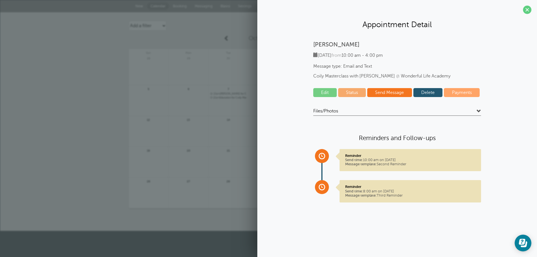
click at [330, 92] on link "Edit" at bounding box center [325, 92] width 24 height 9
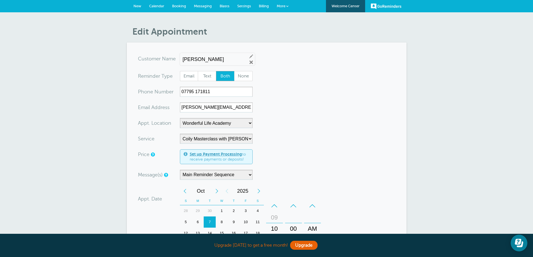
click at [245, 6] on span "Settings" at bounding box center [244, 6] width 14 height 4
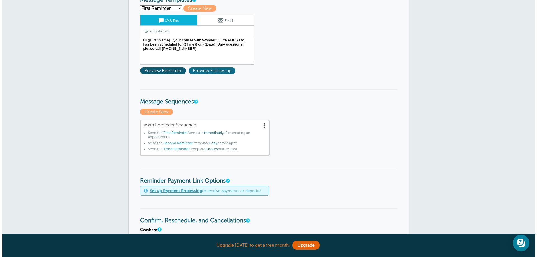
scroll to position [84, 0]
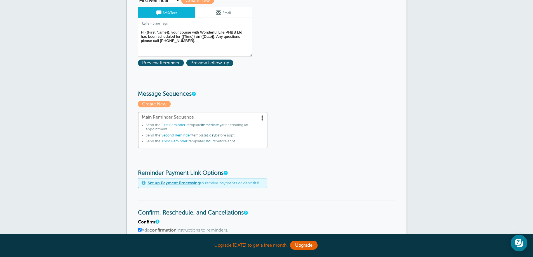
click at [261, 117] on span at bounding box center [263, 118] width 6 height 6
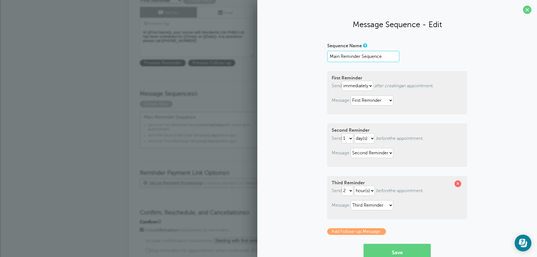
click at [376, 58] on input "Main Reminder Sequence" at bounding box center [363, 56] width 72 height 11
click at [392, 85] on icon "after creating" at bounding box center [387, 85] width 27 height 5
click at [374, 96] on select "First Reminder Second Reminder Third Reminder" at bounding box center [372, 100] width 43 height 10
click at [374, 97] on select "First Reminder Second Reminder Third Reminder" at bounding box center [372, 100] width 43 height 10
click at [362, 89] on select "immediately 1 2 3 4 5 6 7 8 9 10 11 12 13 14 15 16 17 18 19 20 21 22 23 24 25 2…" at bounding box center [357, 86] width 31 height 10
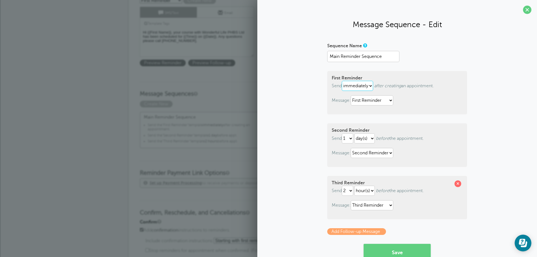
click at [361, 87] on select "immediately 1 2 3 4 5 6 7 8 9 10 11 12 13 14 15 16 17 18 19 20 21 22 23 24 25 2…" at bounding box center [357, 86] width 31 height 10
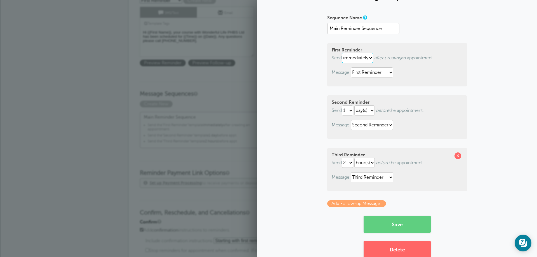
scroll to position [41, 0]
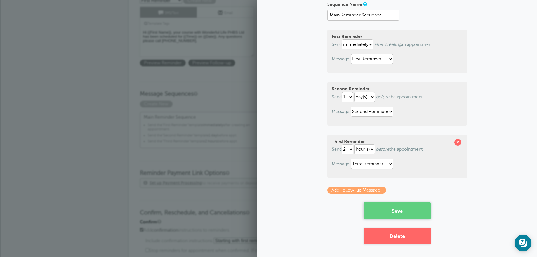
click at [387, 210] on button "Save" at bounding box center [397, 211] width 67 height 17
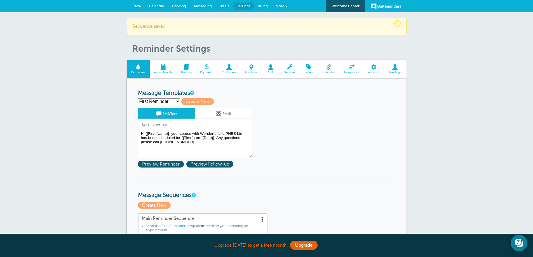
click at [306, 69] on span at bounding box center [309, 66] width 18 height 5
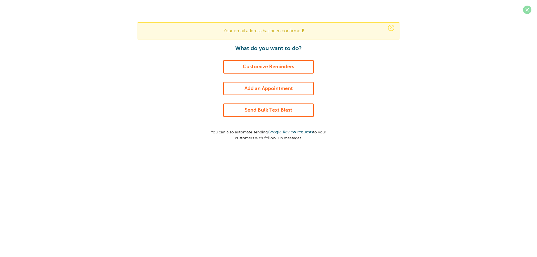
click at [530, 9] on span at bounding box center [527, 10] width 8 height 8
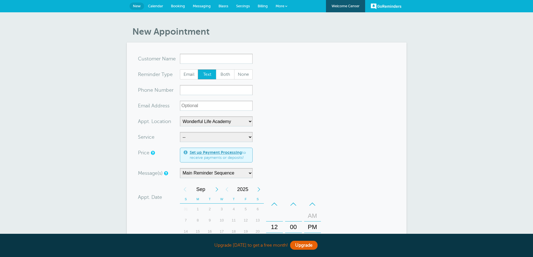
select select "25306"
click at [243, 6] on span "Settings" at bounding box center [243, 6] width 14 height 4
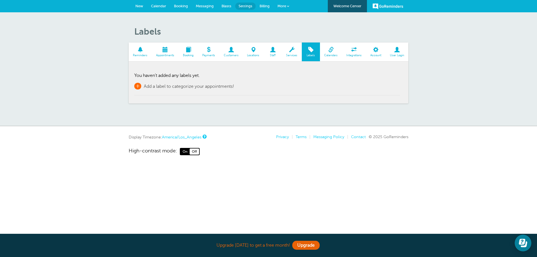
click at [188, 86] on span "Add a label to categorize your appointments!" at bounding box center [189, 86] width 90 height 5
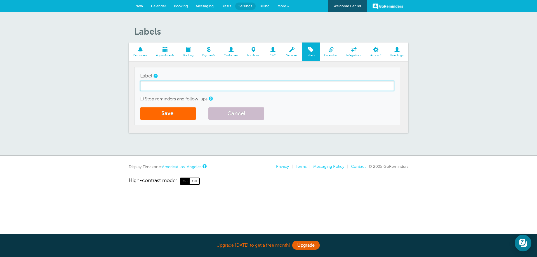
click at [188, 86] on input "Label" at bounding box center [267, 86] width 254 height 10
type input "Milkshake Courses"
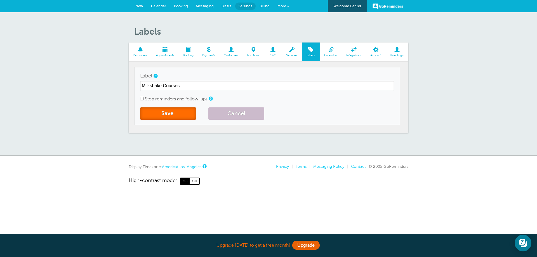
click at [169, 111] on button "Save" at bounding box center [168, 113] width 56 height 12
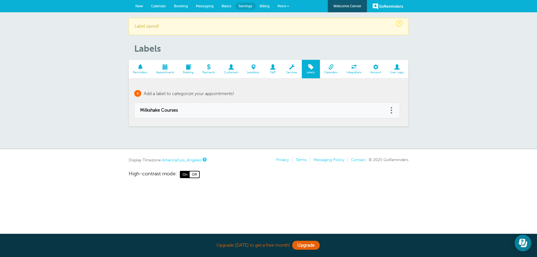
click at [145, 90] on link "+ Add a label to categorize your appointments!" at bounding box center [184, 93] width 100 height 7
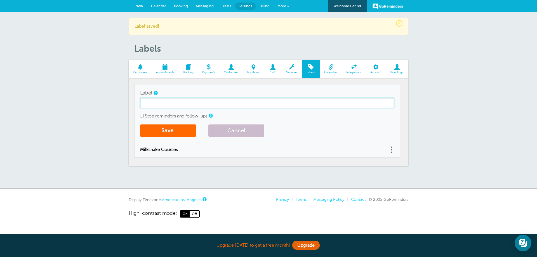
click at [164, 99] on input "Label" at bounding box center [267, 103] width 254 height 10
type input "Davroe Courses"
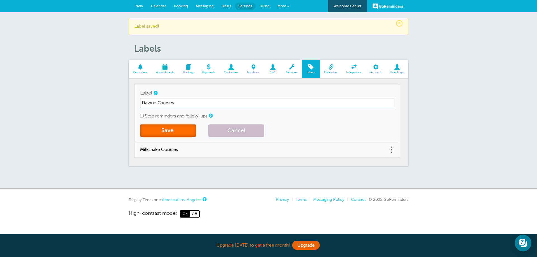
click at [183, 127] on button "Save" at bounding box center [168, 131] width 56 height 12
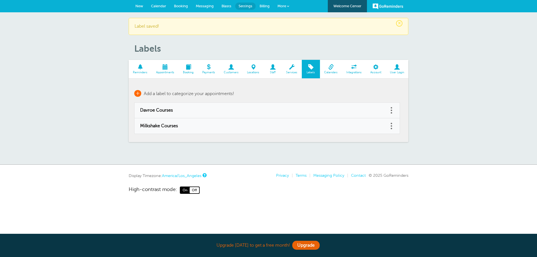
click at [163, 94] on span "Add a label to categorize your appointments!" at bounding box center [189, 93] width 90 height 5
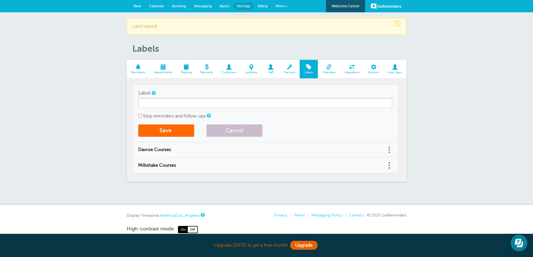
click at [171, 109] on form "Label Stop reminders and follow-ups Save Cancel" at bounding box center [265, 114] width 254 height 52
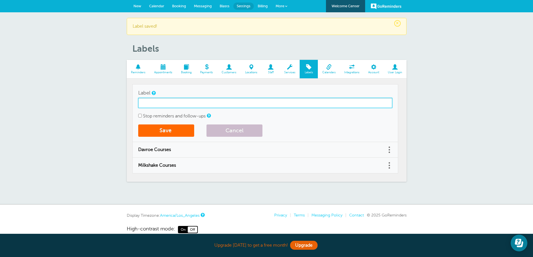
click at [170, 105] on input "Label" at bounding box center [265, 103] width 254 height 10
type input "S"
type input "ASP Courses"
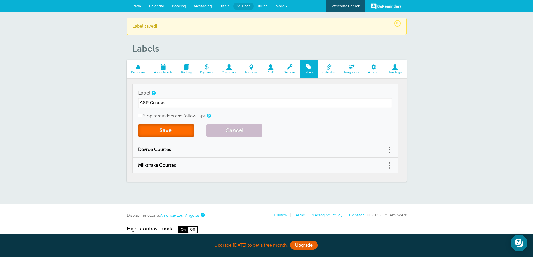
click at [189, 130] on button "Save" at bounding box center [166, 131] width 56 height 12
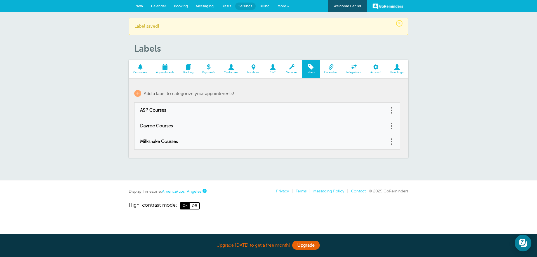
click at [289, 68] on span at bounding box center [292, 66] width 20 height 5
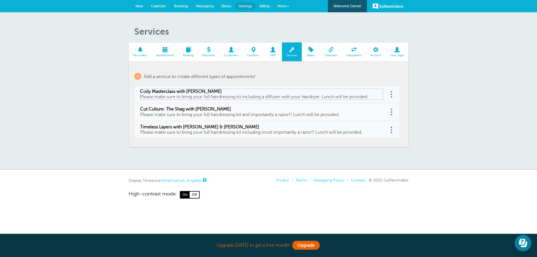
click at [358, 95] on span "Please make sure to bring your full hairdressing kit including a diffuser with …" at bounding box center [254, 96] width 228 height 5
type input "Coily Masterclass with [PERSON_NAME]"
type input "Please make sure to bring your full hairdressing kit including a diffuser with …"
select select "360"
checkbox input "false"
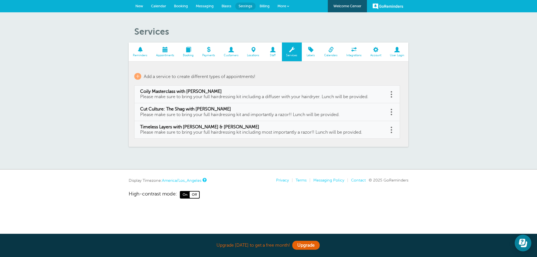
select select "360"
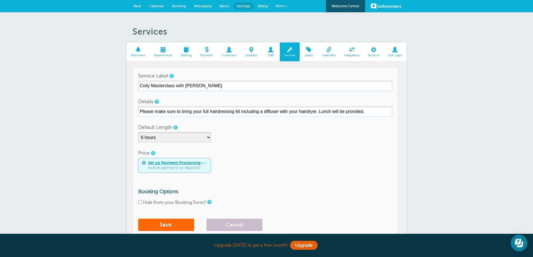
click at [309, 58] on link "Labels" at bounding box center [309, 52] width 18 height 19
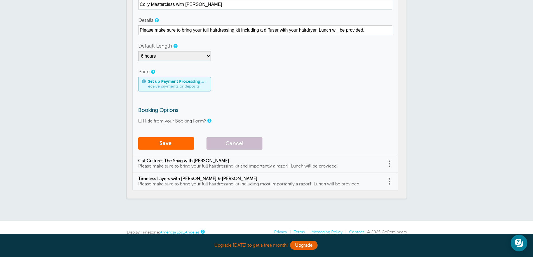
scroll to position [108, 0]
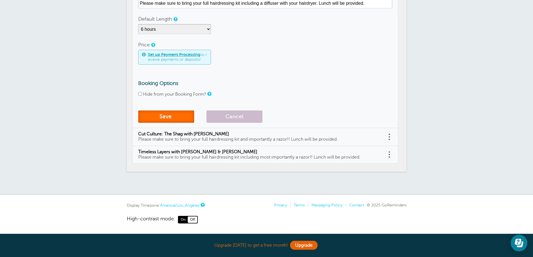
click at [179, 118] on button "Save" at bounding box center [166, 117] width 56 height 12
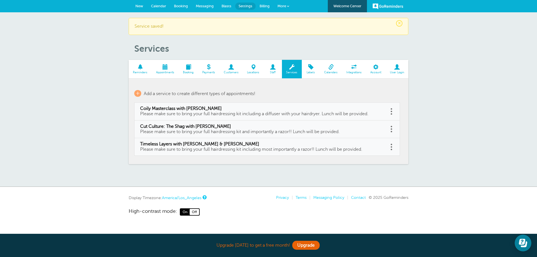
click at [310, 71] on span "Labels" at bounding box center [311, 72] width 13 height 3
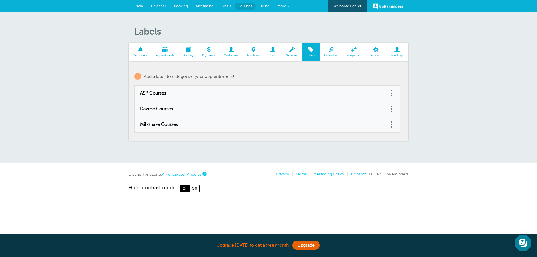
click at [390, 95] on link at bounding box center [392, 93] width 6 height 9
click at [385, 94] on td "ASP Courses" at bounding box center [261, 94] width 254 height 16
click at [340, 94] on span "ASP Courses" at bounding box center [261, 93] width 243 height 5
type input "ASP Courses"
checkbox input "false"
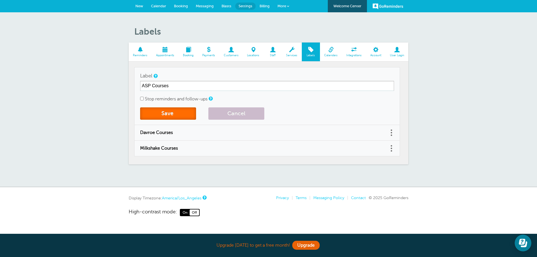
click at [165, 109] on button "Save" at bounding box center [168, 113] width 56 height 12
click at [167, 57] on span "Appointments" at bounding box center [165, 55] width 21 height 3
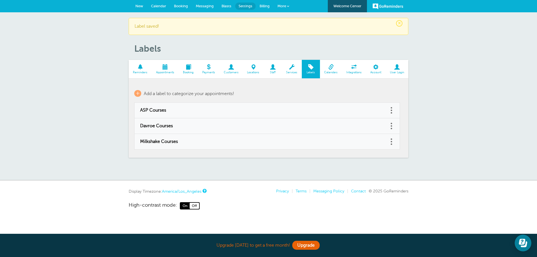
click at [163, 69] on span at bounding box center [165, 66] width 27 height 5
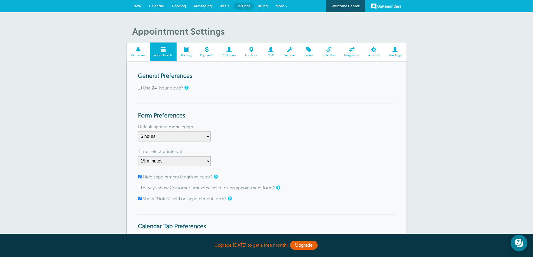
click at [184, 54] on span "Booking" at bounding box center [186, 55] width 14 height 3
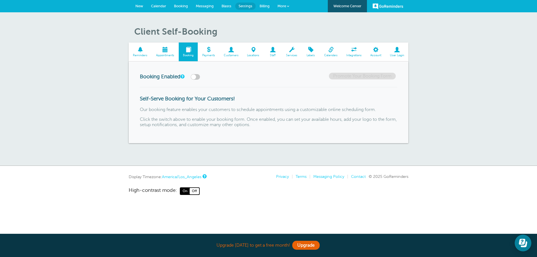
click at [213, 51] on span at bounding box center [209, 49] width 22 height 5
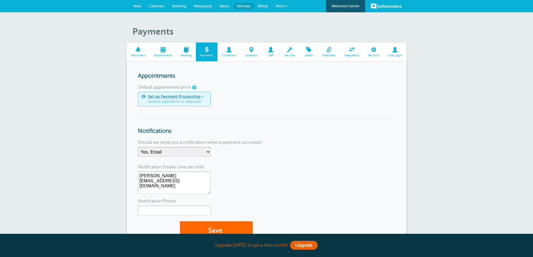
click at [226, 52] on span at bounding box center [229, 49] width 24 height 5
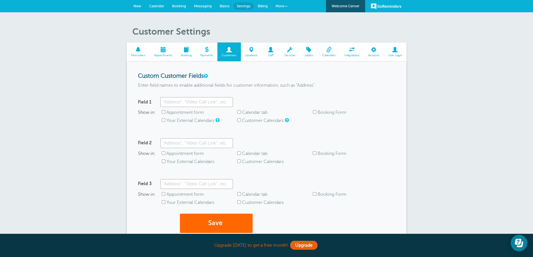
click at [252, 53] on link "Locations" at bounding box center [251, 52] width 21 height 19
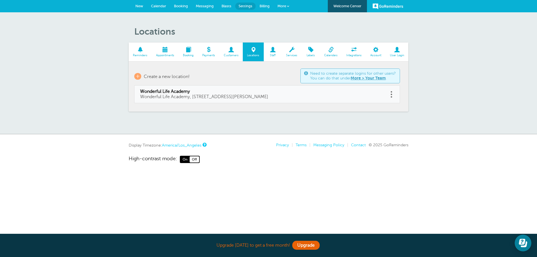
click at [270, 54] on span "Staff" at bounding box center [273, 55] width 13 height 3
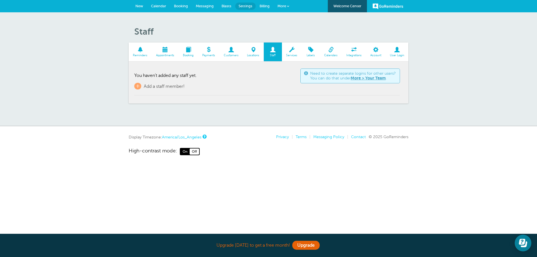
click at [329, 55] on span "Calendars" at bounding box center [331, 55] width 17 height 3
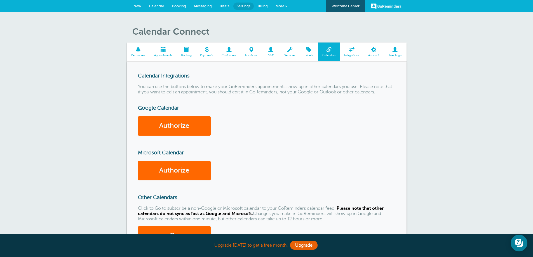
click at [346, 52] on span at bounding box center [352, 49] width 24 height 5
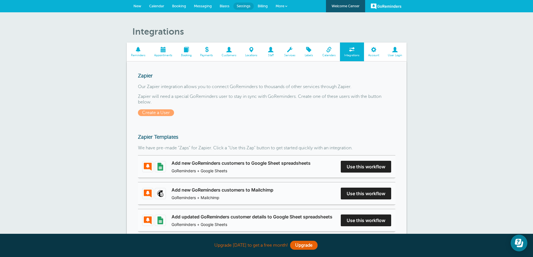
click at [373, 57] on span "Account" at bounding box center [374, 55] width 14 height 3
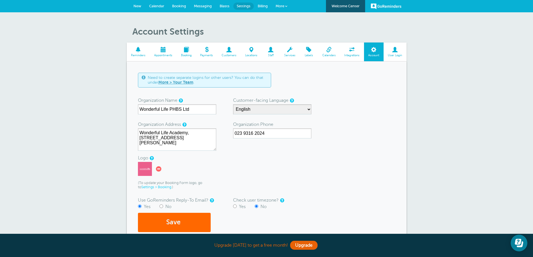
click at [178, 5] on span "Booking" at bounding box center [179, 6] width 14 height 4
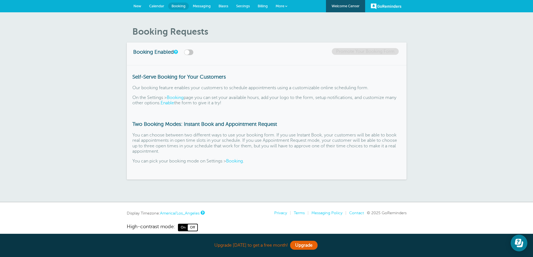
click at [159, 8] on span "Calendar" at bounding box center [156, 6] width 15 height 4
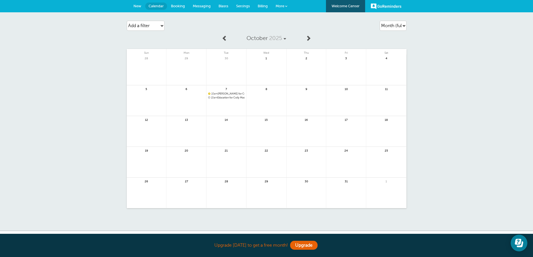
click at [224, 94] on span "10am [PERSON_NAME] for Coily Masterclass with [PERSON_NAME] @Wonderful Life Aca…" at bounding box center [226, 93] width 36 height 3
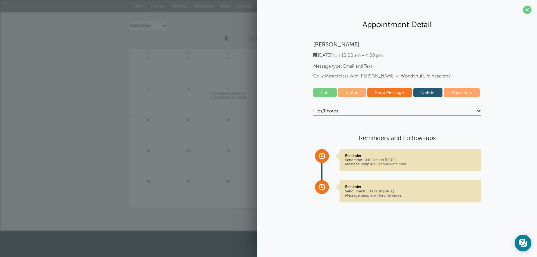
click at [334, 92] on link "Edit" at bounding box center [325, 92] width 24 height 9
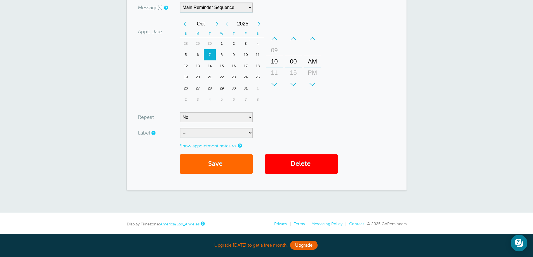
scroll to position [168, 0]
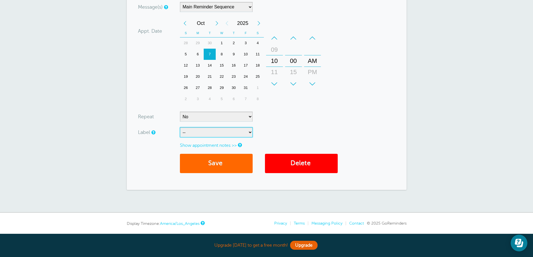
click at [235, 133] on select "-- ASP Courses Davroe Courses Milkshake Courses" at bounding box center [216, 132] width 73 height 10
click at [180, 127] on select "-- ASP Courses Davroe Courses Milkshake Courses" at bounding box center [216, 132] width 73 height 10
click at [229, 135] on select "-- ASP Courses Davroe Courses Milkshake Courses" at bounding box center [216, 132] width 73 height 10
select select "6794"
click at [180, 127] on select "-- ASP Courses Davroe Courses Milkshake Courses" at bounding box center [216, 132] width 73 height 10
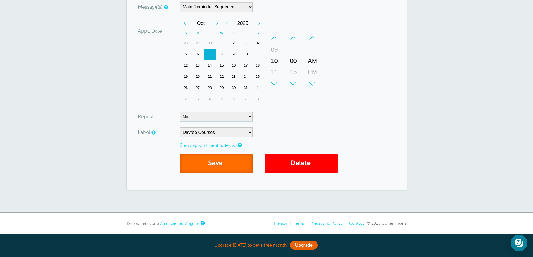
click at [233, 166] on button "Save" at bounding box center [216, 163] width 73 height 19
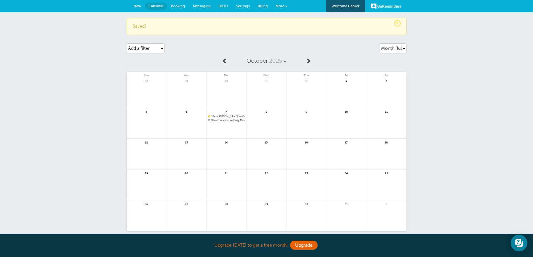
click at [234, 121] on span "10am Education for Coily Masterclass with [PERSON_NAME] @Wonderful Life Academy" at bounding box center [226, 120] width 36 height 3
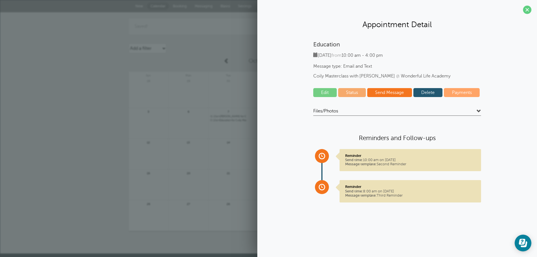
click at [427, 90] on link "Delete" at bounding box center [428, 92] width 29 height 9
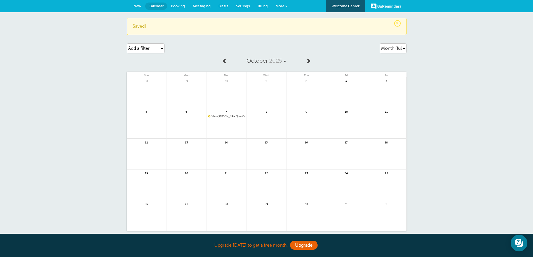
click at [222, 116] on span "10am [PERSON_NAME] for Coily Masterclass with [PERSON_NAME] @Wonderful Life Aca…" at bounding box center [226, 116] width 36 height 3
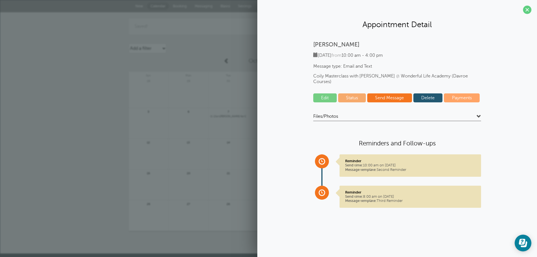
click at [381, 114] on h4 "Files/Photos" at bounding box center [397, 118] width 168 height 8
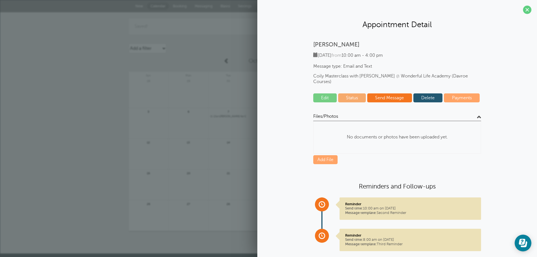
click at [381, 114] on h4 "Files/Photos" at bounding box center [397, 118] width 168 height 8
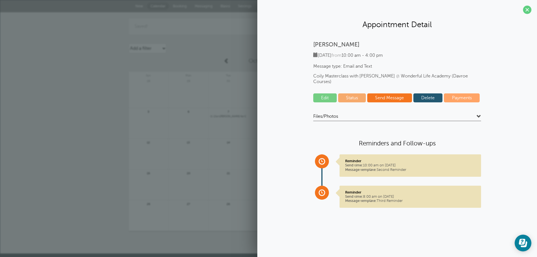
click at [384, 93] on link "Send Message" at bounding box center [389, 97] width 45 height 9
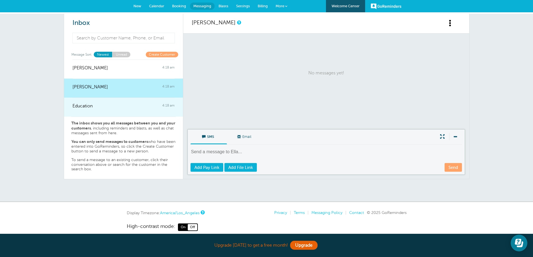
click at [113, 104] on div "Education 4:18 am" at bounding box center [123, 103] width 102 height 11
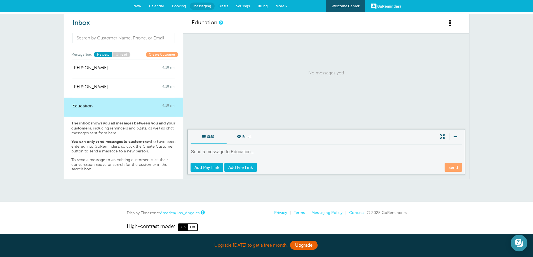
click at [520, 249] on button "Open Learn | Contact Us" at bounding box center [519, 243] width 17 height 17
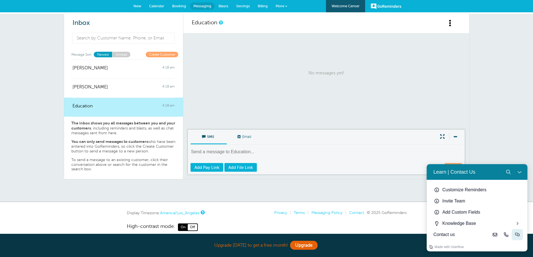
click at [519, 234] on icon "Live-chat" at bounding box center [517, 235] width 4 height 4
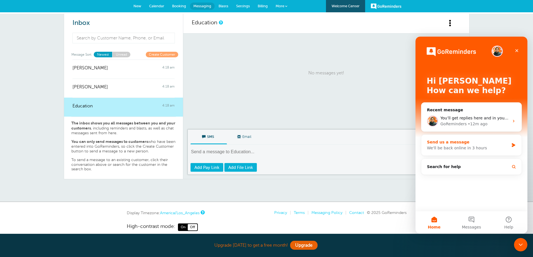
click at [465, 150] on div "We'll be back online in 3 hours" at bounding box center [468, 148] width 82 height 6
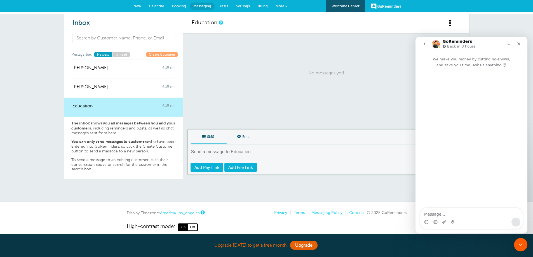
click at [425, 45] on icon "go back" at bounding box center [424, 44] width 4 height 4
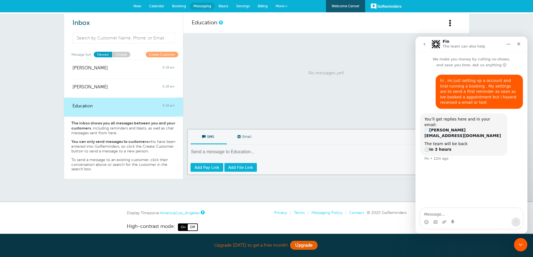
click at [400, 105] on p "No messages yet!" at bounding box center [326, 73] width 269 height 68
click at [519, 45] on icon "Close" at bounding box center [519, 44] width 4 height 4
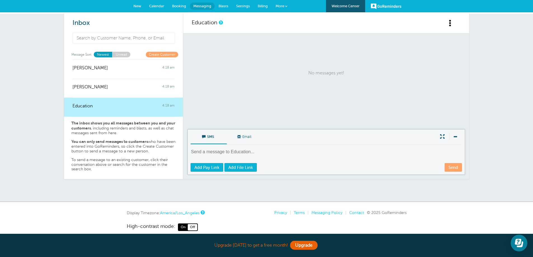
click at [120, 55] on link "Unread" at bounding box center [121, 54] width 18 height 5
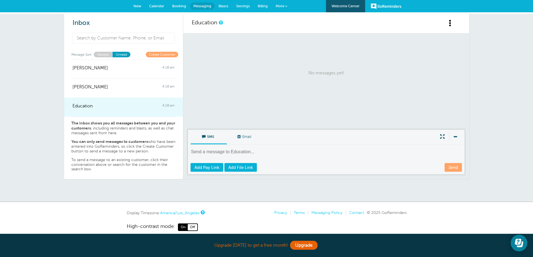
click at [102, 101] on div "Education 4:18 am" at bounding box center [123, 103] width 102 height 11
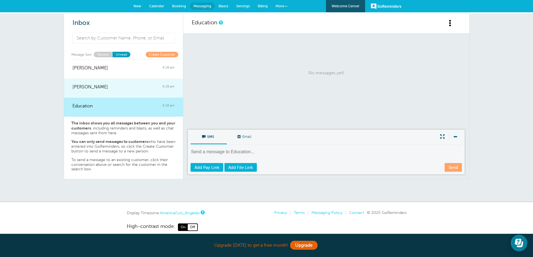
click at [102, 90] on div at bounding box center [123, 91] width 102 height 2
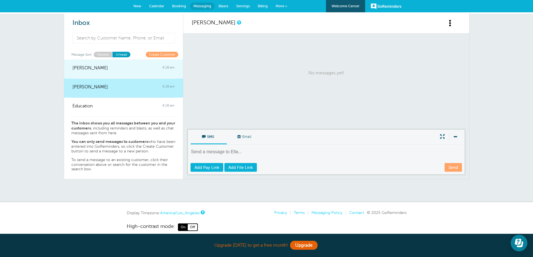
click at [104, 72] on div at bounding box center [123, 72] width 102 height 2
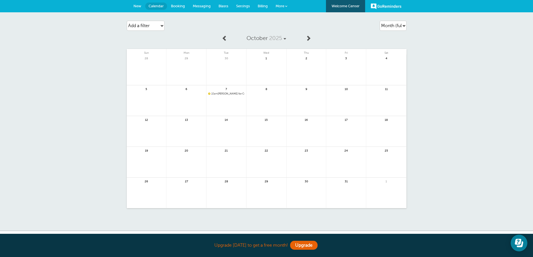
click at [224, 38] on span at bounding box center [225, 38] width 6 height 6
click at [314, 159] on link at bounding box center [307, 165] width 40 height 24
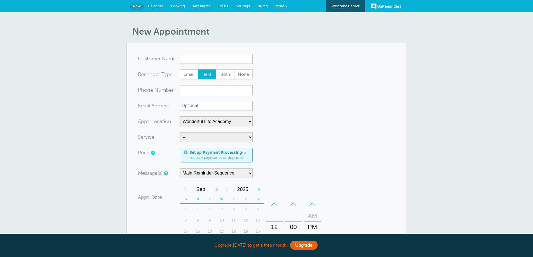
select select "25306"
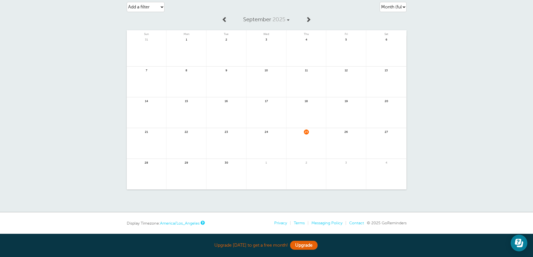
scroll to position [37, 0]
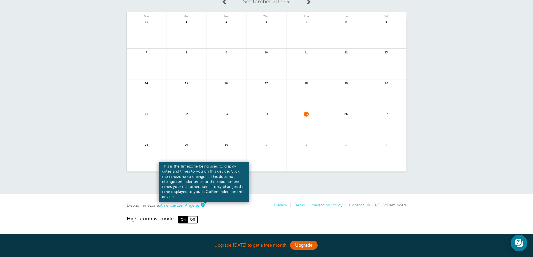
click at [204, 205] on link at bounding box center [202, 205] width 3 height 4
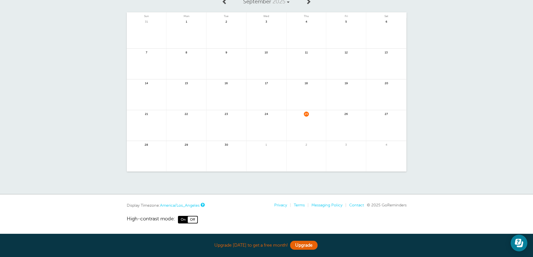
click at [200, 205] on link "America/Los_Angeles" at bounding box center [179, 205] width 39 height 4
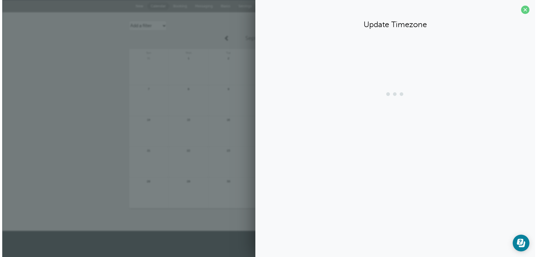
scroll to position [0, 0]
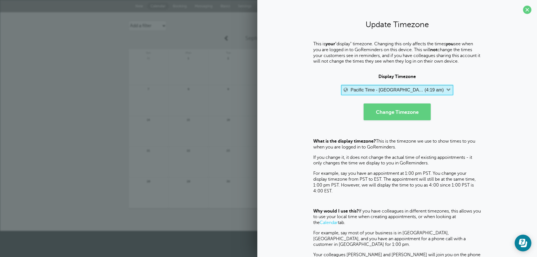
click at [405, 89] on label "Pacific Time - [GEOGRAPHIC_DATA] & [GEOGRAPHIC_DATA]" at bounding box center [387, 90] width 73 height 5
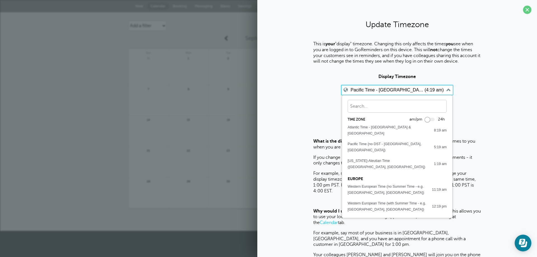
scroll to position [112, 0]
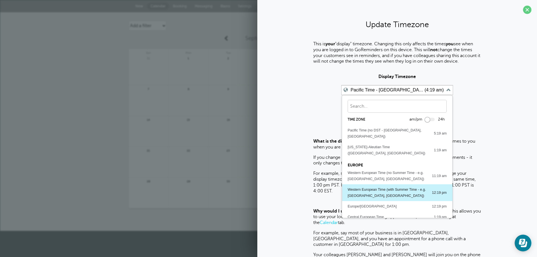
click at [389, 187] on div "Western European Time (with Summer Time - e.g. [GEOGRAPHIC_DATA], [GEOGRAPHIC_D…" at bounding box center [387, 193] width 79 height 12
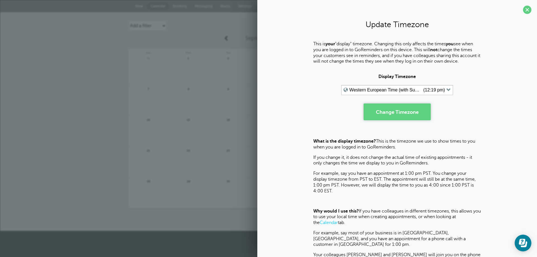
click at [398, 116] on button "Change Timezone" at bounding box center [397, 112] width 67 height 17
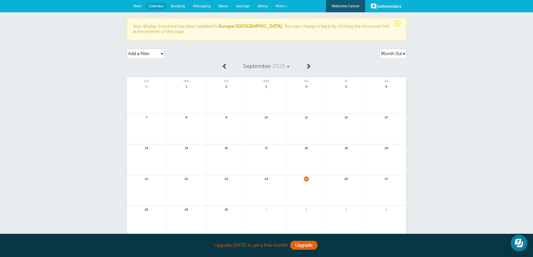
click at [309, 65] on span at bounding box center [309, 66] width 6 height 6
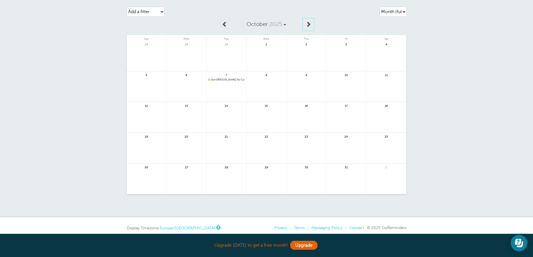
scroll to position [28, 0]
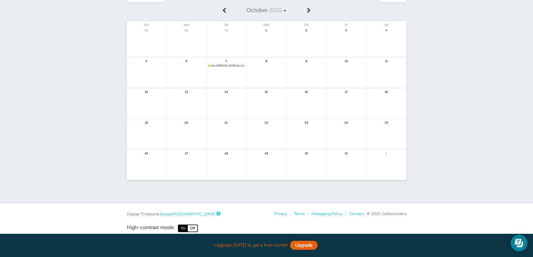
click at [236, 65] on span "6pm [PERSON_NAME] for Coily Masterclass with [PERSON_NAME] @Wonderful Life Acad…" at bounding box center [226, 65] width 36 height 3
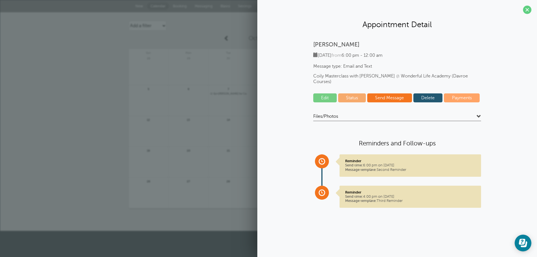
click at [328, 93] on link "Edit" at bounding box center [325, 97] width 24 height 9
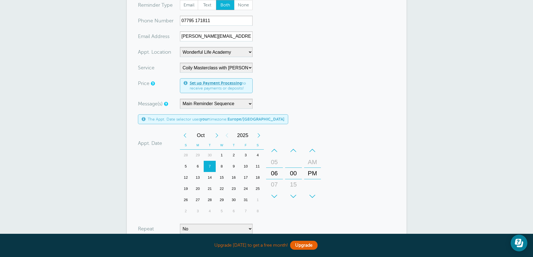
scroll to position [84, 0]
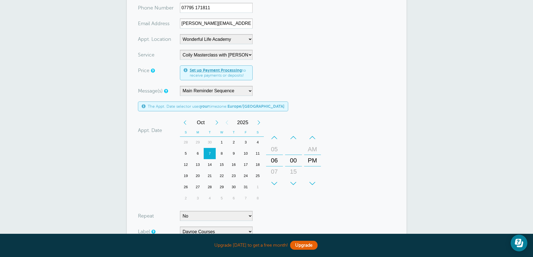
click at [278, 181] on div "+" at bounding box center [274, 183] width 17 height 11
click at [279, 138] on div "–" at bounding box center [274, 137] width 17 height 11
click at [275, 184] on div "+" at bounding box center [274, 183] width 17 height 11
click at [275, 183] on div "+" at bounding box center [274, 183] width 17 height 11
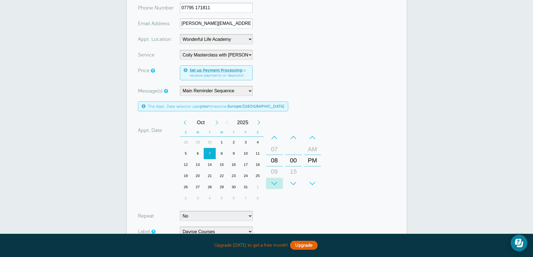
click at [275, 183] on div "+" at bounding box center [274, 183] width 17 height 11
click at [315, 138] on div "–" at bounding box center [312, 137] width 17 height 11
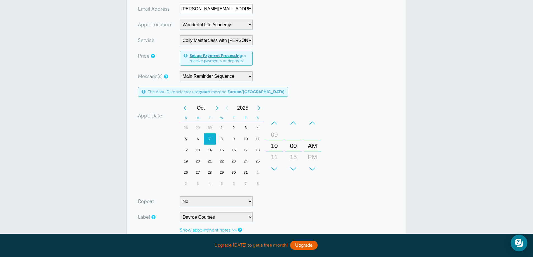
scroll to position [140, 0]
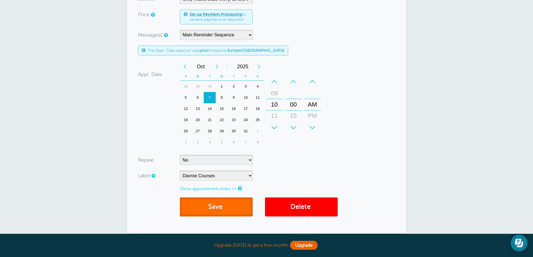
click at [238, 210] on button "Save" at bounding box center [216, 207] width 73 height 19
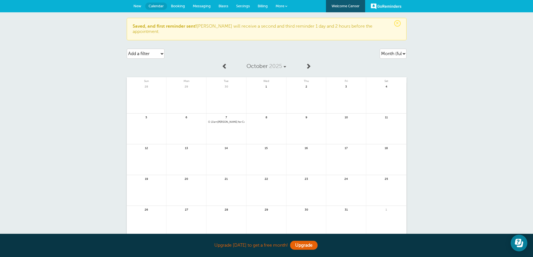
click at [232, 121] on span "10am [PERSON_NAME] for Coily Masterclass with [PERSON_NAME] @Wonderful Life Aca…" at bounding box center [226, 122] width 36 height 3
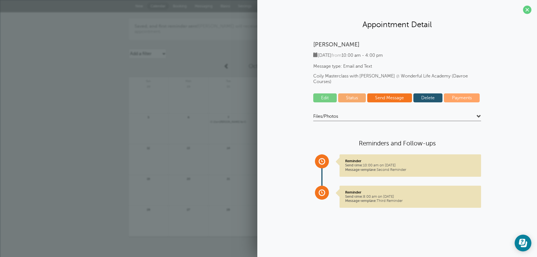
click at [220, 144] on div "14" at bounding box center [229, 159] width 40 height 31
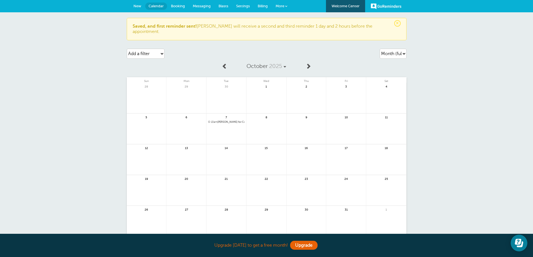
click at [224, 121] on span "10am [PERSON_NAME] for Coily Masterclass with [PERSON_NAME] @Wonderful Life Aca…" at bounding box center [226, 122] width 36 height 3
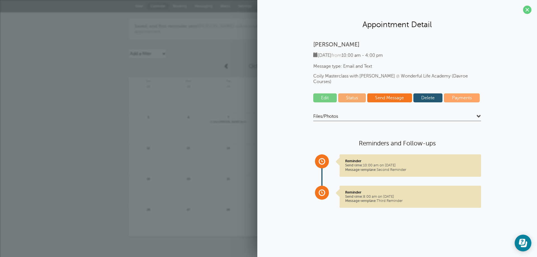
click at [414, 94] on link "Delete" at bounding box center [428, 97] width 29 height 9
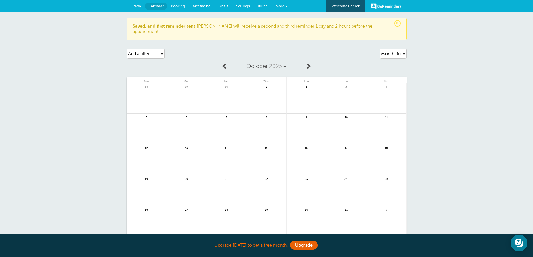
click at [228, 122] on link at bounding box center [227, 132] width 40 height 24
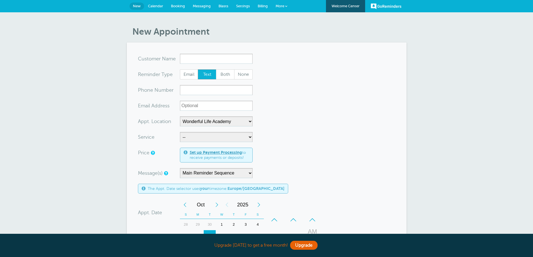
select select "25306"
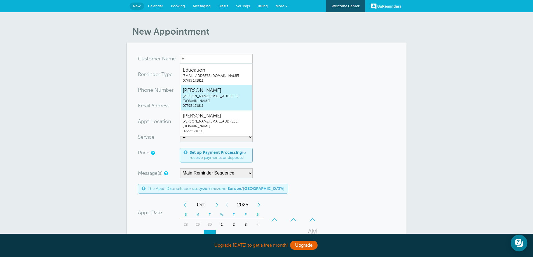
click at [212, 96] on span "[PERSON_NAME][EMAIL_ADDRESS][DOMAIN_NAME]" at bounding box center [216, 99] width 67 height 10
type input "EllaDavisella@wonderful-life.co.uk07795171811"
type input "[PERSON_NAME]"
radio input "false"
radio input "true"
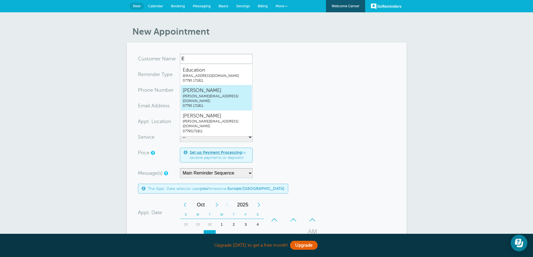
type input "07795 171811"
type input "[PERSON_NAME][EMAIL_ADDRESS][DOMAIN_NAME]"
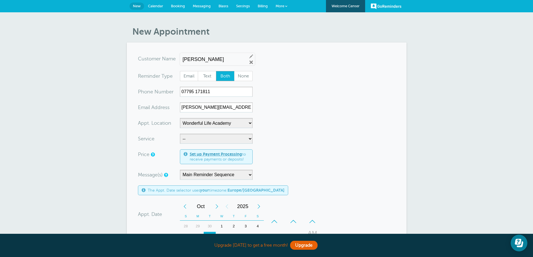
scroll to position [28, 0]
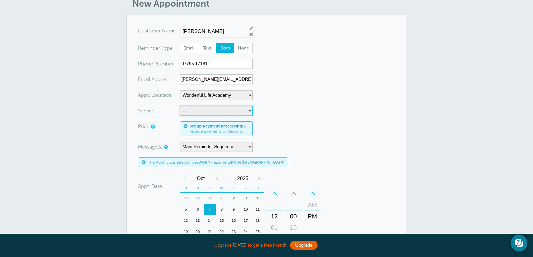
click at [221, 112] on select "-- Coily Masterclass with [PERSON_NAME] Cut Culture: The Shag with [PERSON_NAME…" at bounding box center [216, 111] width 73 height 10
click at [221, 114] on select "-- Coily Masterclass with [PERSON_NAME] Cut Culture: The Shag with [PERSON_NAME…" at bounding box center [216, 111] width 73 height 10
select select "28316"
click at [180, 106] on select "-- Coily Masterclass with [PERSON_NAME] Cut Culture: The Shag with [PERSON_NAME…" at bounding box center [216, 111] width 73 height 10
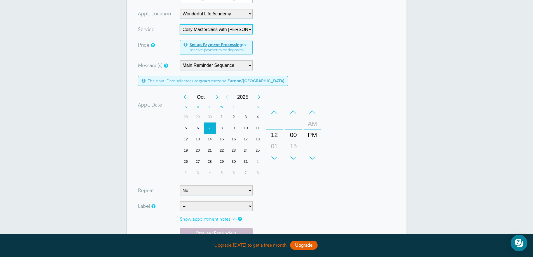
scroll to position [112, 0]
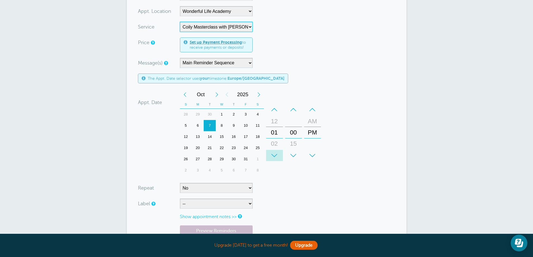
click at [274, 159] on div "+" at bounding box center [274, 155] width 17 height 11
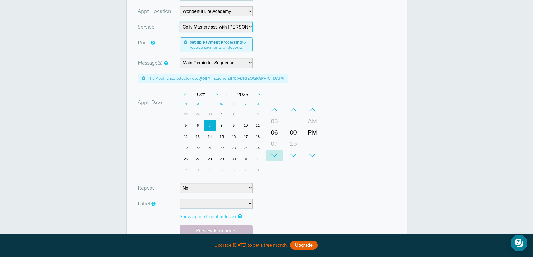
click at [274, 159] on div "+" at bounding box center [274, 155] width 17 height 11
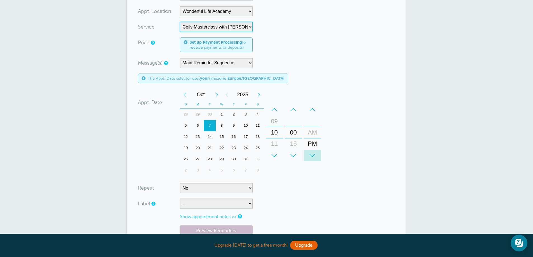
click at [316, 155] on div "+" at bounding box center [312, 155] width 17 height 11
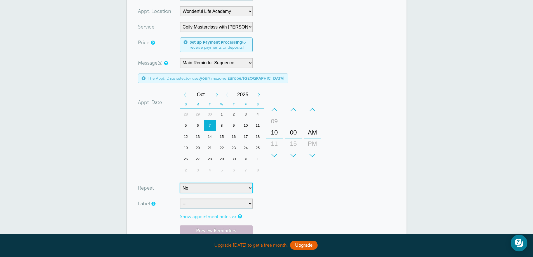
click at [187, 190] on select "No Daily Weekly Every 2 weeks Every 3 weeks Every 4 weeks Monthly Every 5 weeks…" at bounding box center [216, 188] width 73 height 10
click at [190, 203] on select "-- ASP Courses Davroe Courses Milkshake Courses" at bounding box center [216, 204] width 73 height 10
select select "6794"
click at [180, 199] on select "-- ASP Courses Davroe Courses Milkshake Courses" at bounding box center [216, 204] width 73 height 10
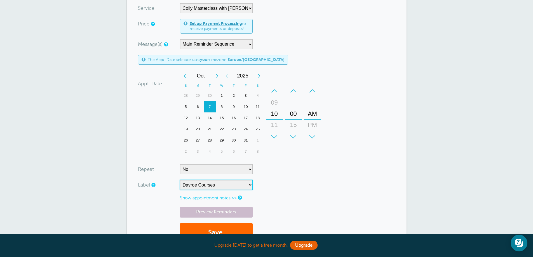
scroll to position [168, 0]
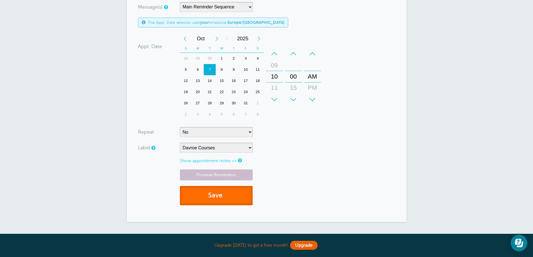
click at [210, 194] on button "Save" at bounding box center [216, 195] width 73 height 19
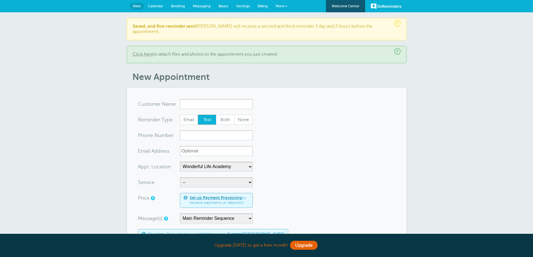
select select "25306"
click at [519, 245] on icon "Open Learn | Contact Us" at bounding box center [518, 242] width 6 height 6
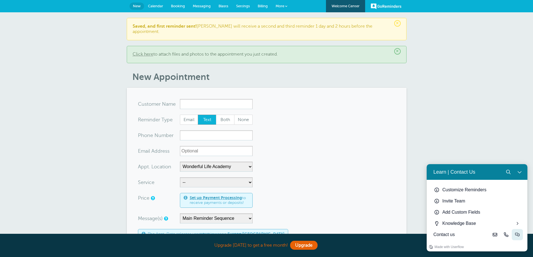
click at [520, 236] on button "Live-chat" at bounding box center [517, 234] width 11 height 11
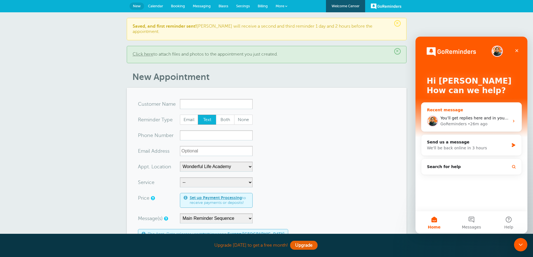
click at [477, 126] on div "• 26m ago" at bounding box center [478, 124] width 20 height 6
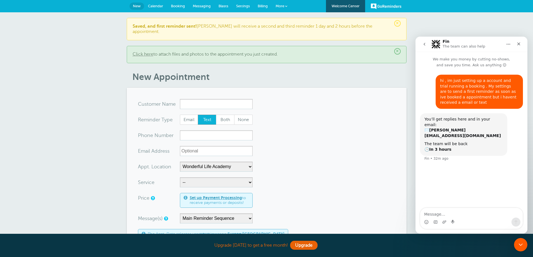
click at [319, 25] on p "Saved, and first reminder sent! [PERSON_NAME] will receive a second and third r…" at bounding box center [267, 29] width 268 height 11
click at [246, 28] on p "Saved, and first reminder sent! [PERSON_NAME] will receive a second and third r…" at bounding box center [267, 29] width 268 height 11
click at [195, 52] on p "Click here to attach files and photos to the appointment you just created." at bounding box center [267, 54] width 268 height 5
click at [161, 6] on span "Calendar" at bounding box center [155, 6] width 15 height 4
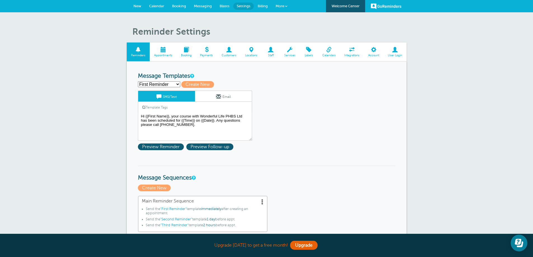
click at [210, 101] on link "Email" at bounding box center [223, 96] width 57 height 11
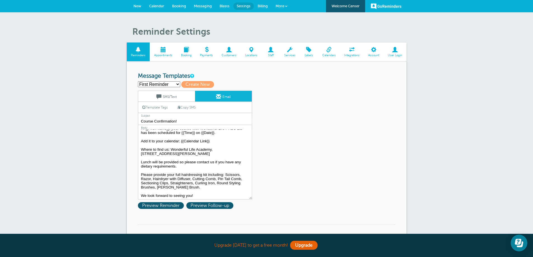
scroll to position [9, 0]
drag, startPoint x: 225, startPoint y: 174, endPoint x: 239, endPoint y: 187, distance: 18.6
click at [239, 187] on textarea "Hi {{First Name}}, your course with Wonderful Life PHBS Ltd has been scheduled …" at bounding box center [195, 165] width 114 height 70
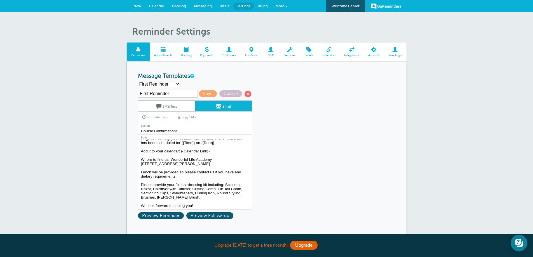
scroll to position [0, 0]
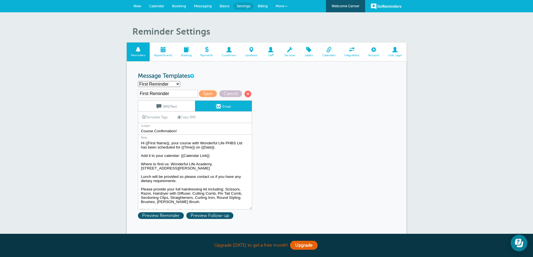
drag, startPoint x: 171, startPoint y: 93, endPoint x: 141, endPoint y: 94, distance: 30.5
click at [141, 94] on input "First Reminder" at bounding box center [168, 94] width 60 height 8
type input "Booking Confirmation"
click at [201, 96] on span "Save" at bounding box center [208, 93] width 18 height 7
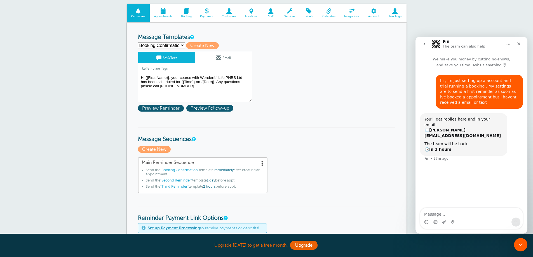
click at [178, 45] on select "Booking Confirmation Second Reminder Third Reminder Create new..." at bounding box center [161, 46] width 47 height 6
select select "162567"
click at [138, 43] on select "Booking Confirmation Second Reminder Third Reminder Create new..." at bounding box center [161, 46] width 47 height 6
type input "Second Reminder"
type textarea "Hi {{First Name}}, you have an Course [DATE] with Wonderful Life PHBS Ltd at {{…"
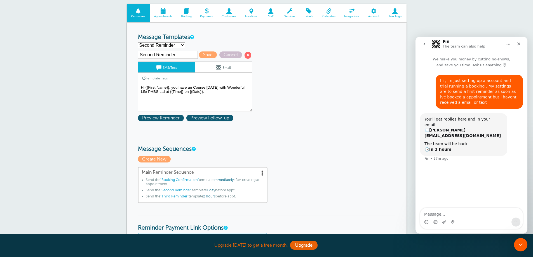
drag, startPoint x: 182, startPoint y: 54, endPoint x: 133, endPoint y: 56, distance: 48.4
type input "Day Before Reminder"
click at [204, 54] on span "Save" at bounding box center [208, 54] width 18 height 7
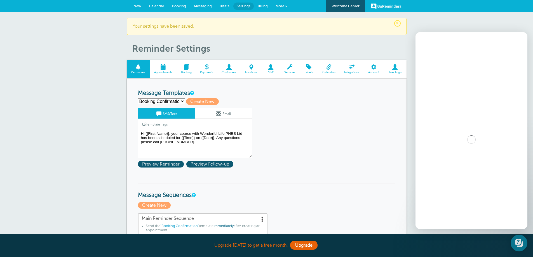
click at [174, 102] on select "Booking Confirmation Day Before Reminder Third Reminder Create new..." at bounding box center [161, 102] width 47 height 6
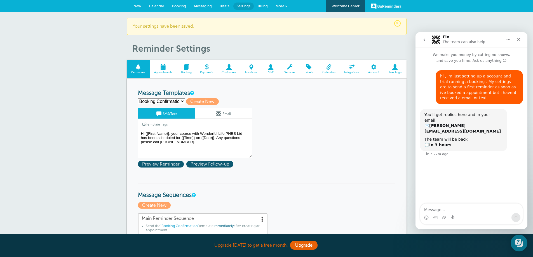
click at [171, 102] on select "Booking Confirmation Day Before Reminder Third Reminder Create new..." at bounding box center [161, 102] width 47 height 6
select select "162567"
click at [138, 99] on select "Booking Confirmation Day Before Reminder Third Reminder Create new..." at bounding box center [161, 102] width 47 height 6
type input "Day Before Reminder"
type textarea "Hi {{First Name}}, you have an Course [DATE] with Wonderful Life PHBS Ltd at {{…"
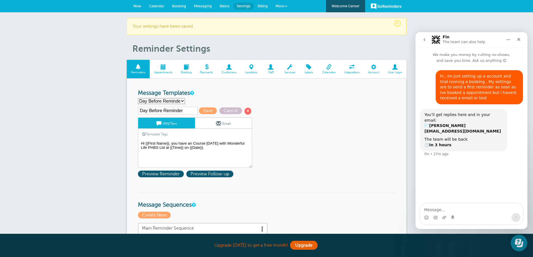
drag, startPoint x: 148, startPoint y: 110, endPoint x: 126, endPoint y: 110, distance: 21.8
type input "Week Before Reminder"
click at [208, 109] on span "Save" at bounding box center [208, 110] width 18 height 7
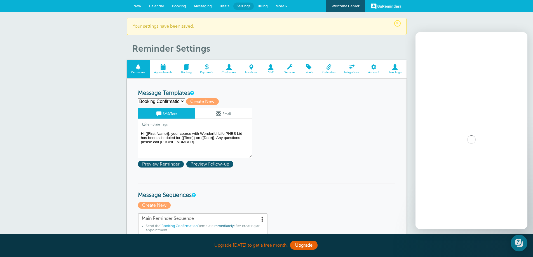
click at [175, 104] on select "Booking Confirmation Third Reminder Week Before Reminder Create new..." at bounding box center [161, 102] width 47 height 6
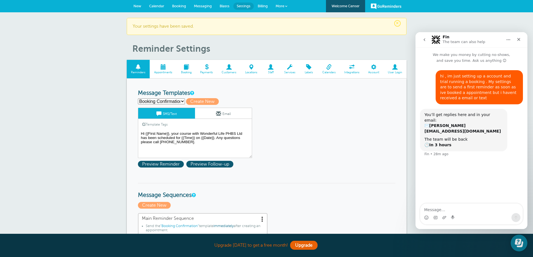
click at [174, 103] on select "Booking Confirmation Third Reminder Week Before Reminder Create new..." at bounding box center [161, 102] width 47 height 6
select select "162568"
click at [138, 99] on select "Booking Confirmation Third Reminder Week Before Reminder Create new..." at bounding box center [161, 102] width 47 height 6
type input "Third Reminder"
type textarea "Hi {{First Name}}, you have your course [DATE] at {{Time}}. We are looking forw…"
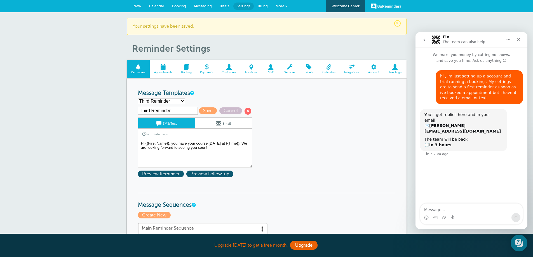
drag, startPoint x: 178, startPoint y: 111, endPoint x: 136, endPoint y: 113, distance: 41.7
type input "Day Before Reminder"
click at [204, 110] on span "Save" at bounding box center [208, 110] width 18 height 7
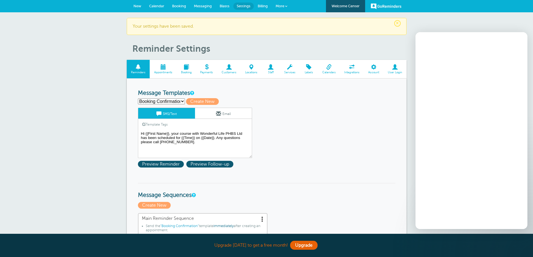
click at [177, 101] on select "Booking Confirmation Day Before Reminder Week Before Reminder Create new..." at bounding box center [161, 102] width 47 height 6
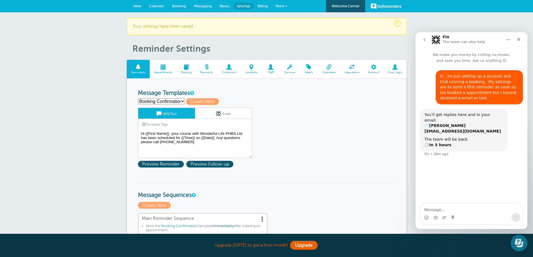
click at [214, 115] on link "Email" at bounding box center [223, 113] width 57 height 11
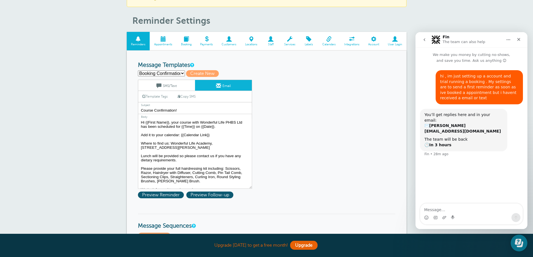
scroll to position [9, 0]
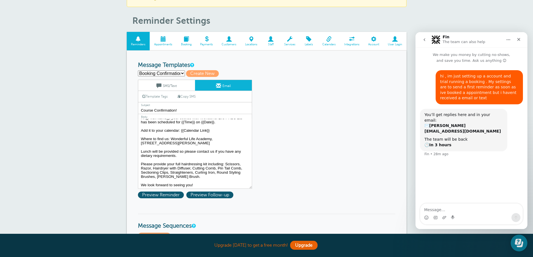
click at [174, 75] on select "Booking Confirmation Day Before Reminder Week Before Reminder Create new..." at bounding box center [161, 74] width 47 height 6
select select "162568"
click at [138, 71] on select "Booking Confirmation Day Before Reminder Week Before Reminder Create new..." at bounding box center [161, 74] width 47 height 6
type input "Day Before Reminder"
type input "Course [DATE]!"
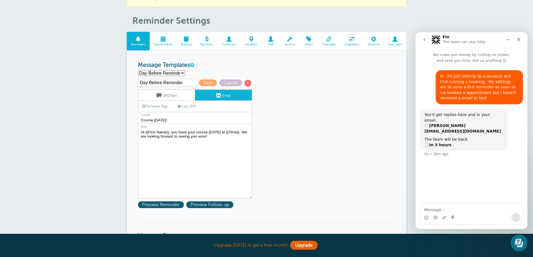
scroll to position [0, 0]
drag, startPoint x: 209, startPoint y: 130, endPoint x: 217, endPoint y: 130, distance: 8.1
click at [217, 130] on textarea "Hi {{First Name}}, your course with Wonderful Life PHBS Ltd has been scheduled …" at bounding box center [195, 164] width 114 height 70
click at [219, 133] on textarea "Hi {{First Name}}, your course with Wonderful Life PHBS Ltd has been scheduled …" at bounding box center [195, 164] width 114 height 70
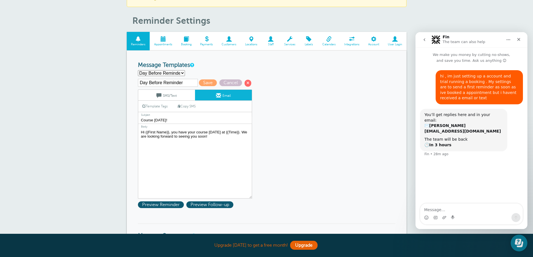
drag, startPoint x: 217, startPoint y: 131, endPoint x: 213, endPoint y: 131, distance: 4.8
click at [213, 131] on textarea "Hi {{First Name}}, your course with Wonderful Life PHBS Ltd has been scheduled …" at bounding box center [195, 164] width 114 height 70
click at [218, 137] on textarea "Hi {{First Name}}, your course with Wonderful Life PHBS Ltd has been scheduled …" at bounding box center [195, 164] width 114 height 70
type textarea "Hi {{First Name}}, you have your course tomorrow at {{Time}}. We are looking fo…"
click at [211, 83] on span "Save" at bounding box center [208, 82] width 18 height 7
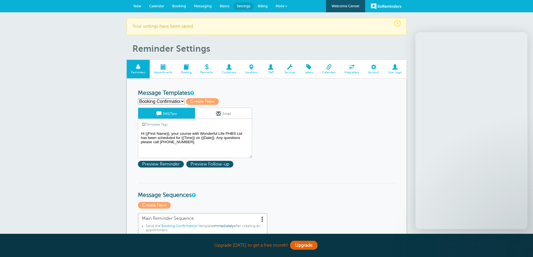
click at [168, 102] on select "Booking Confirmation Day Before Reminder Week Before Reminder Create new..." at bounding box center [161, 102] width 47 height 6
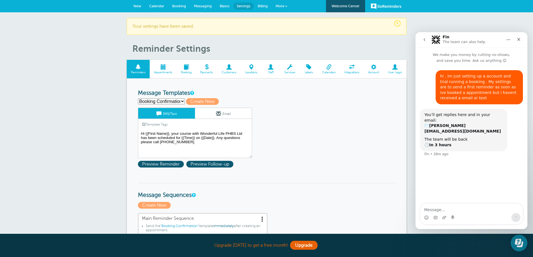
click at [176, 103] on select "Booking Confirmation Day Before Reminder Week Before Reminder Create new..." at bounding box center [161, 102] width 47 height 6
select select "162567"
click at [138, 99] on select "Booking Confirmation Day Before Reminder Week Before Reminder Create new..." at bounding box center [161, 102] width 47 height 6
type input "Week Before Reminder"
type textarea "Hi {{First Name}}, you have an Course [DATE] with Wonderful Life PHBS Ltd at {{…"
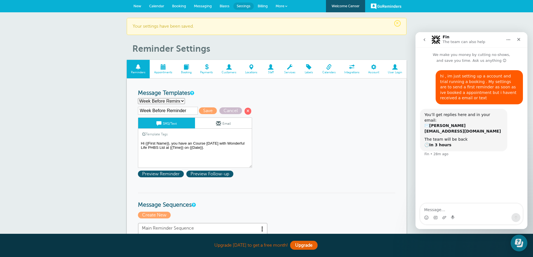
click at [208, 126] on link "Email" at bounding box center [223, 123] width 57 height 11
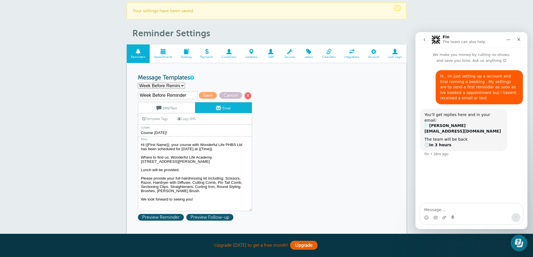
scroll to position [28, 0]
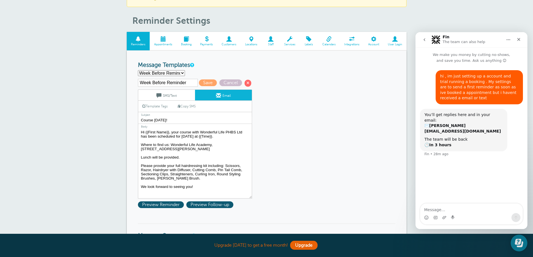
drag, startPoint x: 141, startPoint y: 132, endPoint x: 205, endPoint y: 195, distance: 89.6
click at [205, 195] on textarea "Hi {{First Name}}, your course with Wonderful Life PHBS Ltd has been scheduled …" at bounding box center [195, 164] width 114 height 70
click at [161, 75] on select "Booking Confirmation Day Before Reminder Week Before Reminder Create new..." at bounding box center [161, 73] width 47 height 6
select select "162568"
click at [138, 70] on select "Booking Confirmation Day Before Reminder Week Before Reminder Create new..." at bounding box center [161, 73] width 47 height 6
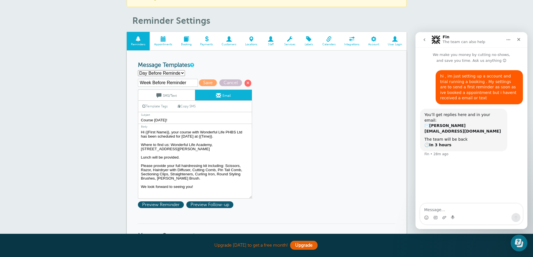
type input "Day Before Reminder"
type input "Course [DATE]!"
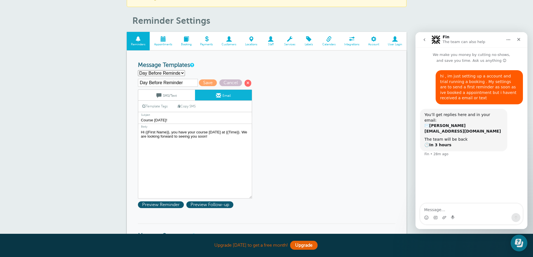
click at [208, 97] on link "Email" at bounding box center [223, 95] width 57 height 11
click at [190, 99] on link "SMS/Text" at bounding box center [166, 95] width 57 height 11
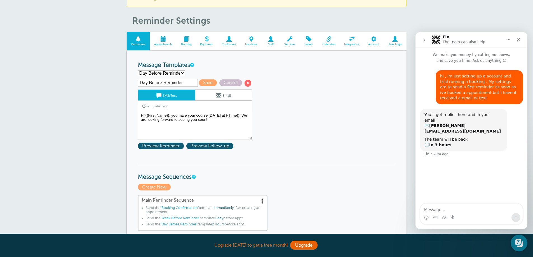
click at [205, 97] on link "Email" at bounding box center [223, 95] width 57 height 11
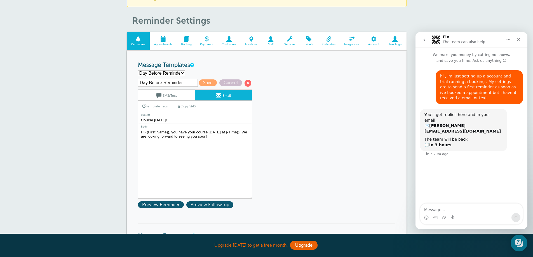
drag, startPoint x: 141, startPoint y: 131, endPoint x: 219, endPoint y: 141, distance: 79.0
click at [219, 141] on textarea "Hi {{First Name}}, your course with Wonderful Life PHBS Ltd has been scheduled …" at bounding box center [195, 164] width 114 height 70
paste textarea "r course with Wonderful Life PHBS Ltd has been scheduled for [DATE] at {{Time}}…"
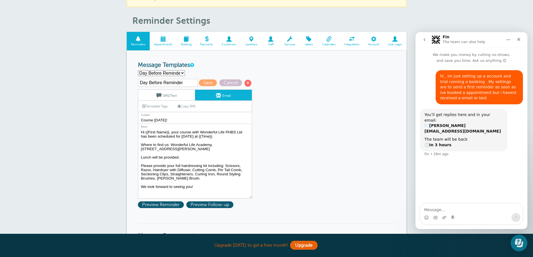
type textarea "Hi {{First Name}}, your course with Wonderful Life PHBS Ltd has been scheduled …"
drag, startPoint x: 159, startPoint y: 119, endPoint x: 164, endPoint y: 118, distance: 5.2
click at [164, 118] on input "Course [DATE]!" at bounding box center [195, 120] width 114 height 7
click at [190, 119] on input "Course Reminder!" at bounding box center [195, 120] width 114 height 7
type input "Course Reminder!"
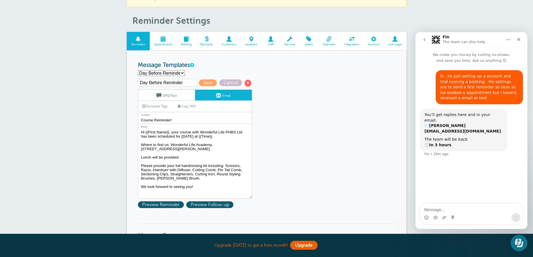
click at [168, 93] on link "SMS/Text" at bounding box center [166, 95] width 57 height 11
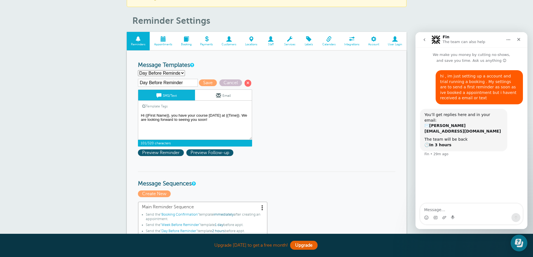
drag, startPoint x: 209, startPoint y: 115, endPoint x: 217, endPoint y: 115, distance: 8.7
click at [217, 115] on textarea "Hi {{First Name}}, your course with Wonderful Life PHBS Ltd has been scheduled …" at bounding box center [195, 126] width 114 height 28
click at [212, 125] on textarea "Hi {{First Name}}, your course with Wonderful Life PHBS Ltd has been scheduled …" at bounding box center [195, 126] width 114 height 28
type textarea "Hi {{First Name}}, you have your course [DATE] at {{Time}}. We are looking forw…"
click at [209, 80] on span "Save" at bounding box center [208, 82] width 18 height 7
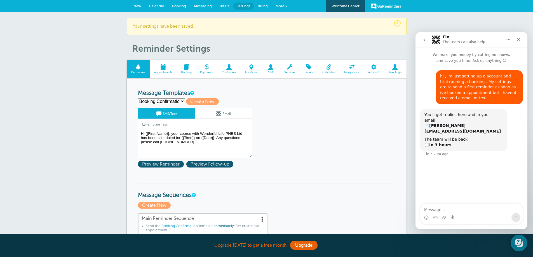
click at [175, 99] on select "Booking Confirmation Day Before Reminder Week Before Reminder Create new..." at bounding box center [161, 102] width 47 height 6
select select "162567"
click at [138, 99] on select "Booking Confirmation Day Before Reminder Week Before Reminder Create new..." at bounding box center [161, 102] width 47 height 6
type input "Week Before Reminder"
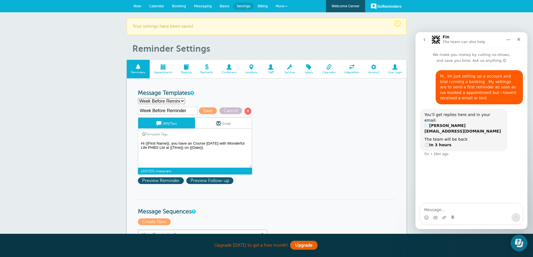
drag, startPoint x: 193, startPoint y: 143, endPoint x: 204, endPoint y: 142, distance: 10.6
click at [204, 142] on textarea "Hi {{First Name}}, your course with Wonderful Life PHBS Ltd has been scheduled …" at bounding box center [195, 154] width 114 height 28
click at [210, 143] on textarea "Hi {{First Name}}, your course with Wonderful Life PHBS Ltd has been scheduled …" at bounding box center [195, 154] width 114 height 28
drag, startPoint x: 207, startPoint y: 141, endPoint x: 224, endPoint y: 142, distance: 16.6
click at [224, 142] on textarea "Hi {{First Name}}, your course with Wonderful Life PHBS Ltd has been scheduled …" at bounding box center [195, 154] width 114 height 28
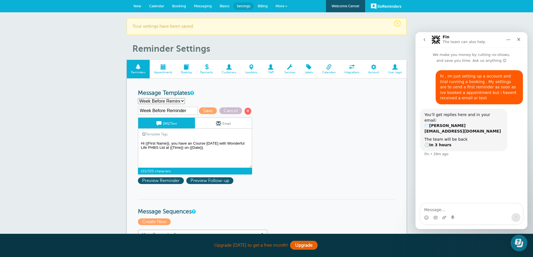
click at [206, 153] on textarea "Hi {{First Name}}, your course with Wonderful Life PHBS Ltd has been scheduled …" at bounding box center [195, 154] width 114 height 28
type textarea "Hi {{First Name}}, you have an Course [DATE] with Wonderful Life PHBS Ltd at {{…"
click at [213, 126] on link "Email" at bounding box center [223, 123] width 57 height 11
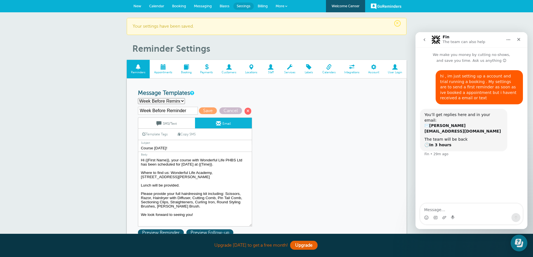
drag, startPoint x: 181, startPoint y: 167, endPoint x: 192, endPoint y: 167, distance: 11.2
click at [192, 167] on textarea "Hi {{First Name}}, your course with Wonderful Life PHBS Ltd has been scheduled …" at bounding box center [195, 192] width 114 height 70
drag, startPoint x: 198, startPoint y: 165, endPoint x: 183, endPoint y: 165, distance: 15.1
click at [183, 165] on textarea "Hi {{First Name}}, your course with Wonderful Life PHBS Ltd has been scheduled …" at bounding box center [195, 192] width 114 height 70
drag, startPoint x: 170, startPoint y: 147, endPoint x: 134, endPoint y: 147, distance: 35.8
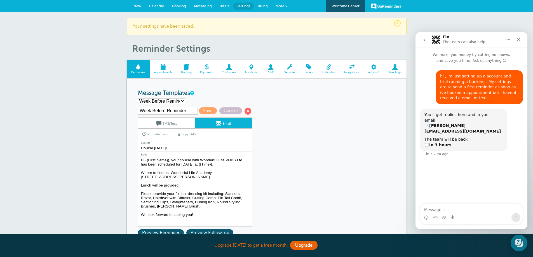
type input "Course Reminder: 1 Week to go!"
click at [226, 167] on textarea "Hi {{First Name}}, your course with Wonderful Life PHBS Ltd has been scheduled …" at bounding box center [195, 192] width 114 height 70
drag, startPoint x: 181, startPoint y: 164, endPoint x: 198, endPoint y: 164, distance: 16.8
click at [198, 164] on textarea "Hi {{First Name}}, your course with Wonderful Life PHBS Ltd has been scheduled …" at bounding box center [195, 192] width 114 height 70
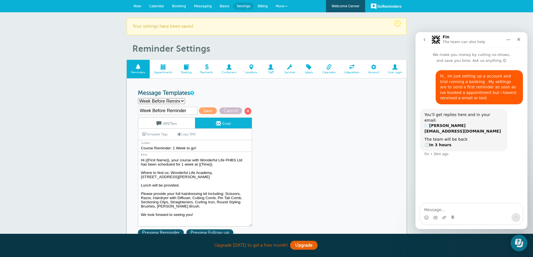
click at [217, 164] on textarea "Hi {{First Name}}, your course with Wonderful Life PHBS Ltd has been scheduled …" at bounding box center [195, 192] width 114 height 70
drag, startPoint x: 193, startPoint y: 164, endPoint x: 182, endPoint y: 164, distance: 11.2
click at [182, 164] on textarea "Hi {{First Name}}, your course with Wonderful Life PHBS Ltd has been scheduled …" at bounding box center [195, 192] width 114 height 70
type textarea "Hi {{First Name}}, your course with Wonderful Life PHBS Ltd has been scheduled …"
click at [208, 111] on span "Save" at bounding box center [208, 110] width 18 height 7
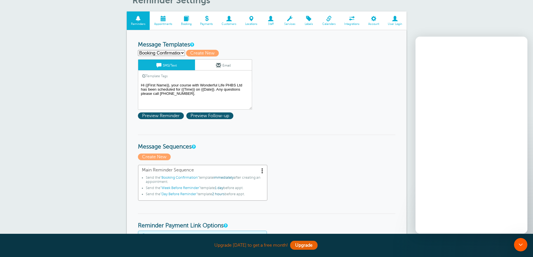
scroll to position [56, 0]
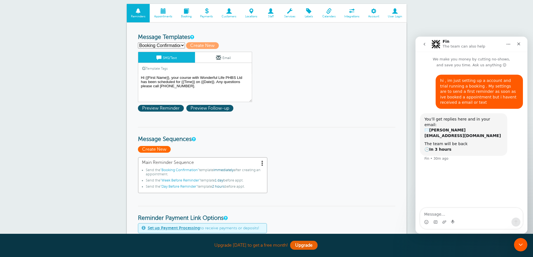
click at [157, 149] on span "Create New" at bounding box center [154, 149] width 33 height 7
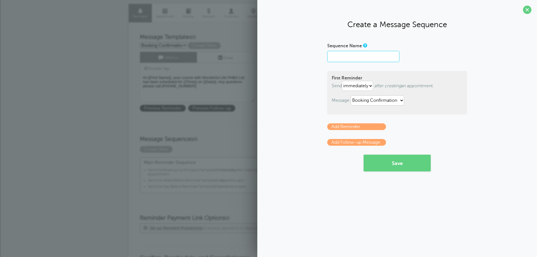
click at [371, 56] on input "Sequence Name" at bounding box center [363, 56] width 72 height 11
type input "Main Reminder Sequence"
click at [368, 99] on select "Booking Confirmation Day Before Reminder Week Before Reminder" at bounding box center [377, 100] width 53 height 10
click at [364, 125] on link "Add Reminder" at bounding box center [356, 126] width 59 height 7
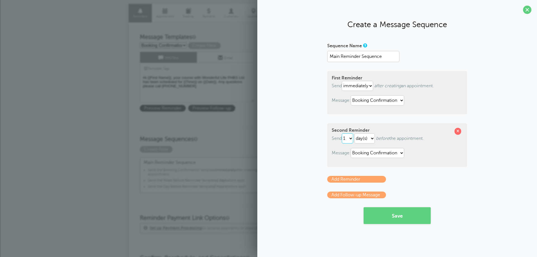
click at [351, 136] on select "1 2 3 4 5 6 7 8 9 10 11 12 13 14 15 16 17 18 19 20 21 22 23 24 25 26 27 28 29 30" at bounding box center [347, 138] width 11 height 10
click at [371, 137] on select "hour(s) day(s)" at bounding box center [365, 138] width 20 height 10
click at [390, 139] on icon "before" at bounding box center [382, 138] width 13 height 5
click at [349, 138] on select "1 2 3 4 5 6 7 8 9 10 11 12 13 14 15 16 17 18 19 20 21 22 23 24 25 26 27 28 29 30" at bounding box center [347, 138] width 11 height 10
select select "7"
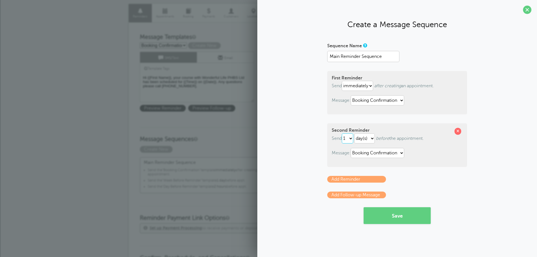
click at [343, 133] on select "1 2 3 4 5 6 7 8 9 10 11 12 13 14 15 16 17 18 19 20 21 22 23 24 25 26 27 28 29 30" at bounding box center [347, 138] width 11 height 10
click at [385, 155] on select "Booking Confirmation Day Before Reminder Week Before Reminder" at bounding box center [377, 153] width 53 height 10
select select "162567"
click at [352, 148] on select "Booking Confirmation Day Before Reminder Week Before Reminder" at bounding box center [377, 153] width 53 height 10
click at [373, 178] on link "Add Reminder" at bounding box center [356, 179] width 59 height 7
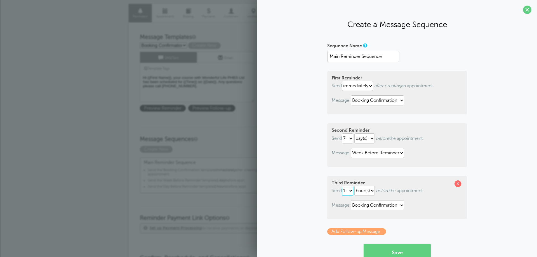
click at [350, 192] on select "1 2 3 4 5 6 7 8 9 10 11 12 13 14 15 16 17 18 19 20 21 22 23 24 25 26 27 28 29 30" at bounding box center [347, 191] width 11 height 10
click at [361, 189] on select "hour(s) day(s)" at bounding box center [365, 191] width 20 height 10
select select "DAY"
click at [355, 186] on select "hour(s) day(s)" at bounding box center [365, 191] width 20 height 10
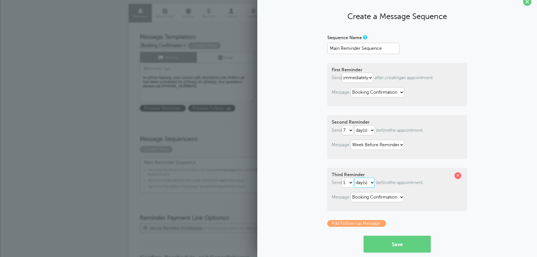
scroll to position [16, 0]
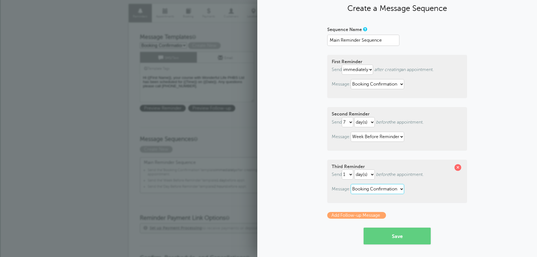
click at [390, 188] on select "Booking Confirmation Day Before Reminder Week Before Reminder" at bounding box center [377, 189] width 53 height 10
click at [372, 191] on select "Booking Confirmation Day Before Reminder Week Before Reminder" at bounding box center [377, 189] width 53 height 10
select select "162568"
click at [351, 184] on select "Booking Confirmation Day Before Reminder Week Before Reminder" at bounding box center [377, 189] width 53 height 10
click at [374, 217] on link "Add Follow-up Message" at bounding box center [356, 215] width 59 height 7
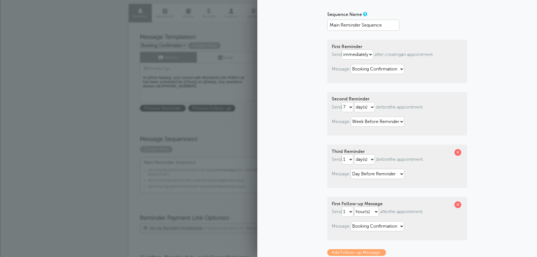
scroll to position [44, 0]
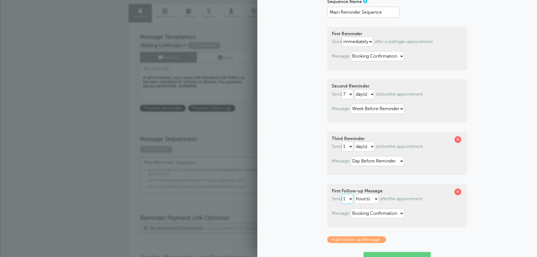
click at [351, 201] on select "1 2 3 4 5 6 7 8 9 10 11 12 13 14 15 16 17 18 19 20 21 22 23 24 25 26 27 28 29 30" at bounding box center [347, 199] width 11 height 10
click at [435, 200] on p "Send 1 2 3 4 5 6 7 8 9 10 11 12 13 14 15 16 17 18 19 20 21 22 23 24 25 26 27 28…" at bounding box center [397, 199] width 131 height 10
click at [347, 198] on select "1 2 3 4 5 6 7 8 9 10 11 12 13 14 15 16 17 18 19 20 21 22 23 24 25 26 27 28 29 30" at bounding box center [347, 199] width 11 height 10
click at [342, 194] on select "1 2 3 4 5 6 7 8 9 10 11 12 13 14 15 16 17 18 19 20 21 22 23 24 25 26 27 28 29 30" at bounding box center [347, 199] width 11 height 10
click at [367, 198] on select "hour(s) day(s) month(s)" at bounding box center [367, 199] width 24 height 10
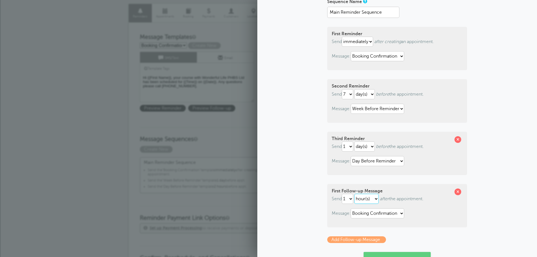
select select "DAY"
click at [355, 194] on select "hour(s) day(s) month(s)" at bounding box center [367, 199] width 24 height 10
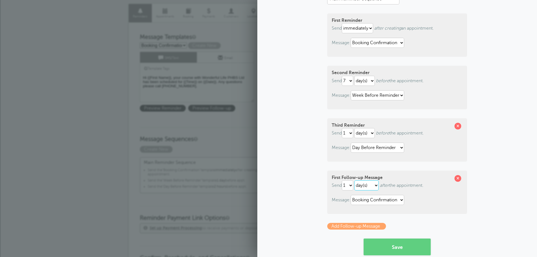
scroll to position [69, 0]
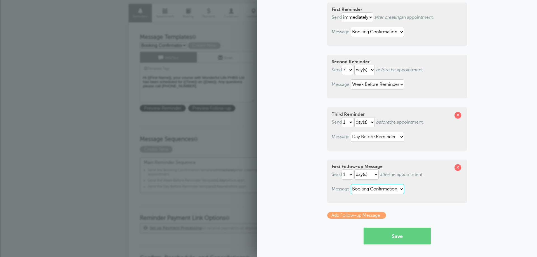
click at [380, 189] on select "Booking Confirmation Day Before Reminder Week Before Reminder" at bounding box center [377, 189] width 53 height 10
click at [380, 191] on select "Booking Confirmation Day Before Reminder Week Before Reminder" at bounding box center [377, 189] width 53 height 10
click at [458, 168] on span at bounding box center [458, 167] width 7 height 7
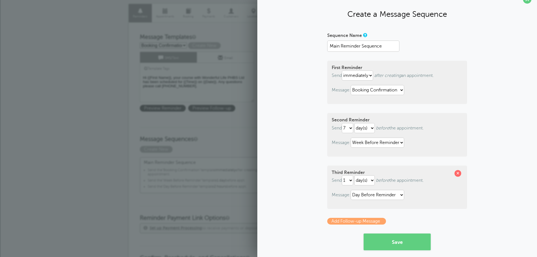
scroll to position [16, 0]
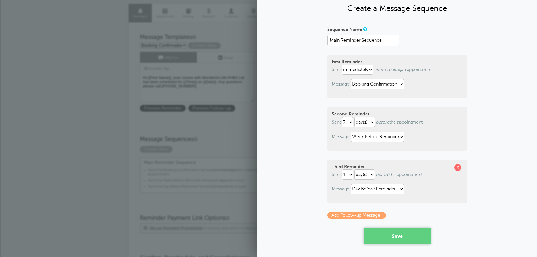
click at [410, 234] on button "Save" at bounding box center [397, 236] width 67 height 17
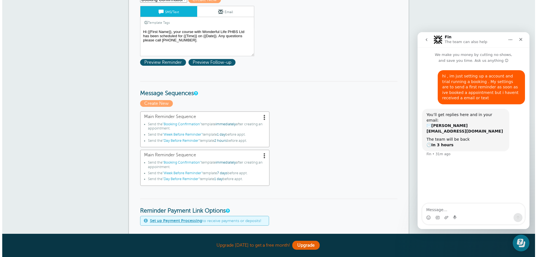
scroll to position [112, 0]
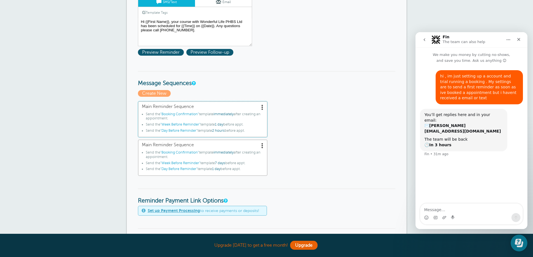
click at [263, 108] on span at bounding box center [263, 107] width 6 height 6
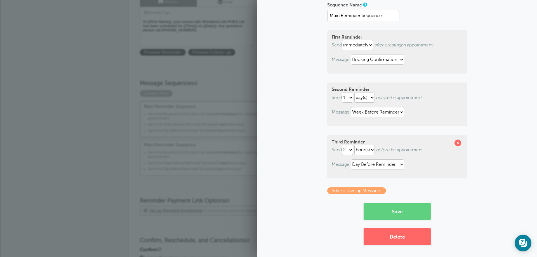
scroll to position [41, 0]
click at [384, 235] on button "Delete" at bounding box center [397, 236] width 67 height 17
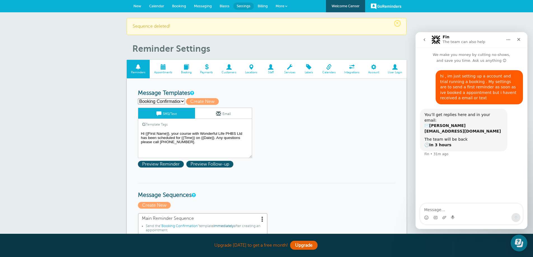
click at [175, 7] on span "Booking" at bounding box center [179, 6] width 14 height 4
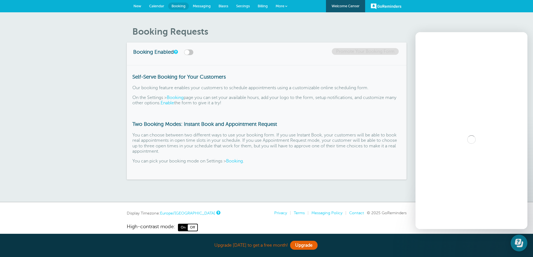
click at [159, 7] on span "Calendar" at bounding box center [156, 6] width 15 height 4
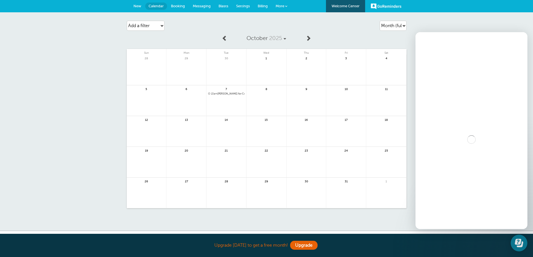
click at [220, 95] on span "10am [PERSON_NAME] for Coily Masterclass with [PERSON_NAME] @Wonderful Life Aca…" at bounding box center [226, 93] width 36 height 3
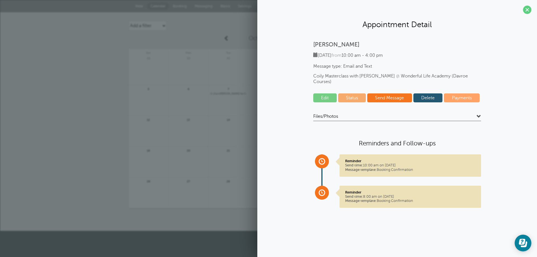
click at [423, 93] on link "Delete" at bounding box center [428, 97] width 29 height 9
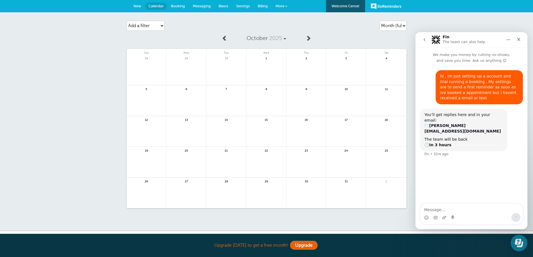
click at [224, 102] on link at bounding box center [227, 104] width 40 height 24
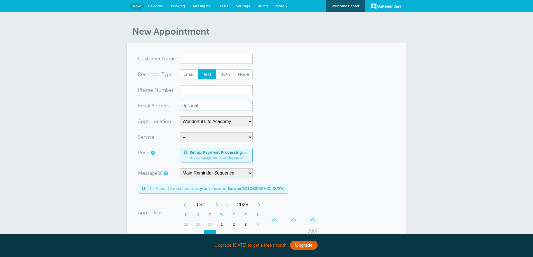
select select "25306"
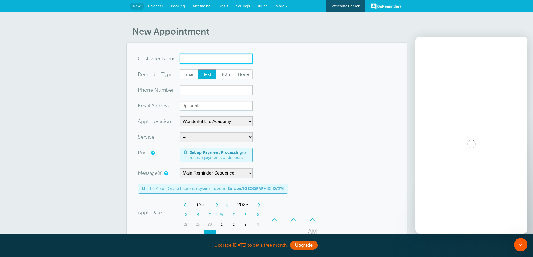
click at [224, 62] on input "x-no-autofill" at bounding box center [216, 59] width 73 height 10
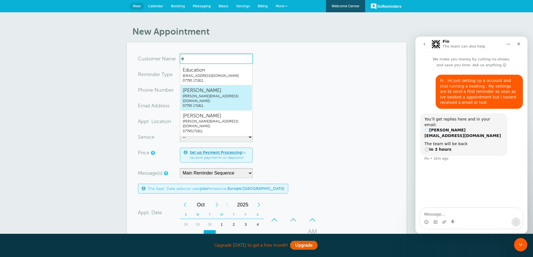
drag, startPoint x: 217, startPoint y: 88, endPoint x: 214, endPoint y: 93, distance: 5.1
click at [216, 91] on span "Ella Davis" at bounding box center [216, 90] width 67 height 7
type input "EllaDavisella@wonderful-life.co.uk07795171811"
type input "Ella Davis"
radio input "false"
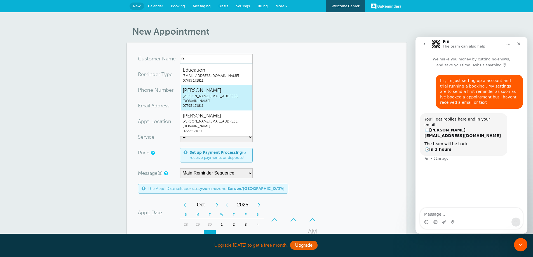
radio input "true"
type input "07795 171811"
type input "[PERSON_NAME][EMAIL_ADDRESS][DOMAIN_NAME]"
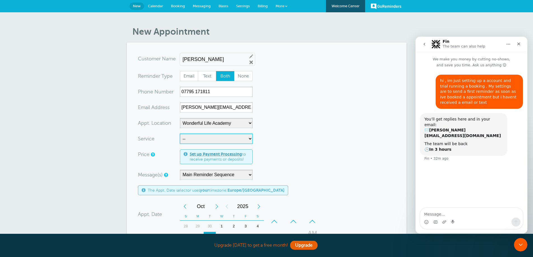
click at [223, 141] on select "-- Coily Masterclass with Alex Walker Cut Culture: The Shag with Vanessa Koeb T…" at bounding box center [216, 139] width 73 height 10
select select "28316"
click at [180, 134] on select "-- Coily Masterclass with Alex Walker Cut Culture: The Shag with Vanessa Koeb T…" at bounding box center [216, 139] width 73 height 10
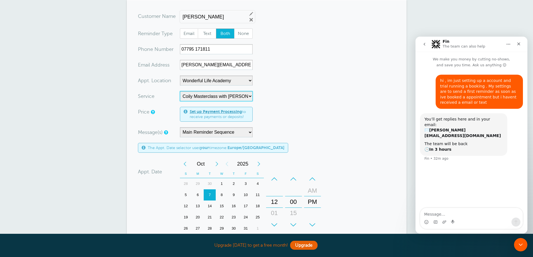
scroll to position [56, 0]
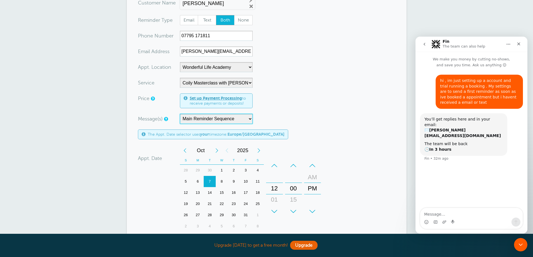
click at [221, 121] on select "Main Reminder Sequence" at bounding box center [216, 119] width 73 height 10
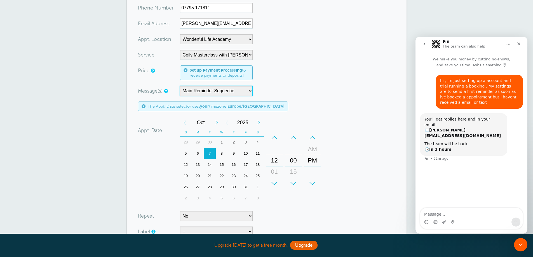
scroll to position [112, 0]
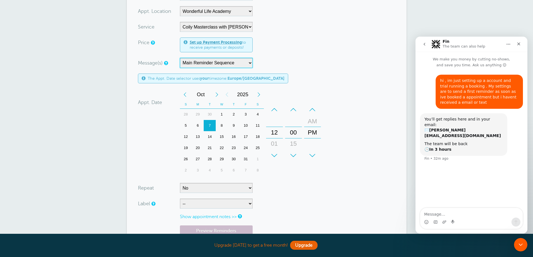
click at [279, 154] on div "+" at bounding box center [274, 155] width 17 height 11
click at [276, 154] on div "+" at bounding box center [274, 155] width 17 height 11
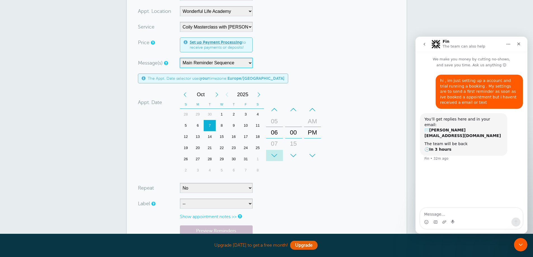
click at [276, 154] on div "+" at bounding box center [274, 155] width 17 height 11
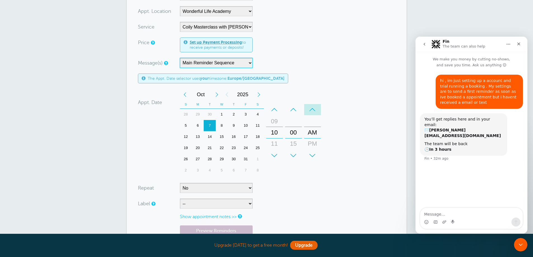
click at [313, 111] on div "–" at bounding box center [312, 109] width 17 height 11
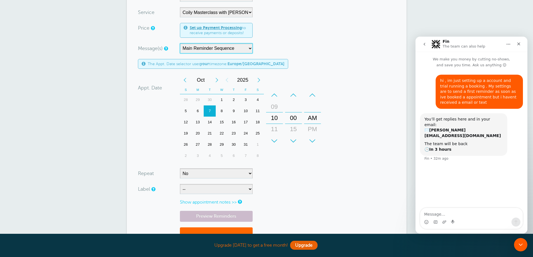
scroll to position [140, 0]
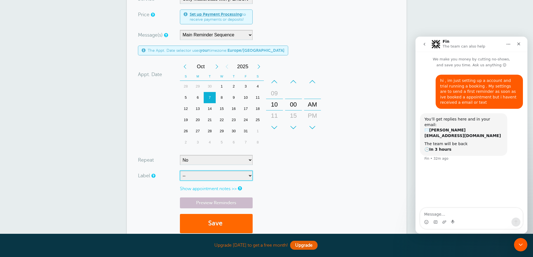
click at [217, 172] on select "-- ASP Courses Davroe Courses Milkshake Courses" at bounding box center [216, 176] width 73 height 10
select select "6794"
click at [180, 171] on select "-- ASP Courses Davroe Courses Milkshake Courses" at bounding box center [216, 176] width 73 height 10
click at [205, 216] on button "Save" at bounding box center [216, 223] width 73 height 19
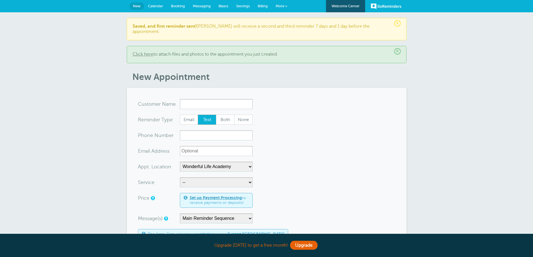
select select "25306"
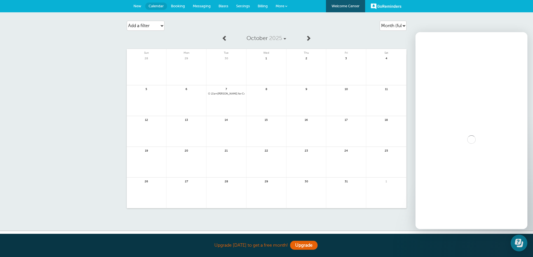
click at [200, 7] on span "Messaging" at bounding box center [202, 6] width 18 height 4
